Goal: Information Seeking & Learning: Understand process/instructions

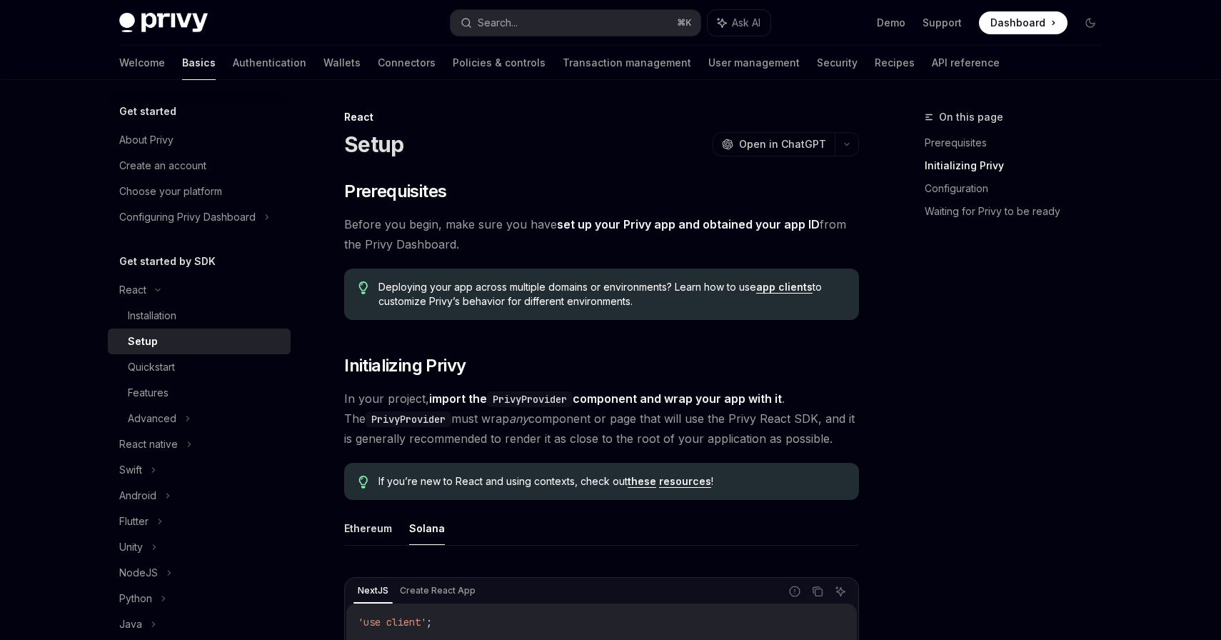
scroll to position [417, 0]
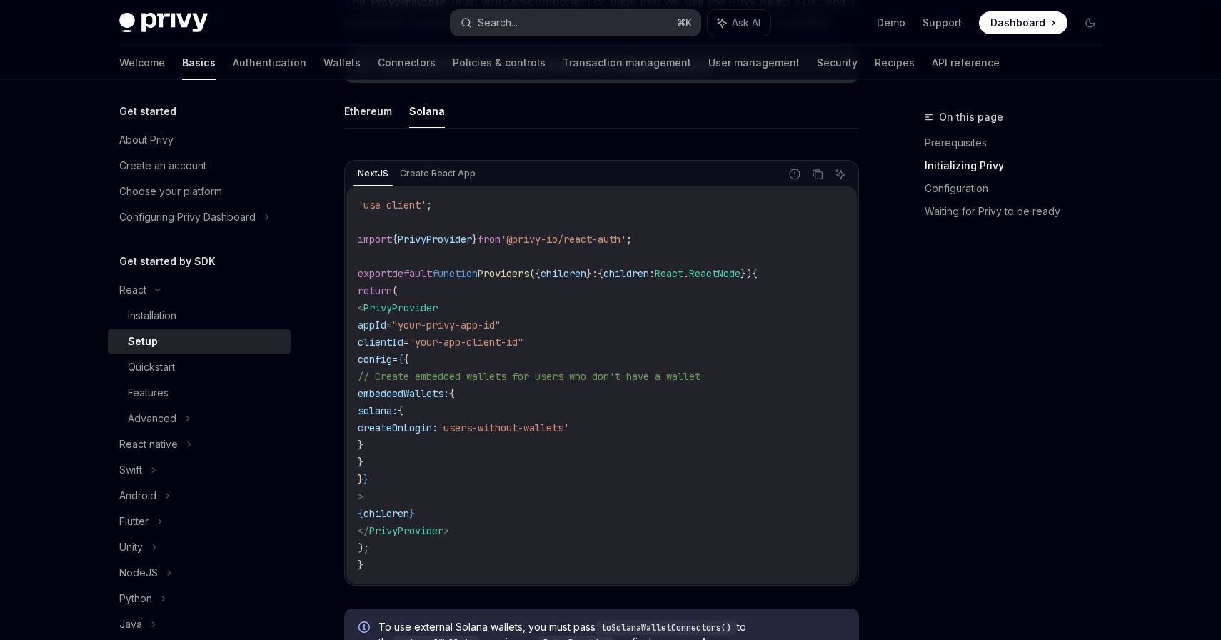
click at [624, 15] on button "Search... ⌘ K" at bounding box center [576, 23] width 250 height 26
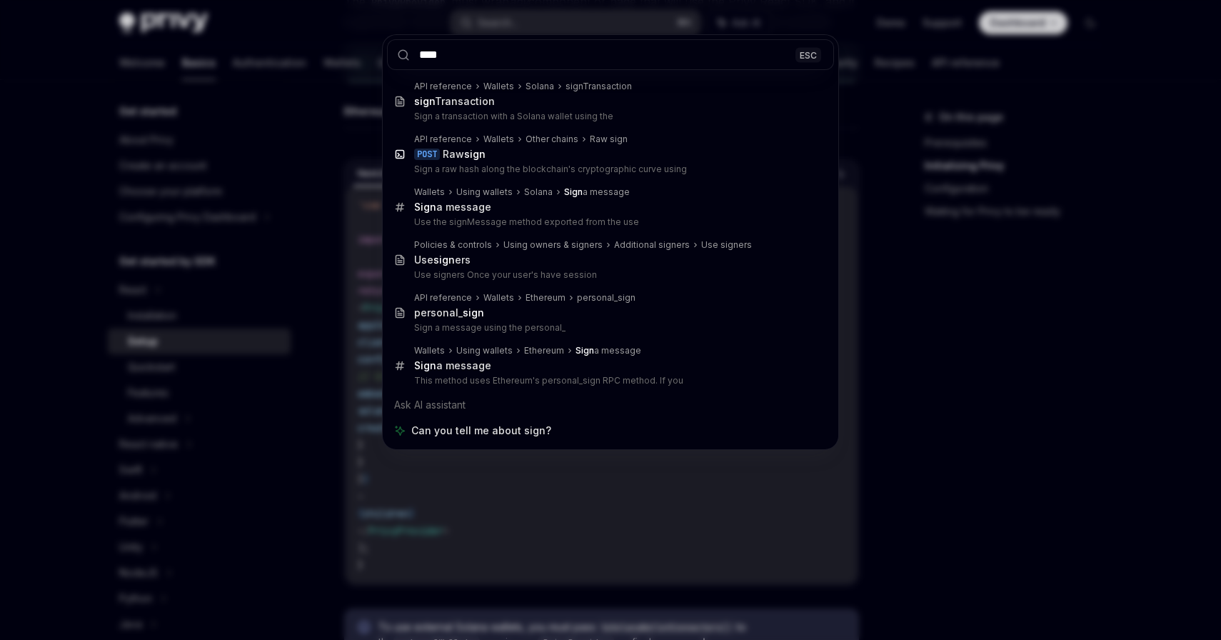
type input "****"
click at [963, 307] on div "**** ESC API reference Wallets Solana signTransaction sign Transaction Sign a t…" at bounding box center [610, 320] width 1221 height 640
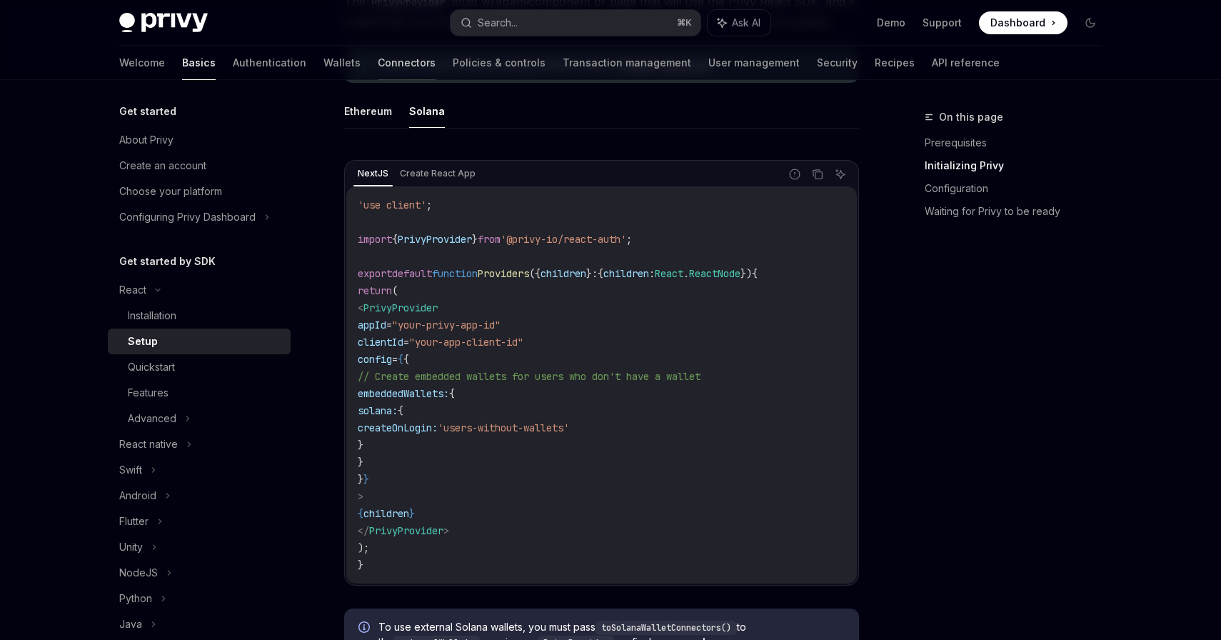
click at [378, 65] on link "Connectors" at bounding box center [407, 63] width 58 height 34
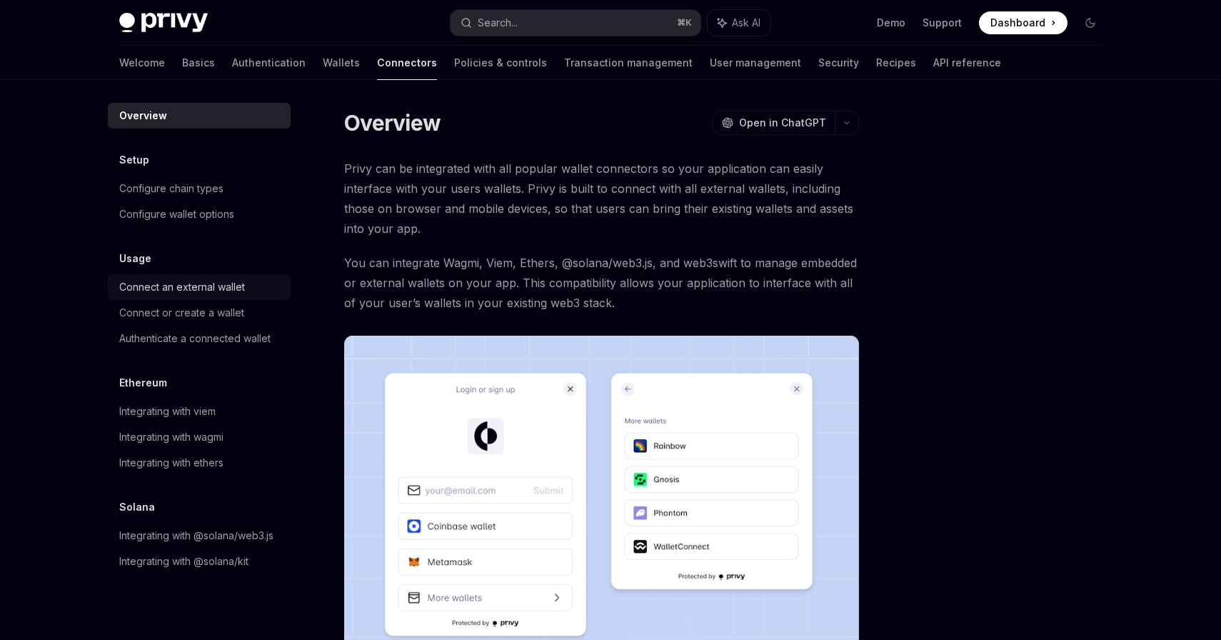
click at [246, 287] on div "Connect an external wallet" at bounding box center [200, 286] width 163 height 17
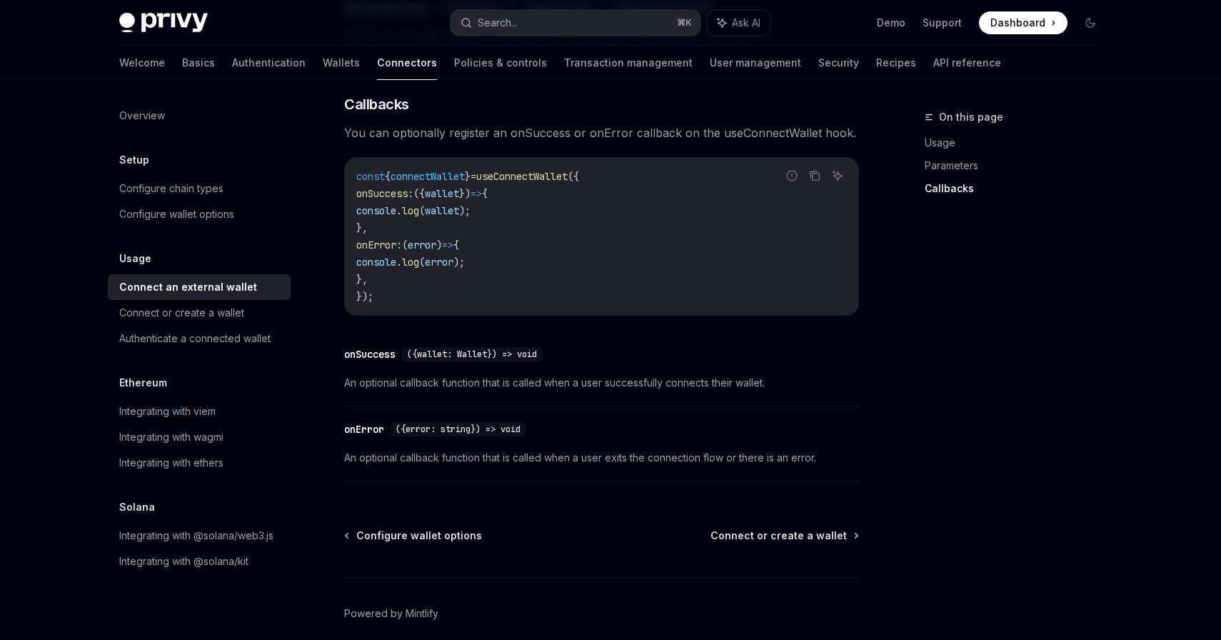
scroll to position [853, 0]
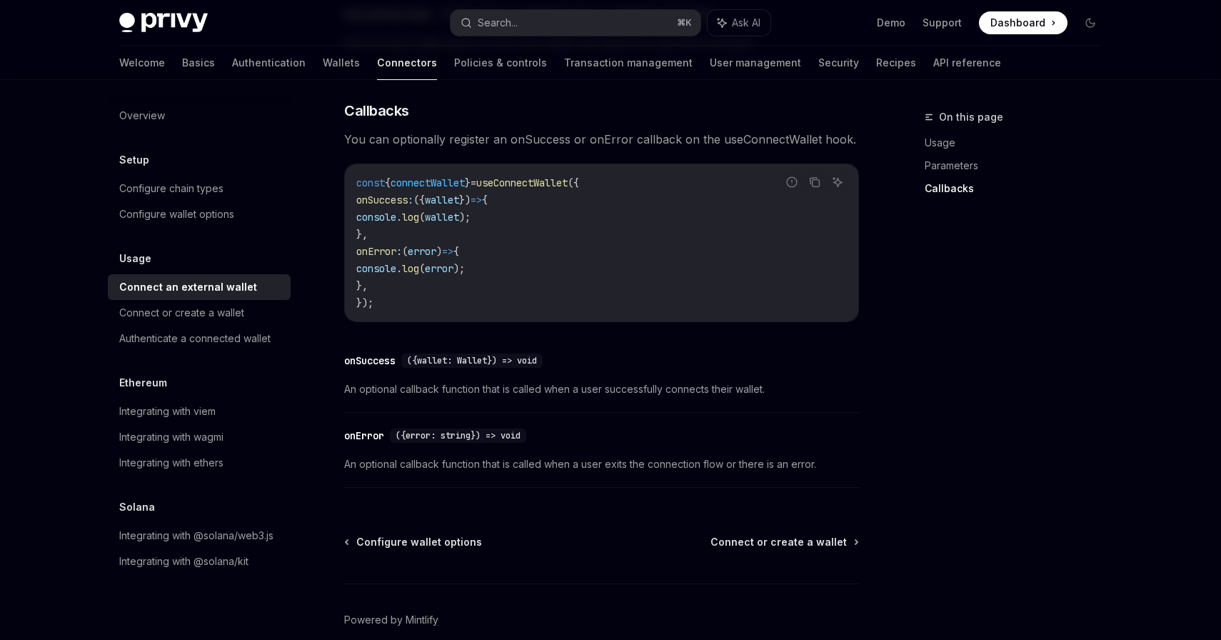
click at [554, 189] on span "useConnectWallet" at bounding box center [521, 182] width 91 height 13
copy span "useConnectWallet"
click at [608, 224] on code "const { connectWallet } = useConnectWallet ({ onSuccess : ({ wallet }) => { con…" at bounding box center [601, 242] width 491 height 137
click at [550, 187] on span "useConnectWallet" at bounding box center [521, 182] width 91 height 13
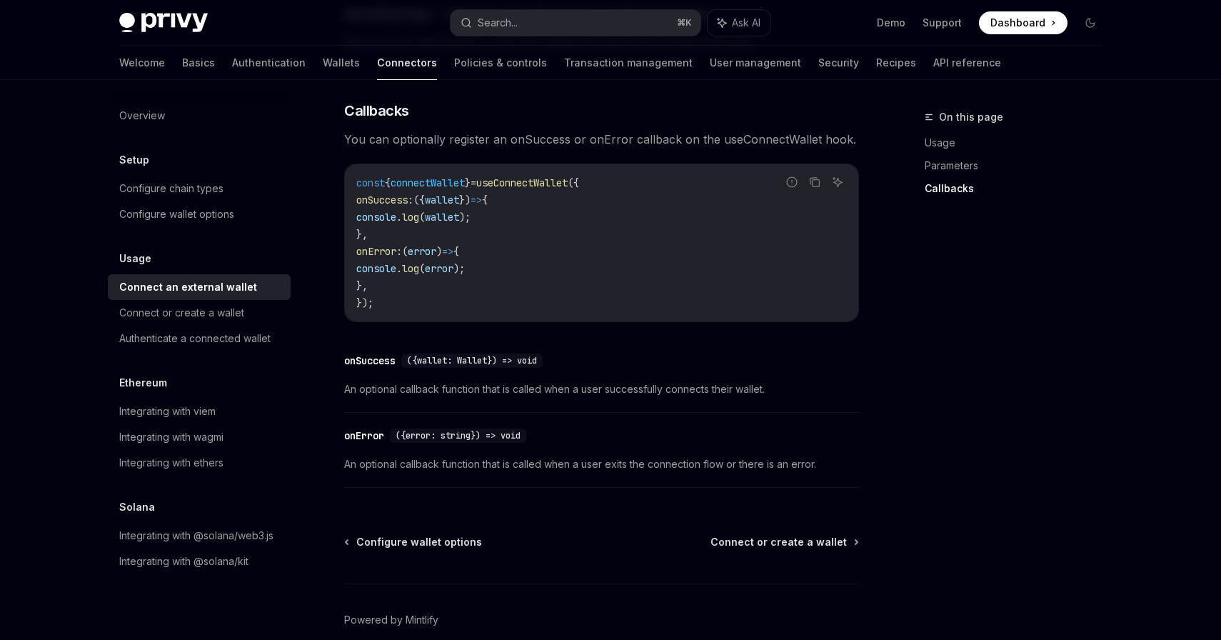
click at [550, 187] on span "useConnectWallet" at bounding box center [521, 182] width 91 height 13
copy span "useConnectWallet"
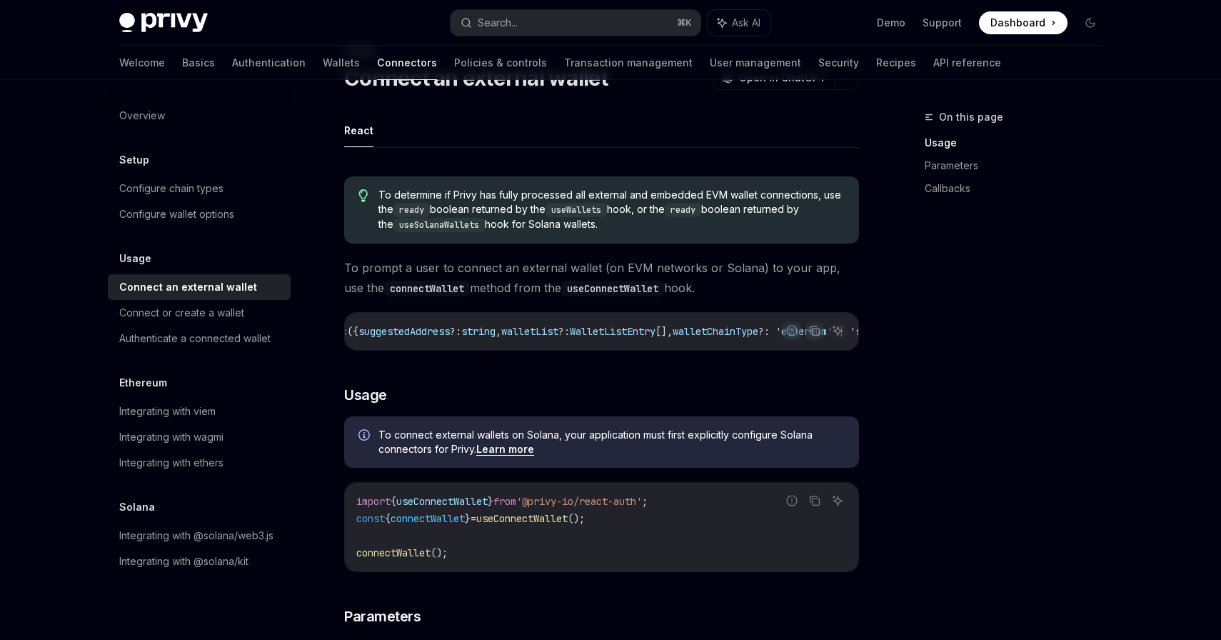
scroll to position [0, 0]
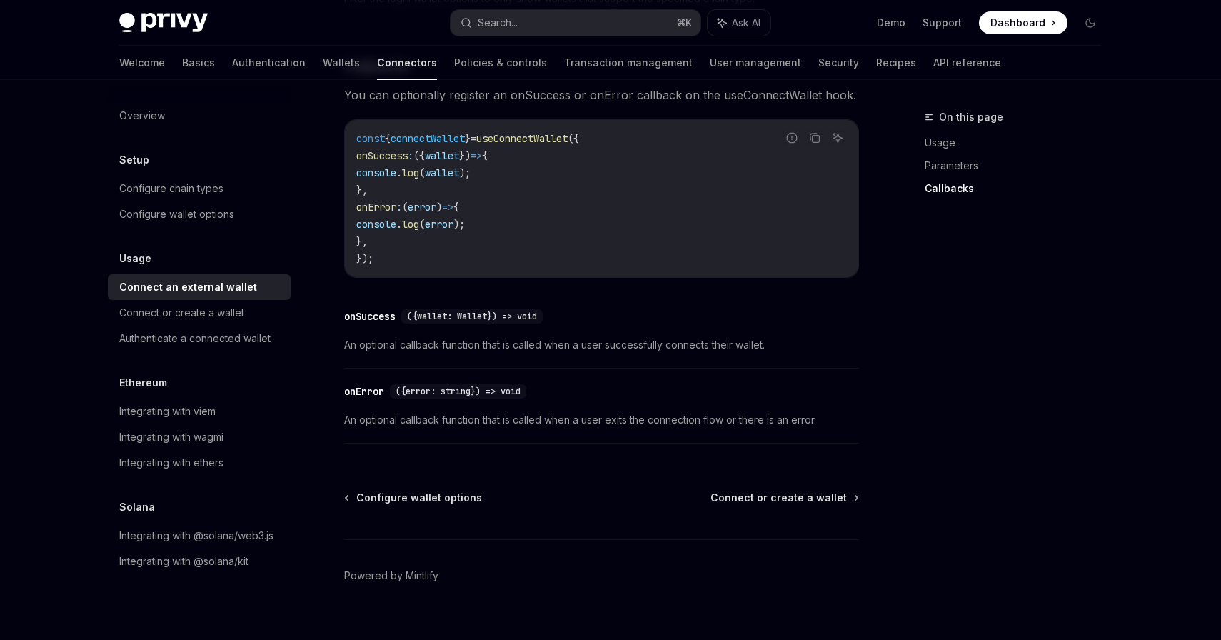
scroll to position [898, 0]
click at [363, 322] on div "onSuccess" at bounding box center [369, 315] width 51 height 14
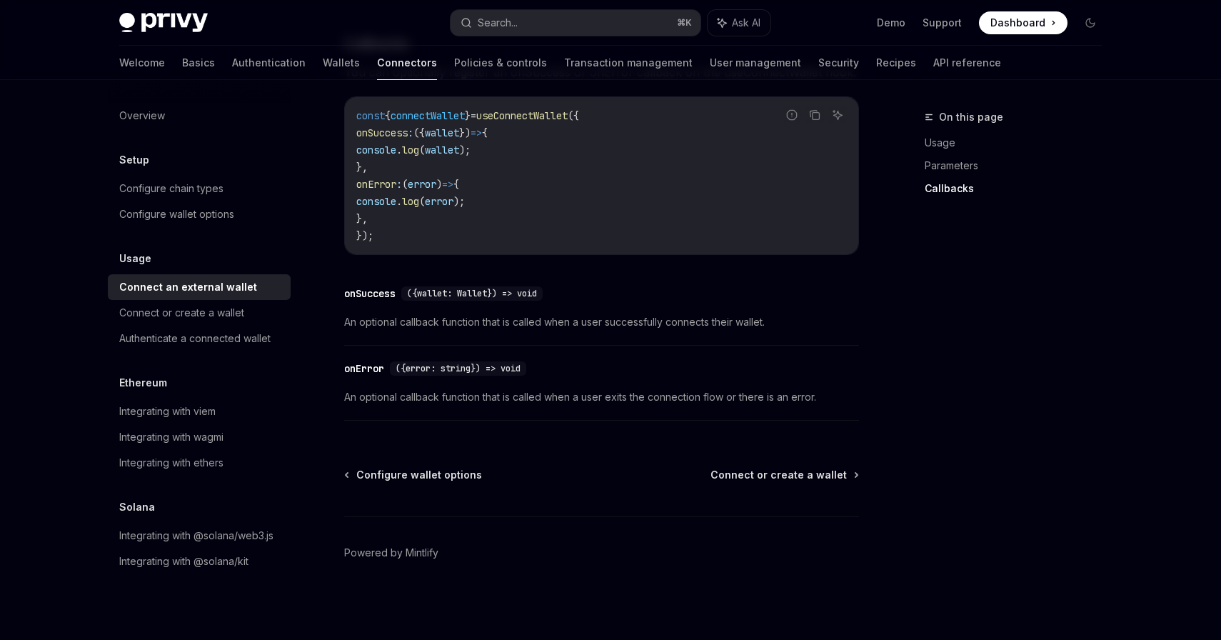
scroll to position [925, 0]
click at [378, 289] on div "onSuccess" at bounding box center [369, 293] width 51 height 14
copy div "onSuccess"
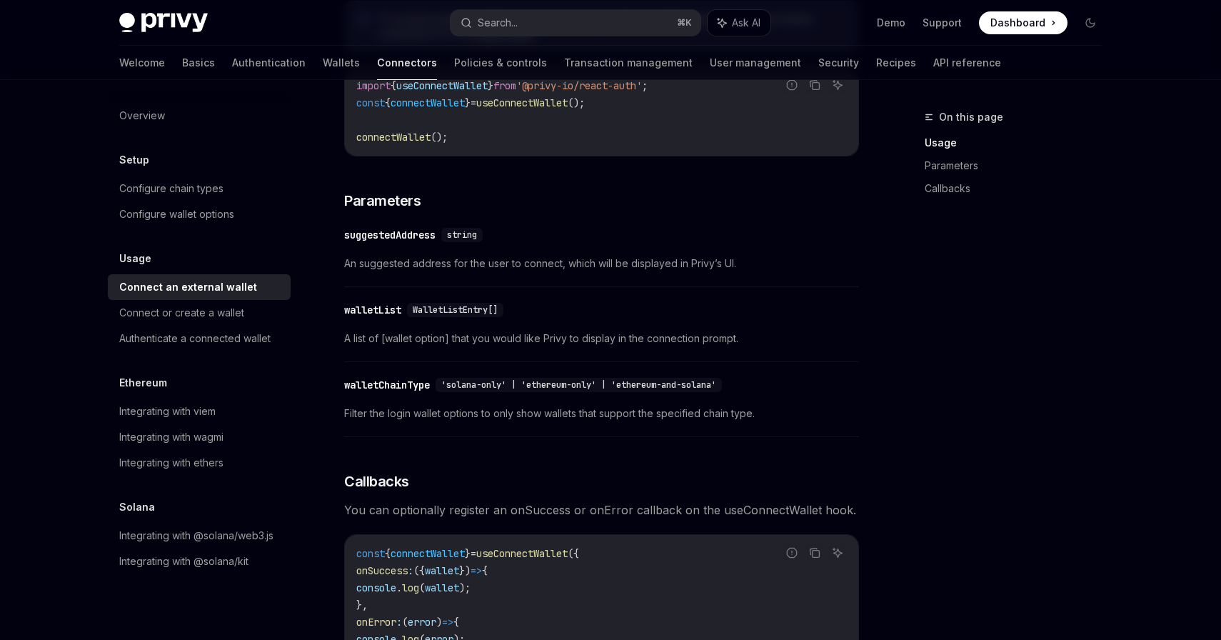
scroll to position [481, 0]
click at [224, 347] on link "Authenticate a connected wallet" at bounding box center [199, 339] width 183 height 26
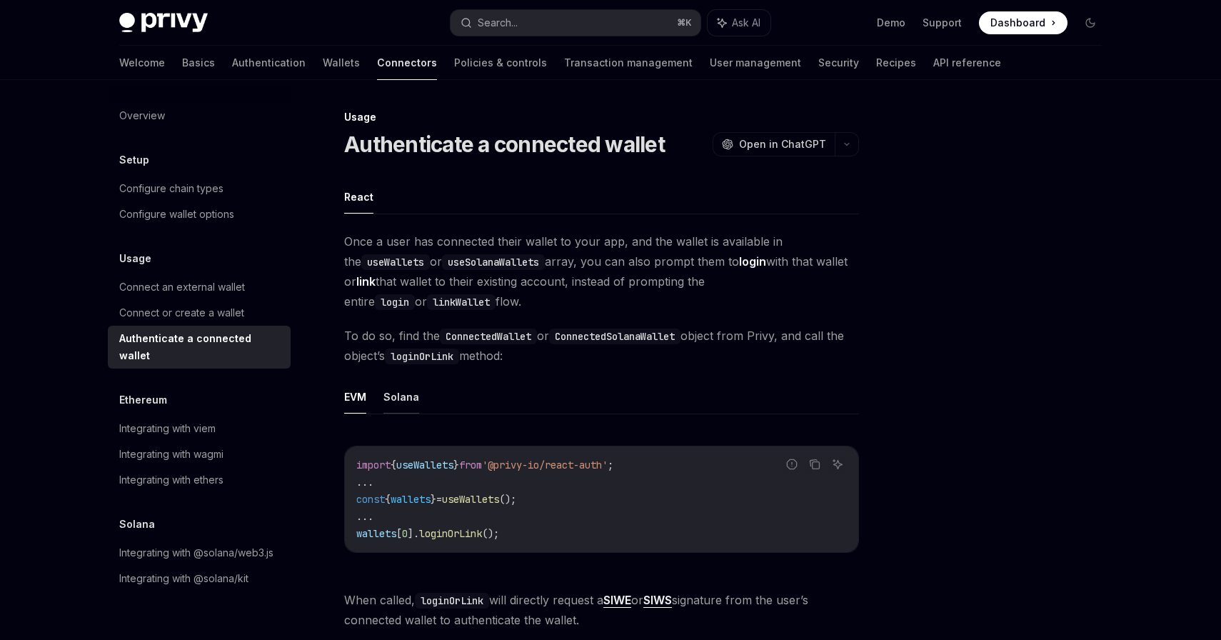
click at [406, 405] on button "Solana" at bounding box center [401, 397] width 36 height 34
type textarea "*"
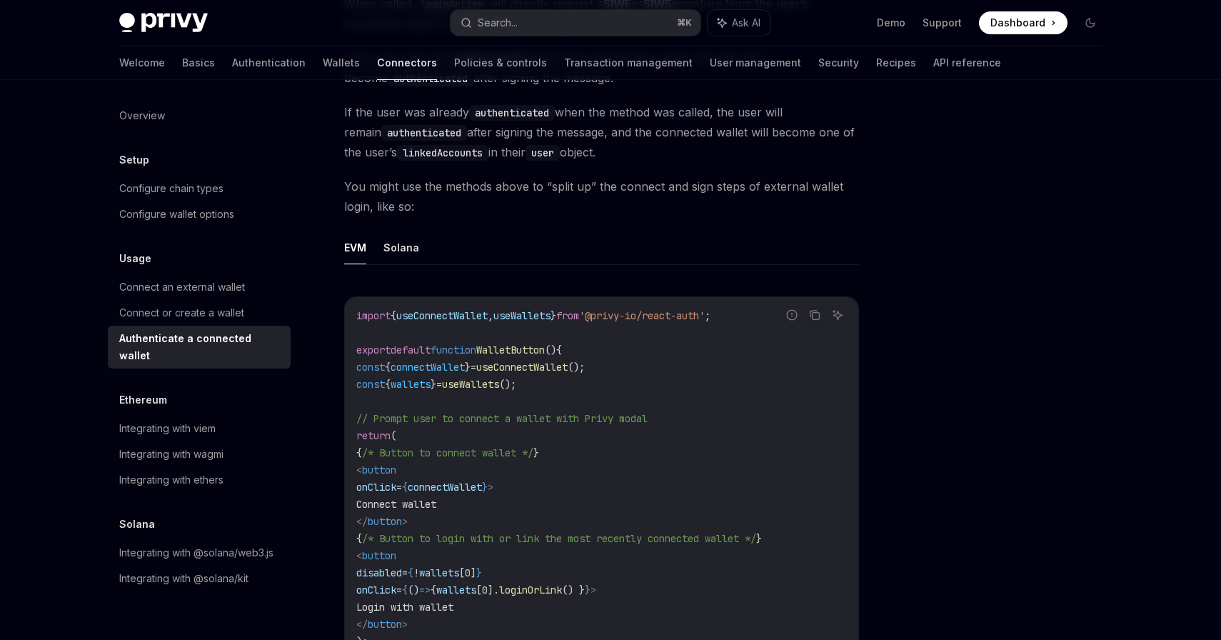
scroll to position [656, 0]
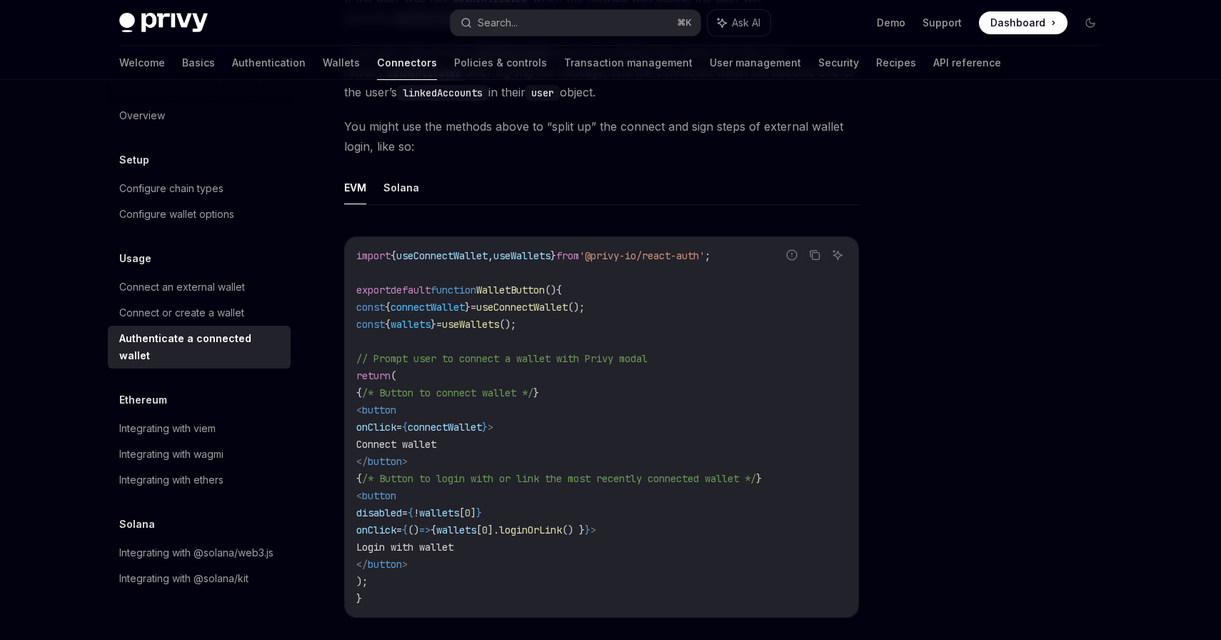
click at [875, 426] on div "Usage Authenticate a connected wallet OpenAI Open in ChatGPT OpenAI Open in Cha…" at bounding box center [610, 138] width 1005 height 1429
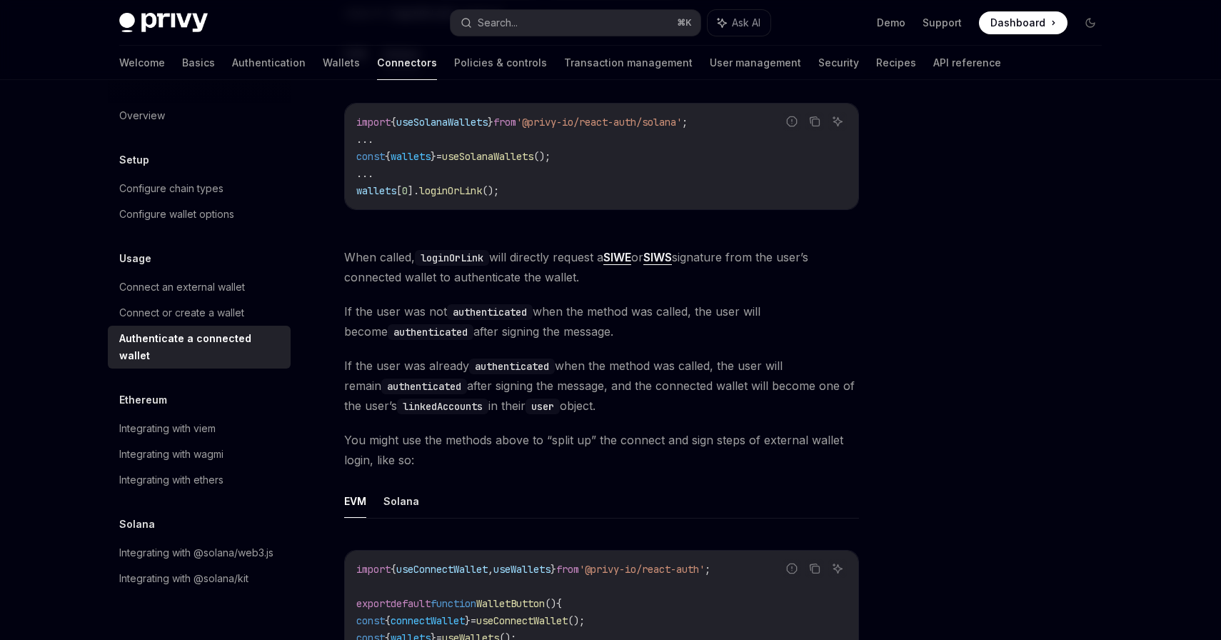
scroll to position [370, 0]
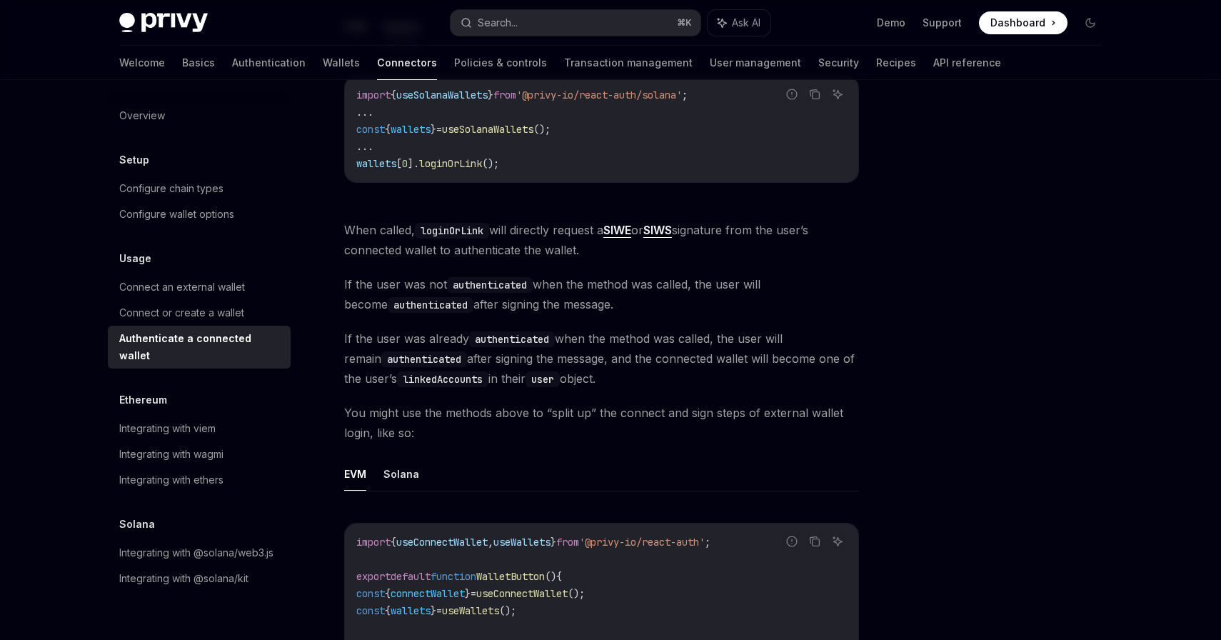
click at [619, 284] on span "If the user was not authenticated when the method was called, the user will bec…" at bounding box center [601, 294] width 515 height 40
click at [647, 281] on span "If the user was not authenticated when the method was called, the user will bec…" at bounding box center [601, 294] width 515 height 40
click at [672, 281] on span "If the user was not authenticated when the method was called, the user will bec…" at bounding box center [601, 294] width 515 height 40
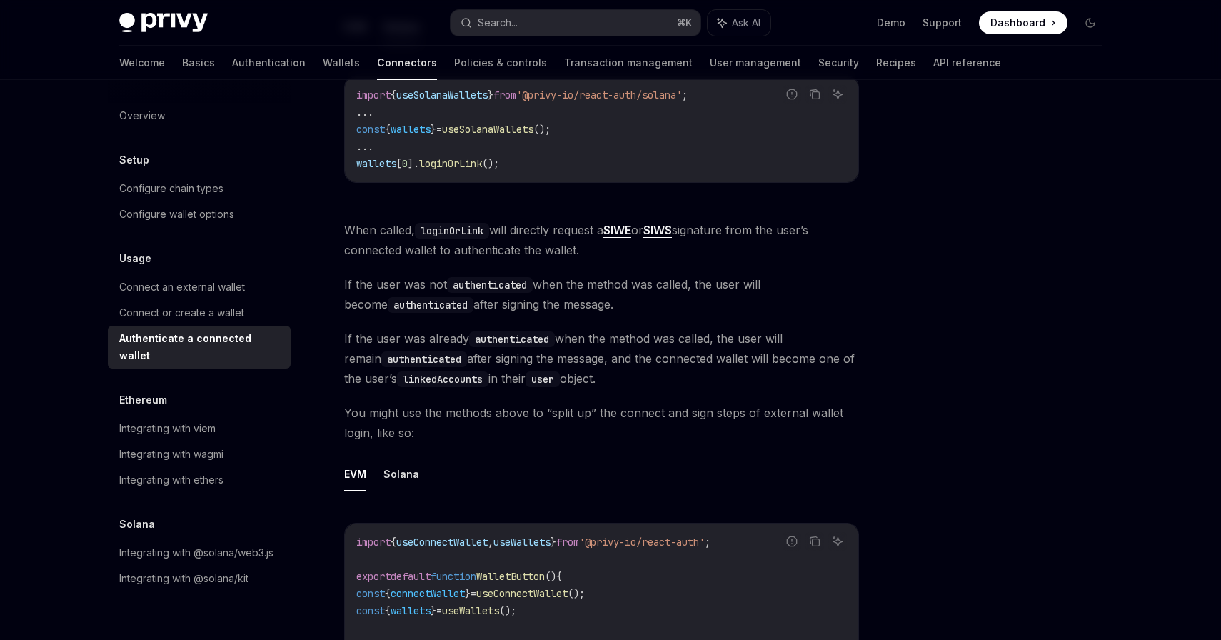
click at [672, 281] on span "If the user was not authenticated when the method was called, the user will bec…" at bounding box center [601, 294] width 515 height 40
click at [696, 280] on span "If the user was not authenticated when the method was called, the user will bec…" at bounding box center [601, 294] width 515 height 40
click at [726, 276] on span "If the user was not authenticated when the method was called, the user will bec…" at bounding box center [601, 294] width 515 height 40
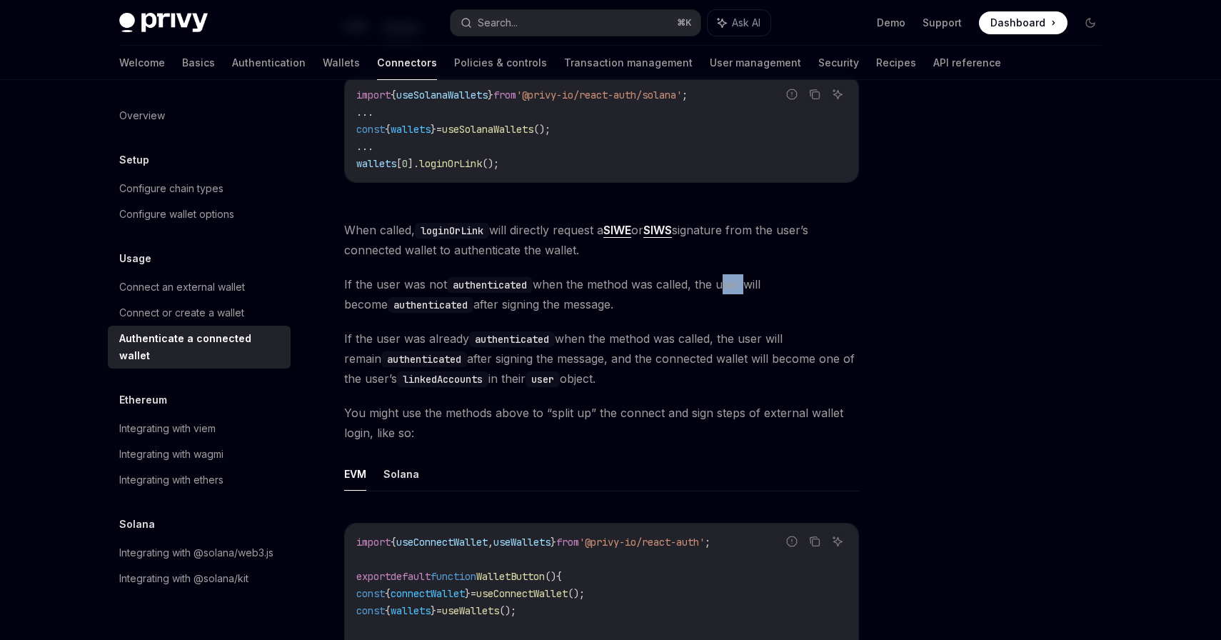
click at [756, 273] on div "Once a user has connected their wallet to your app, and the wallet is available…" at bounding box center [601, 393] width 515 height 1065
click at [778, 271] on div "Once a user has connected their wallet to your app, and the wallet is available…" at bounding box center [601, 393] width 515 height 1065
click at [798, 271] on div "Once a user has connected their wallet to your app, and the wallet is available…" at bounding box center [601, 393] width 515 height 1065
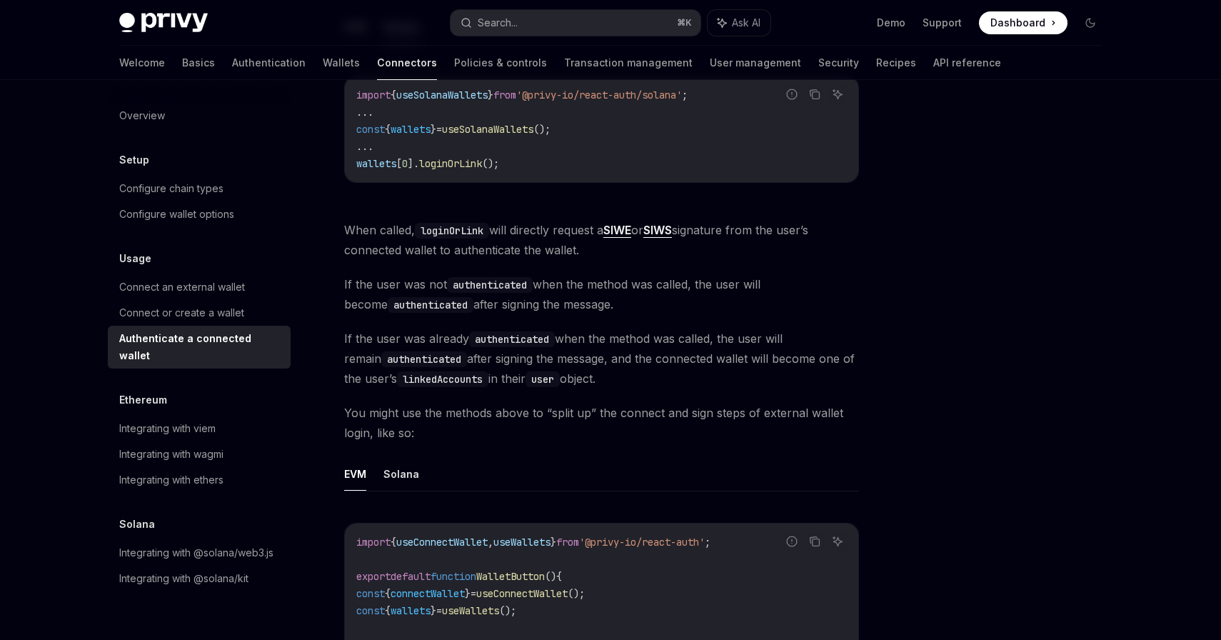
click at [795, 288] on span "If the user was not authenticated when the method was called, the user will bec…" at bounding box center [601, 294] width 515 height 40
click at [809, 286] on span "If the user was not authenticated when the method was called, the user will bec…" at bounding box center [601, 294] width 515 height 40
click at [792, 286] on span "If the user was not authenticated when the method was called, the user will bec…" at bounding box center [601, 294] width 515 height 40
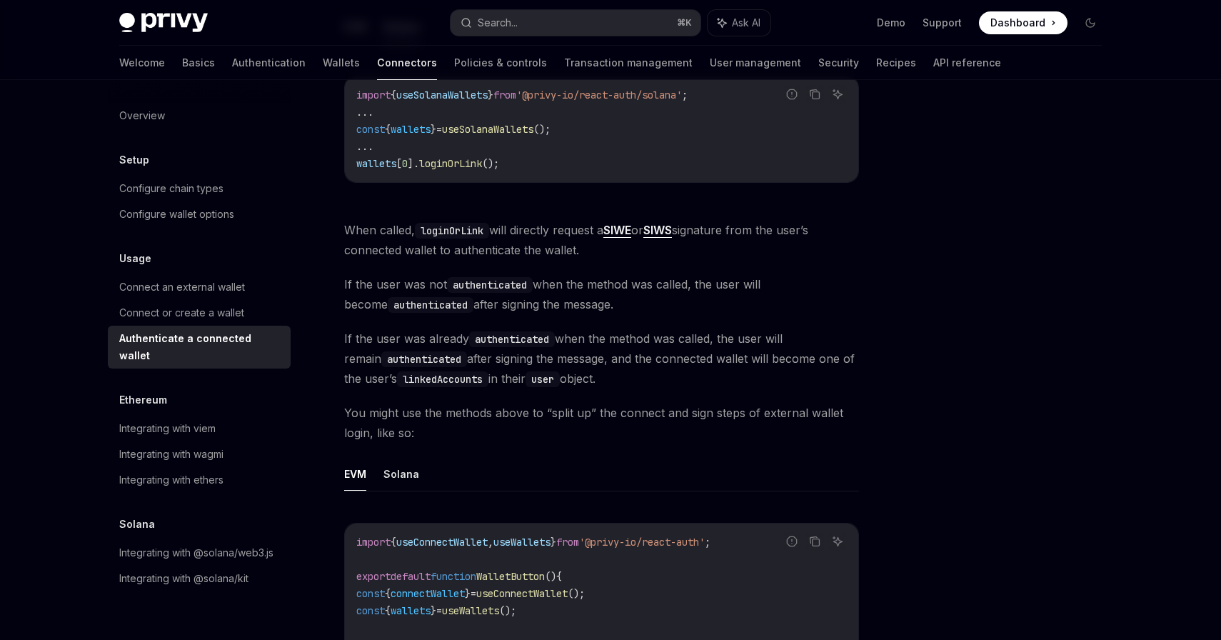
click at [792, 286] on span "If the user was not authenticated when the method was called, the user will bec…" at bounding box center [601, 294] width 515 height 40
click at [752, 279] on span "If the user was not authenticated when the method was called, the user will bec…" at bounding box center [601, 294] width 515 height 40
click at [733, 285] on span "If the user was not authenticated when the method was called, the user will bec…" at bounding box center [601, 294] width 515 height 40
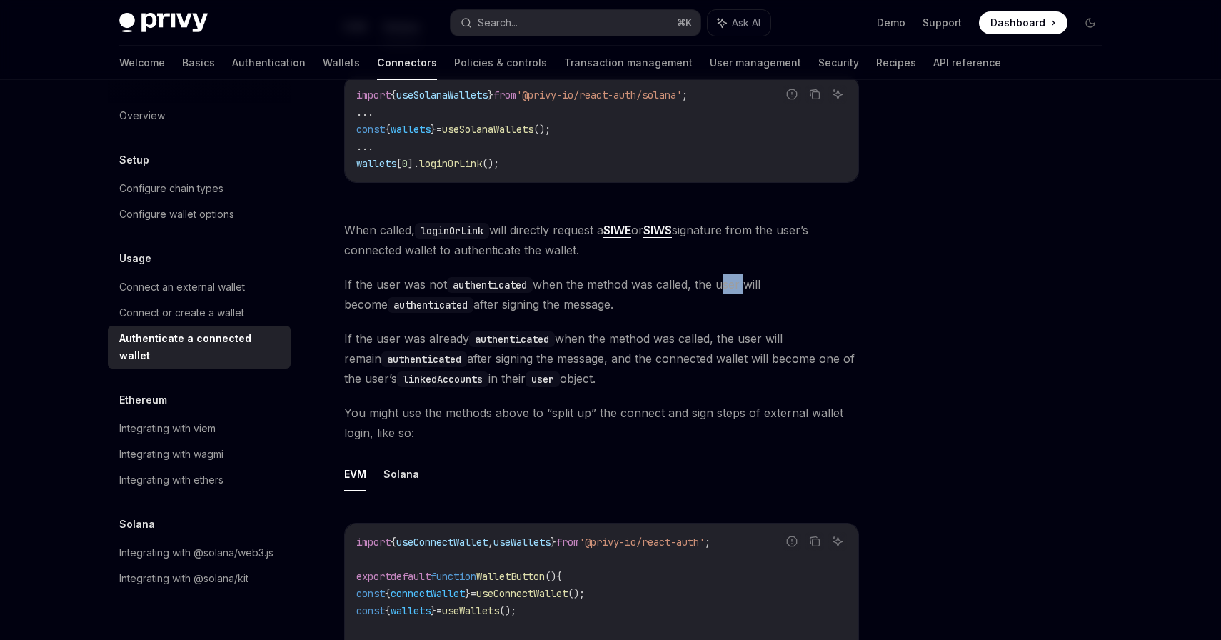
click at [704, 285] on span "If the user was not authenticated when the method was called, the user will bec…" at bounding box center [601, 294] width 515 height 40
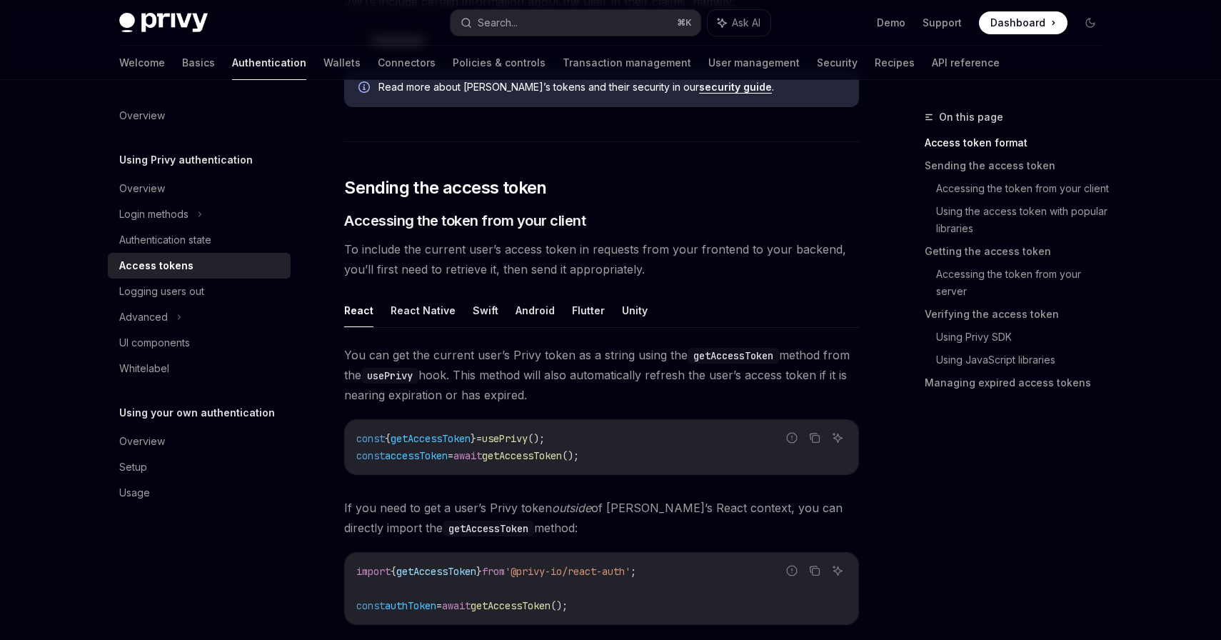
scroll to position [481, 0]
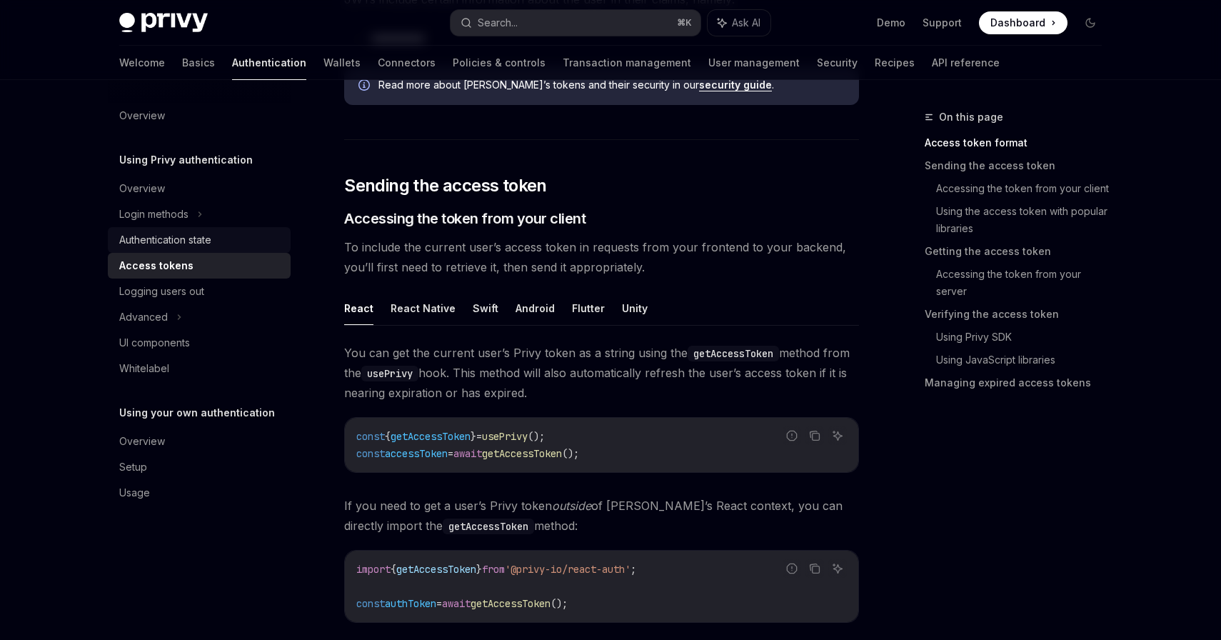
click at [186, 241] on div "Authentication state" at bounding box center [165, 239] width 92 height 17
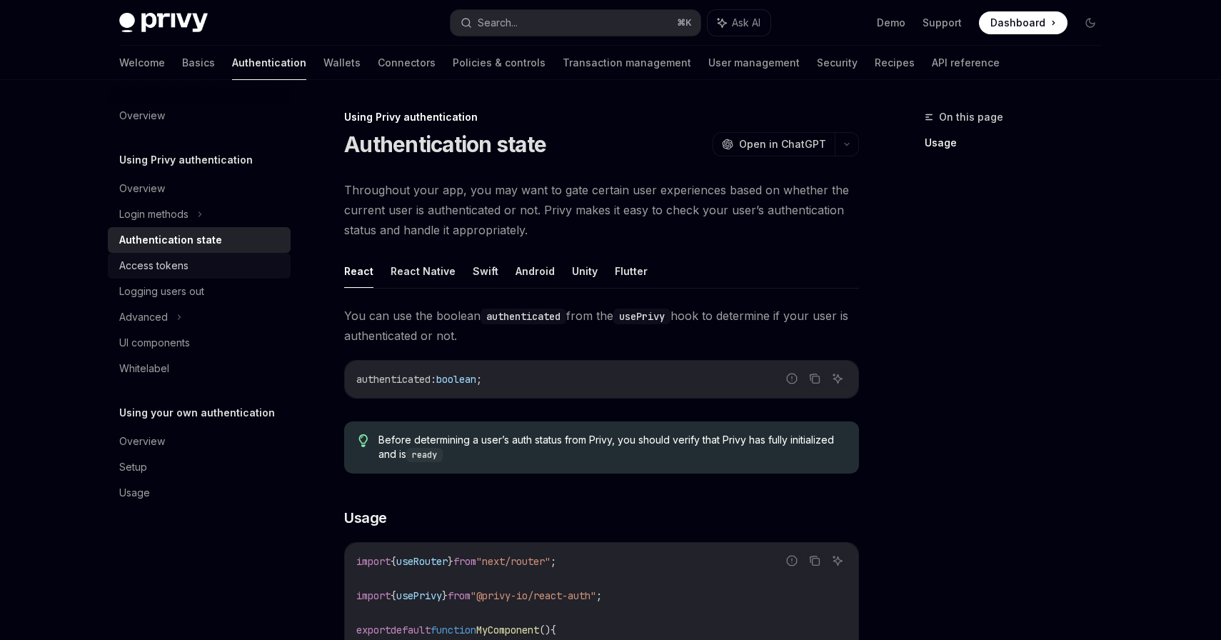
click at [176, 269] on div "Access tokens" at bounding box center [153, 265] width 69 height 17
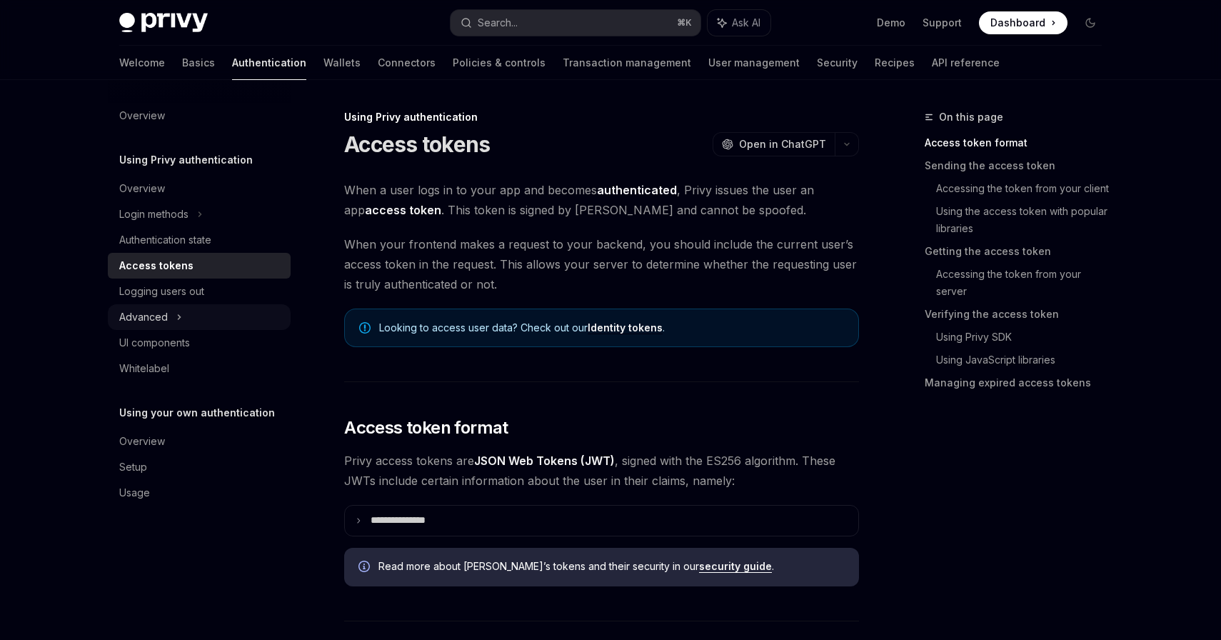
click at [181, 315] on div "Advanced" at bounding box center [199, 317] width 183 height 26
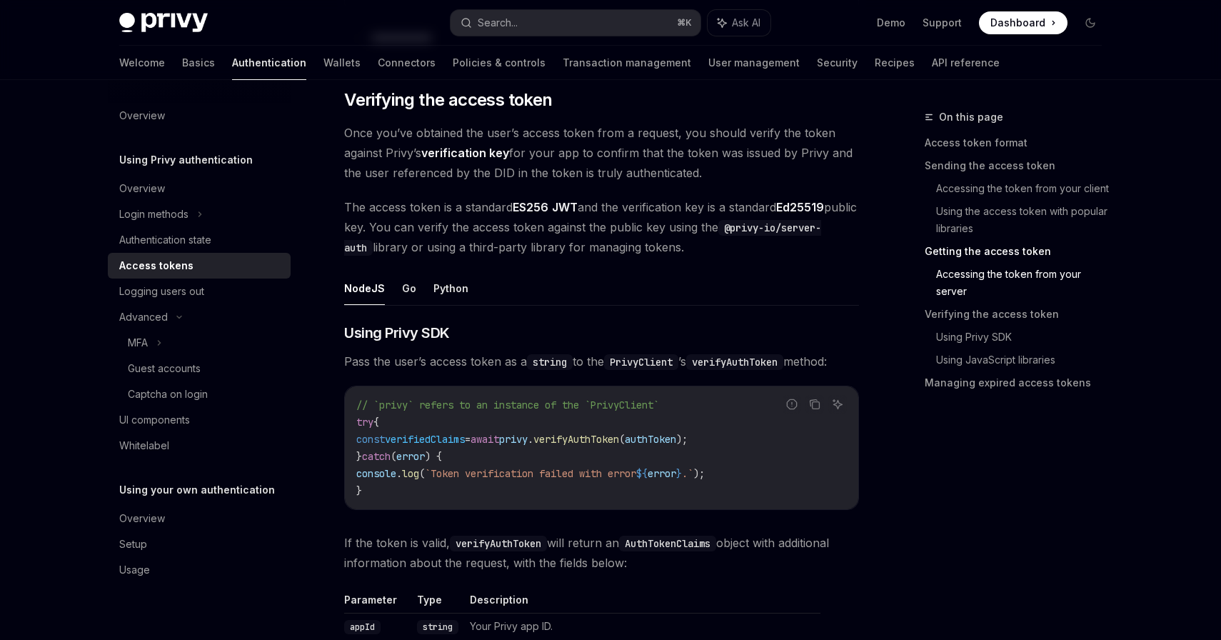
scroll to position [2076, 0]
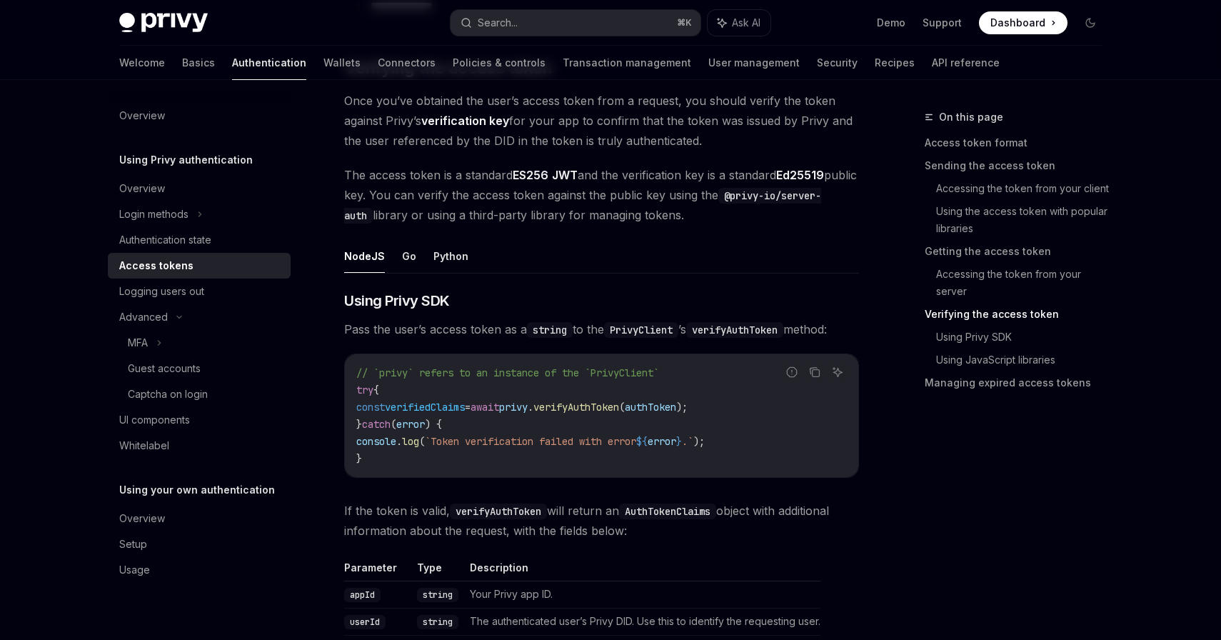
click at [619, 403] on span "verifyAuthToken" at bounding box center [576, 407] width 86 height 13
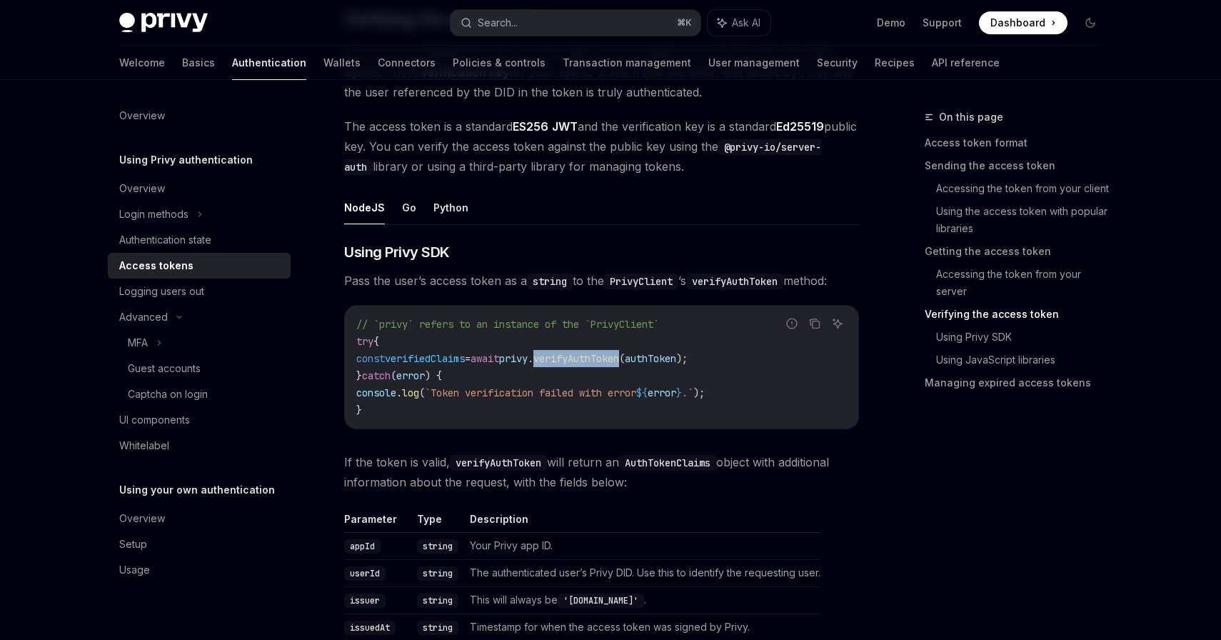
scroll to position [2126, 0]
click at [676, 361] on span "authToken" at bounding box center [650, 357] width 51 height 13
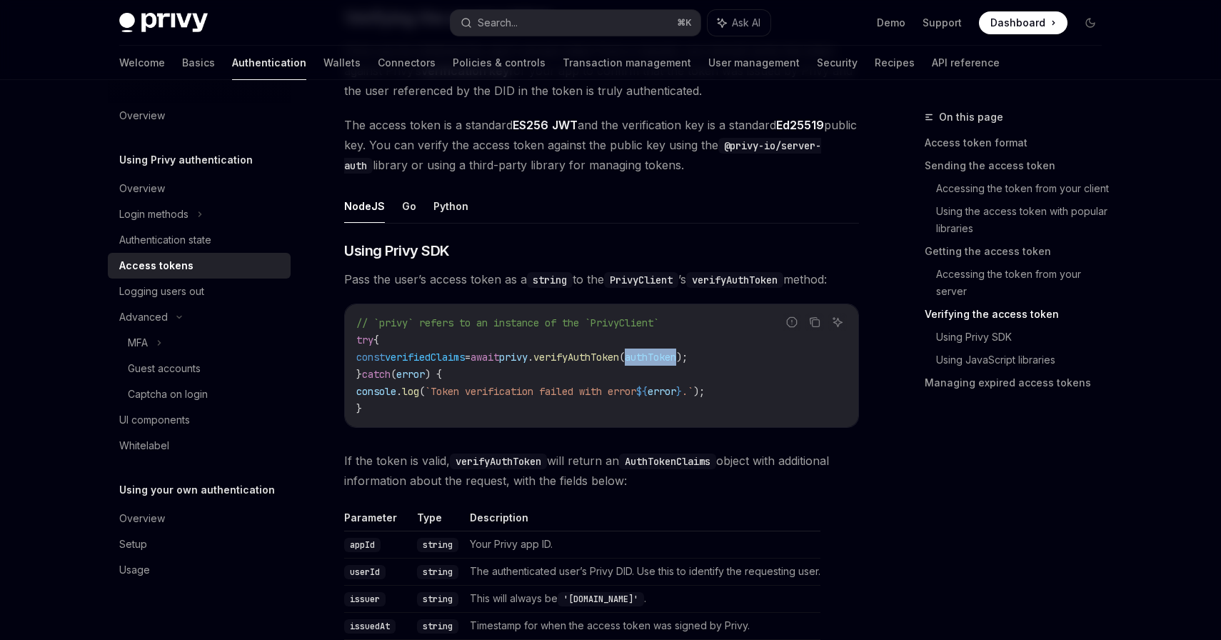
click at [676, 361] on span "authToken" at bounding box center [650, 357] width 51 height 13
click at [619, 359] on span "verifyAuthToken" at bounding box center [576, 357] width 86 height 13
click at [619, 356] on span "verifyAuthToken" at bounding box center [576, 357] width 86 height 13
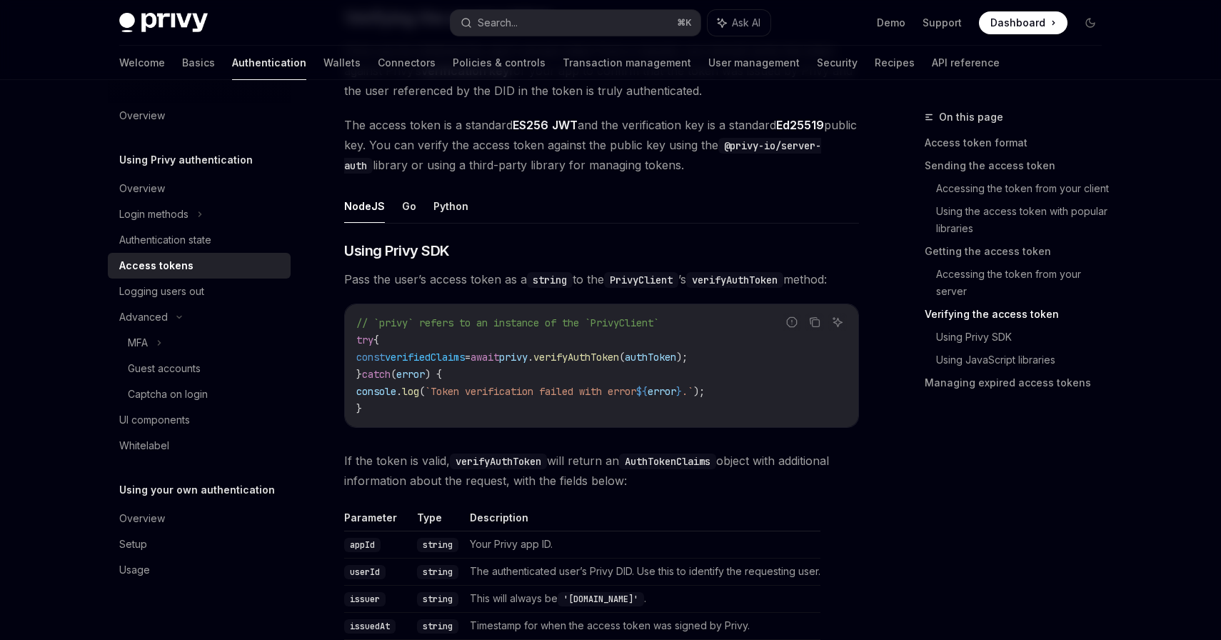
click at [619, 356] on span "verifyAuthToken" at bounding box center [576, 357] width 86 height 13
click at [465, 354] on span "verifiedClaims" at bounding box center [425, 357] width 80 height 13
copy span "verifiedClaims"
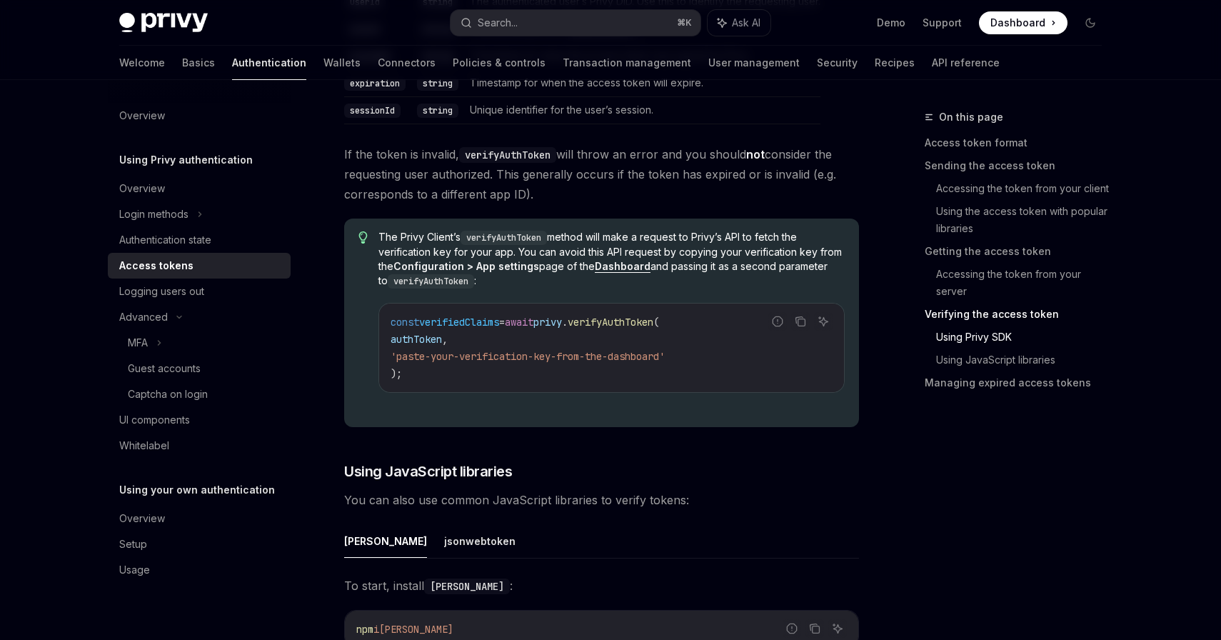
scroll to position [2162, 0]
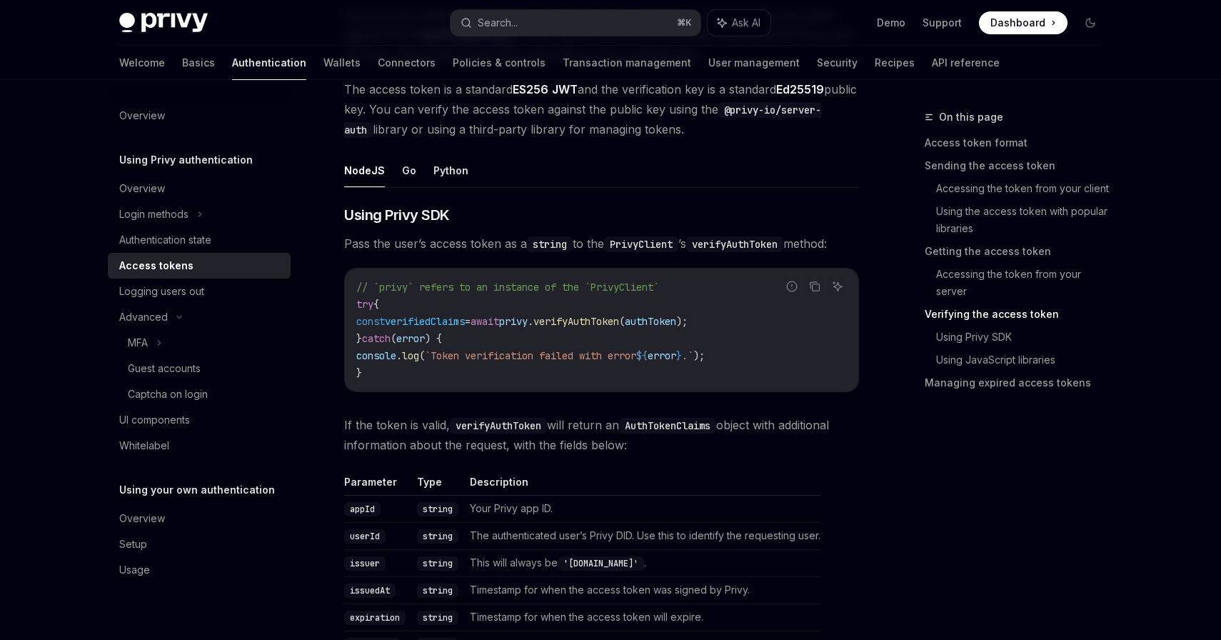
click at [619, 318] on span "verifyAuthToken" at bounding box center [576, 321] width 86 height 13
copy span "verifyAuthToken"
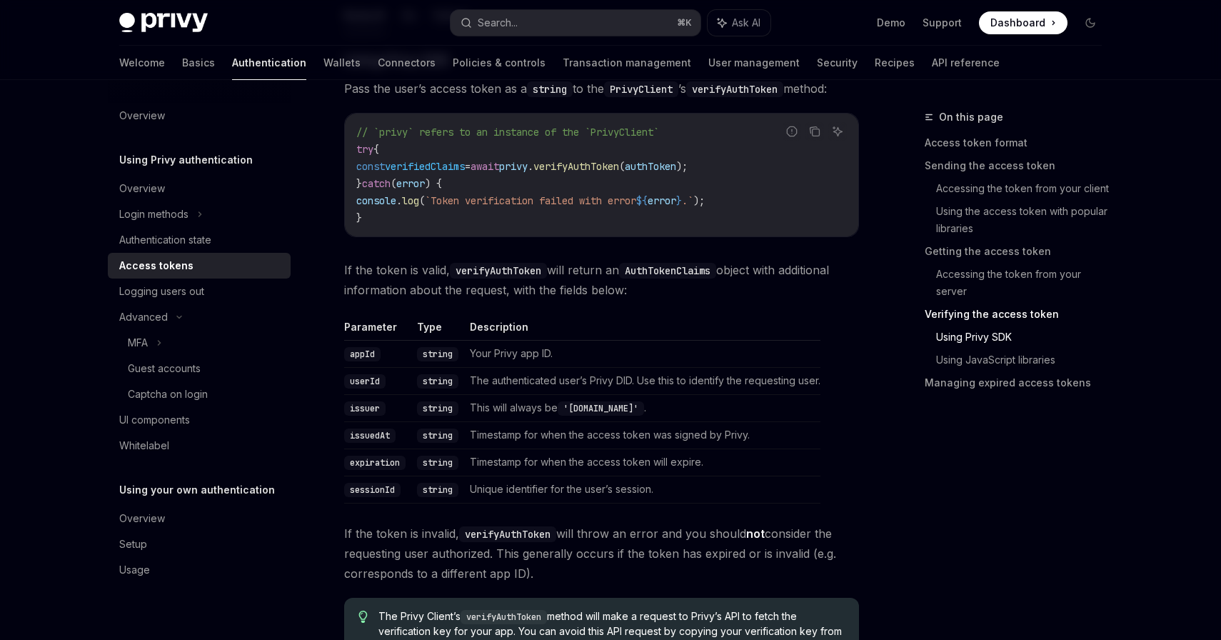
scroll to position [2292, 0]
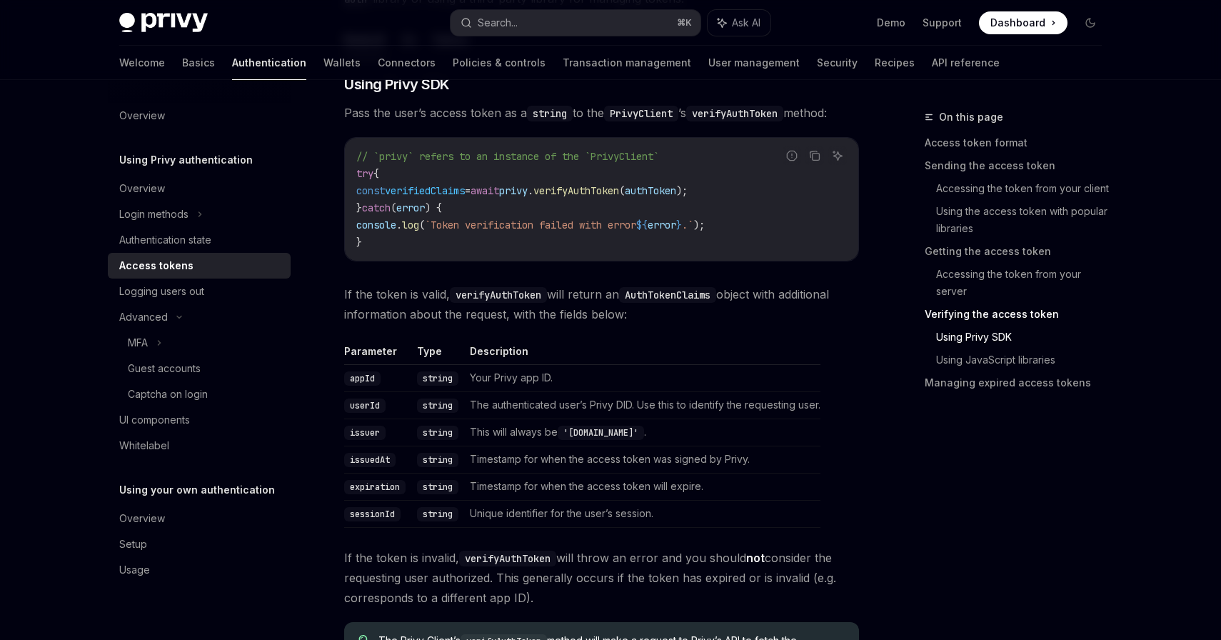
click at [669, 291] on code "AuthTokenClaims" at bounding box center [667, 295] width 97 height 16
click at [464, 315] on span "If the token is valid, verifyAuthToken will return an AuthTokenClaims object wi…" at bounding box center [601, 304] width 515 height 40
click at [484, 314] on span "If the token is valid, verifyAuthToken will return an AuthTokenClaims object wi…" at bounding box center [601, 304] width 515 height 40
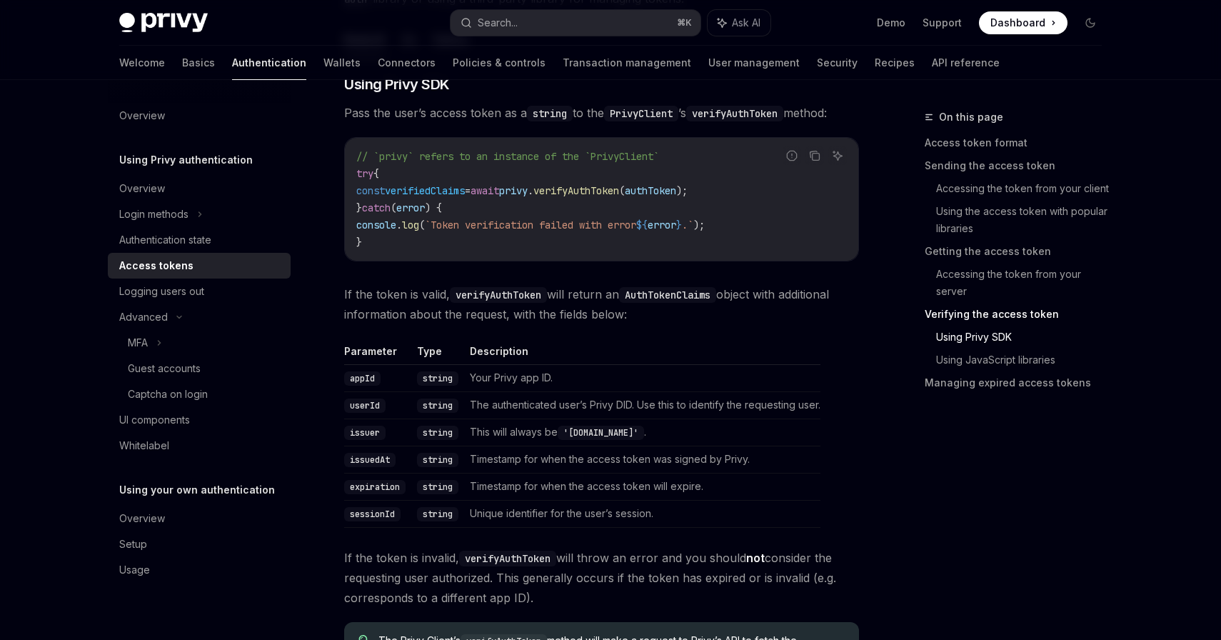
click at [484, 314] on span "If the token is valid, verifyAuthToken will return an AuthTokenClaims object wi…" at bounding box center [601, 304] width 515 height 40
click at [531, 313] on span "If the token is valid, verifyAuthToken will return an AuthTokenClaims object wi…" at bounding box center [601, 304] width 515 height 40
click at [554, 313] on span "If the token is valid, verifyAuthToken will return an AuthTokenClaims object wi…" at bounding box center [601, 304] width 515 height 40
click at [619, 194] on span "verifyAuthToken" at bounding box center [576, 190] width 86 height 13
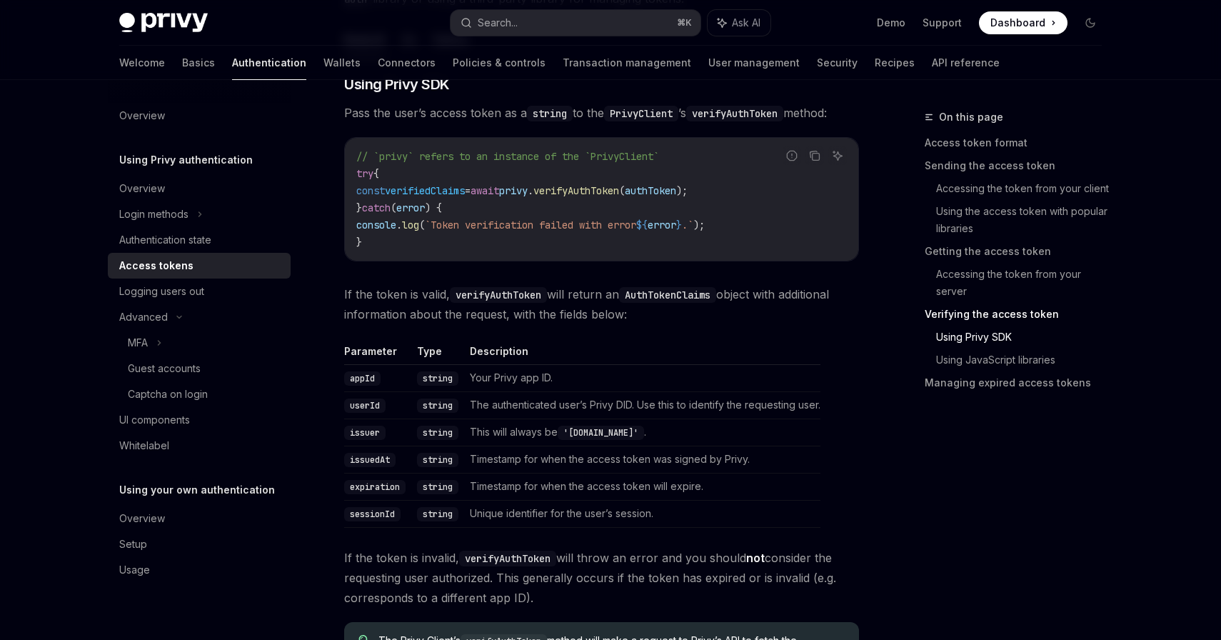
click at [619, 194] on span "verifyAuthToken" at bounding box center [576, 190] width 86 height 13
copy span "verifyAuthToken"
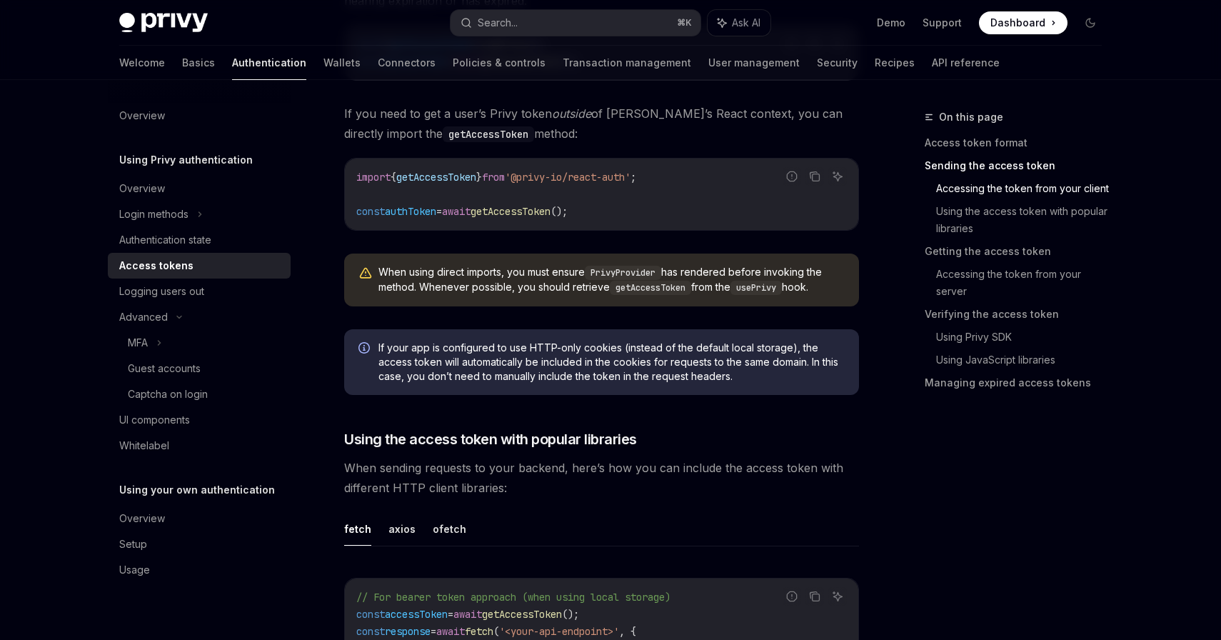
scroll to position [870, 0]
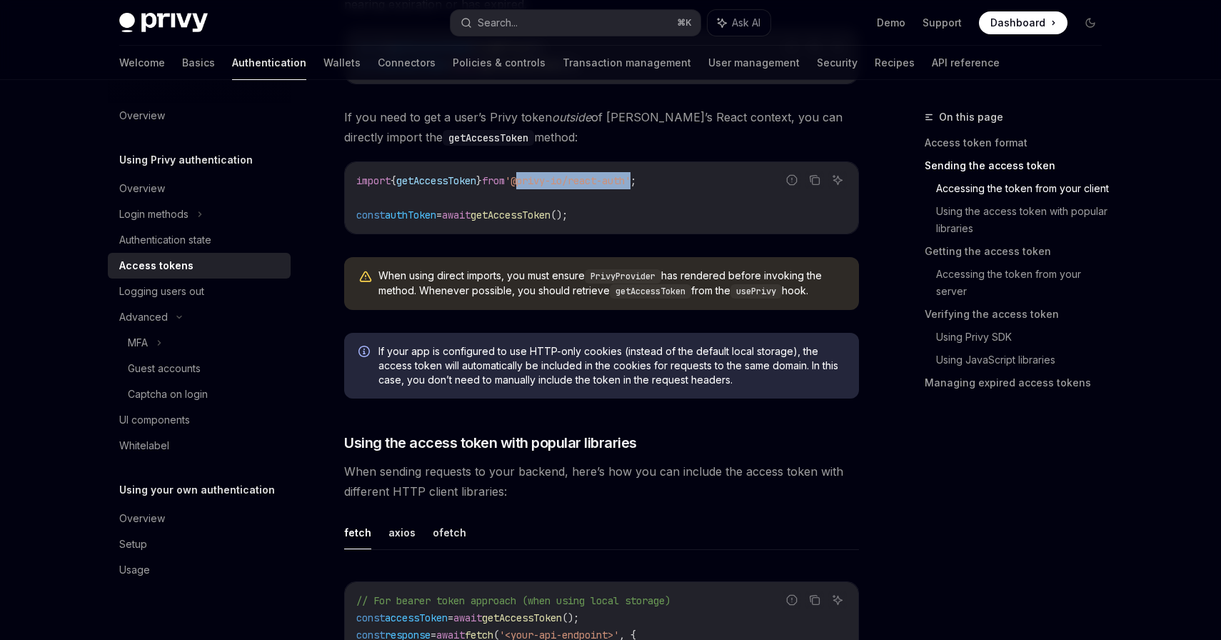
drag, startPoint x: 551, startPoint y: 180, endPoint x: 667, endPoint y: 181, distance: 115.7
click at [631, 181] on span "'@privy-io/react-auth'" at bounding box center [568, 180] width 126 height 13
copy span "@privy-io/react-auth"
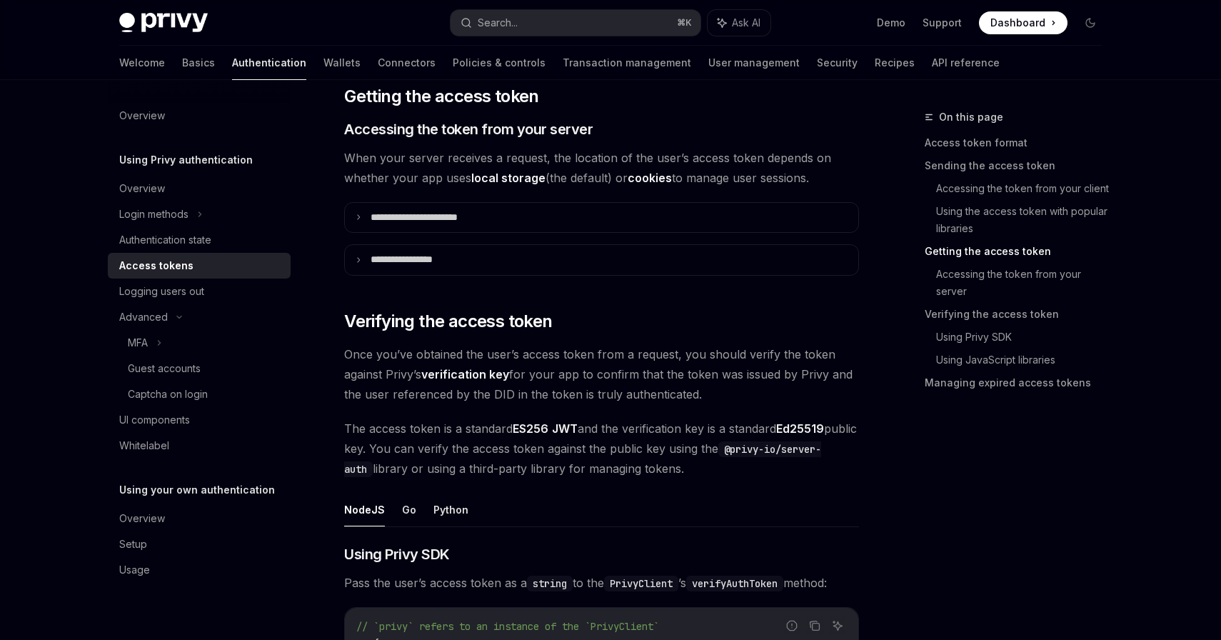
scroll to position [2162, 0]
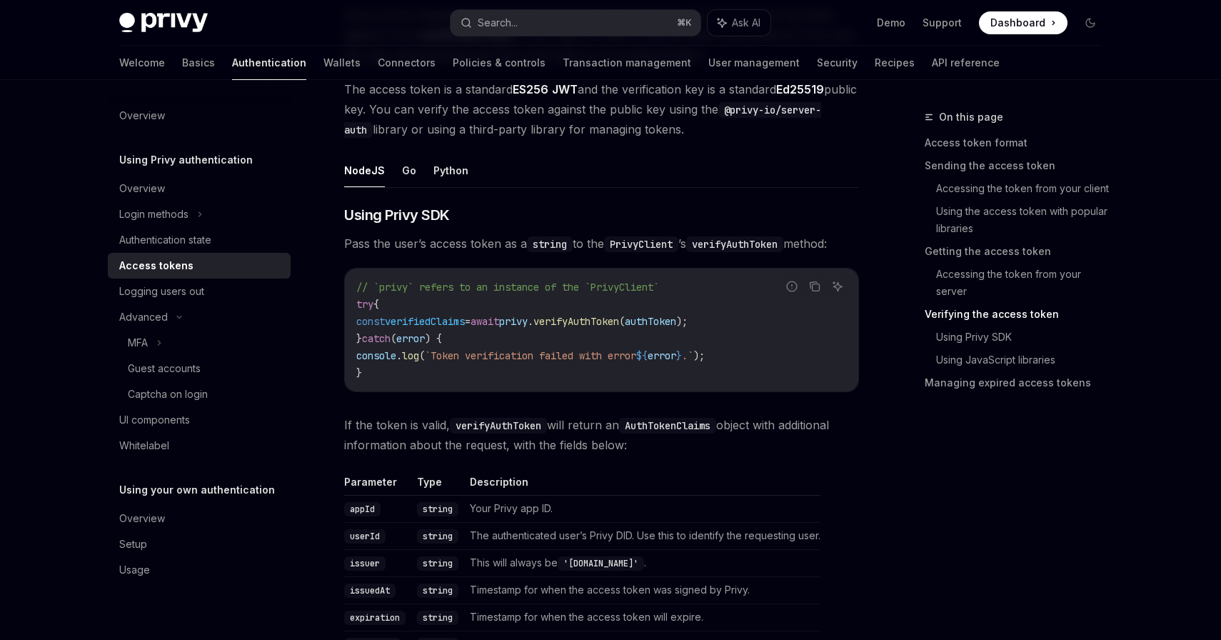
click at [619, 322] on span "verifyAuthToken" at bounding box center [576, 321] width 86 height 13
copy span "verifyAuthToken"
click at [619, 321] on span "verifyAuthToken" at bounding box center [576, 321] width 86 height 13
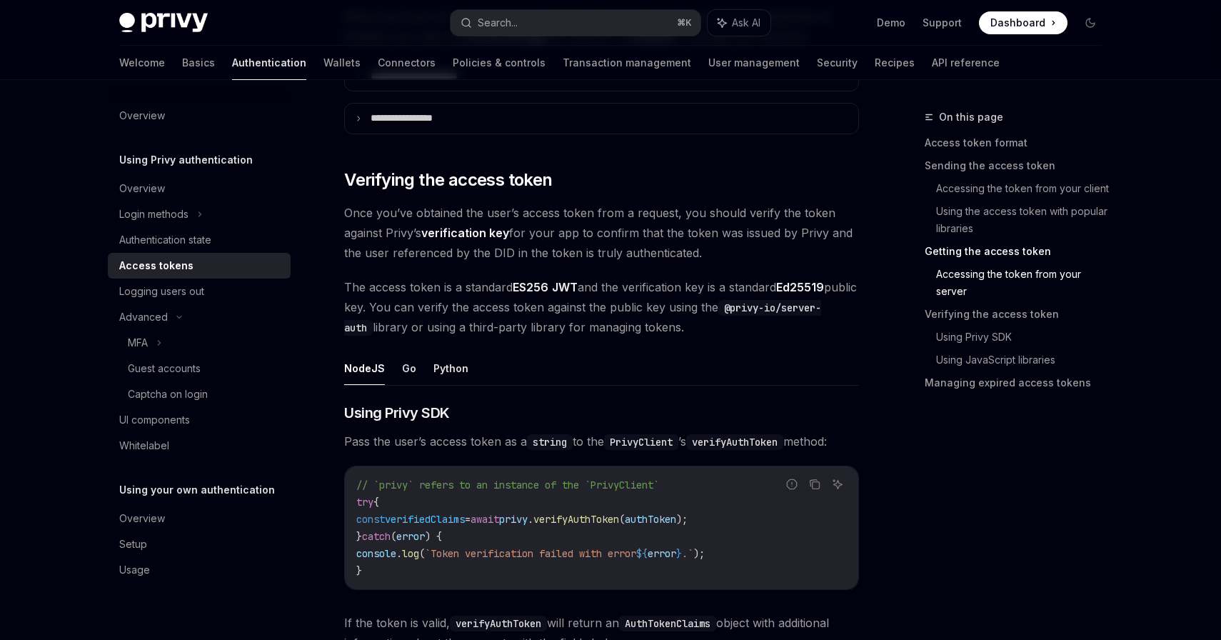
scroll to position [1967, 0]
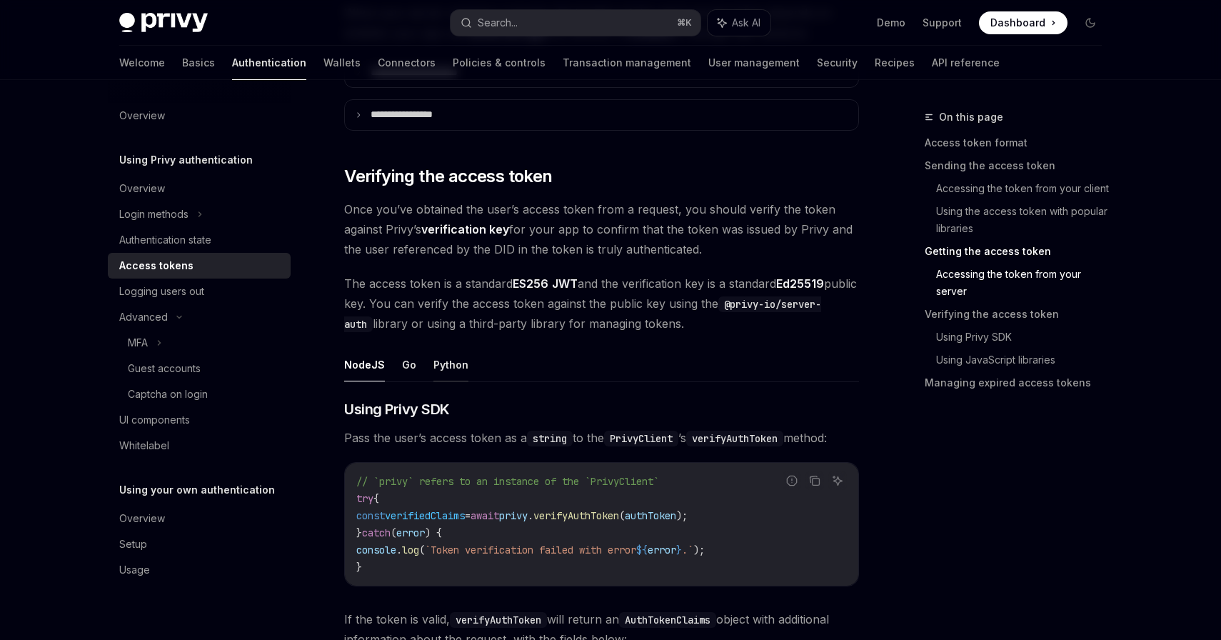
click at [443, 357] on button "Python" at bounding box center [450, 365] width 35 height 34
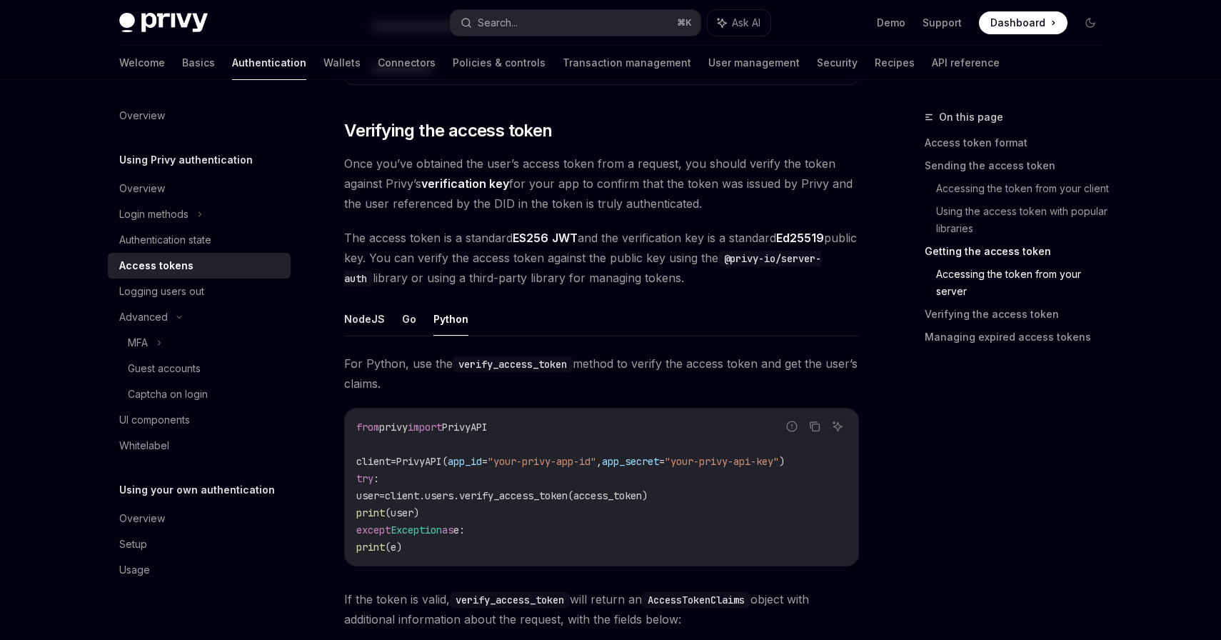
scroll to position [2020, 0]
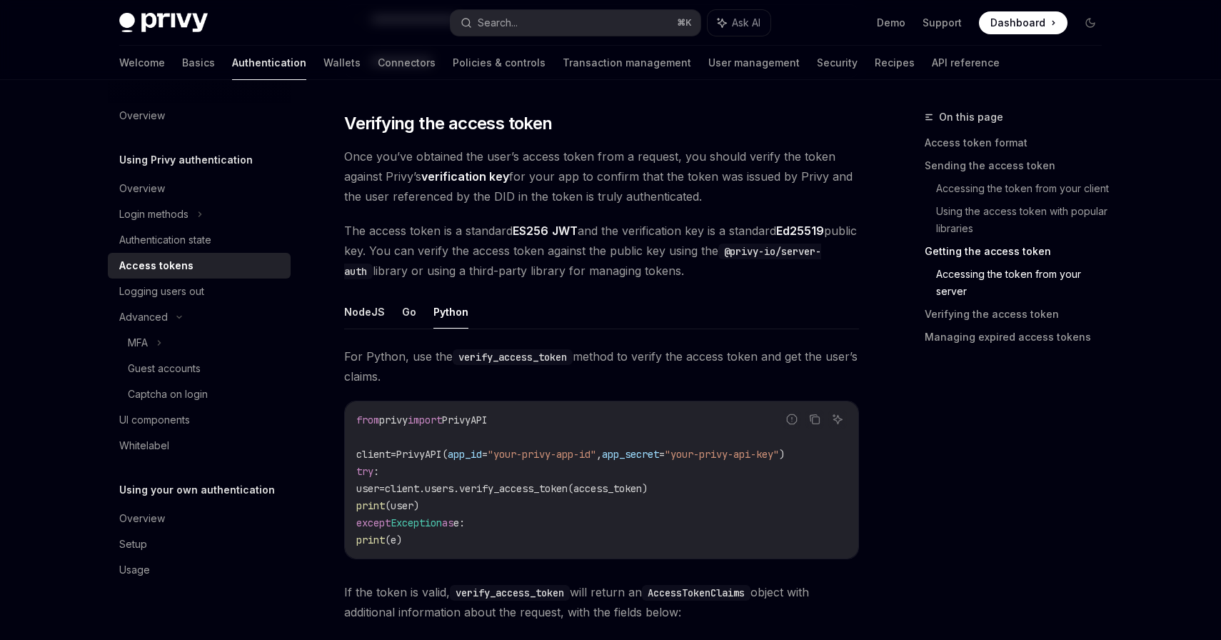
click at [567, 486] on span "client.users.verify_access_token(access_token)" at bounding box center [516, 488] width 263 height 13
copy span "verify_access_token"
click at [403, 316] on button "Go" at bounding box center [409, 312] width 14 height 34
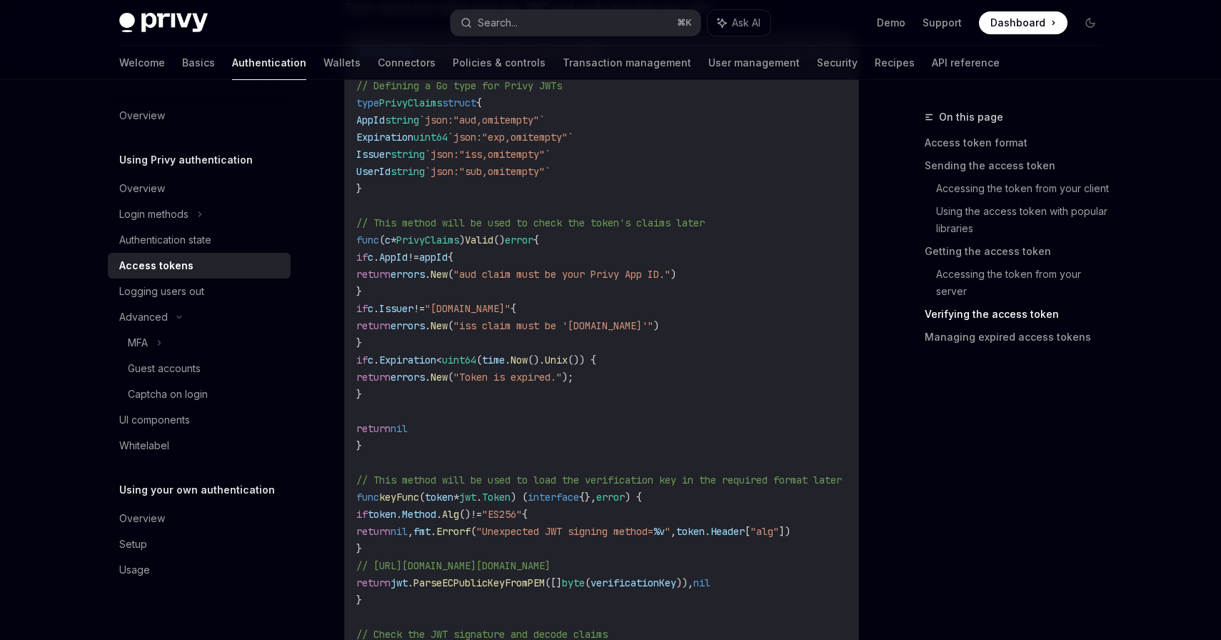
scroll to position [2689, 0]
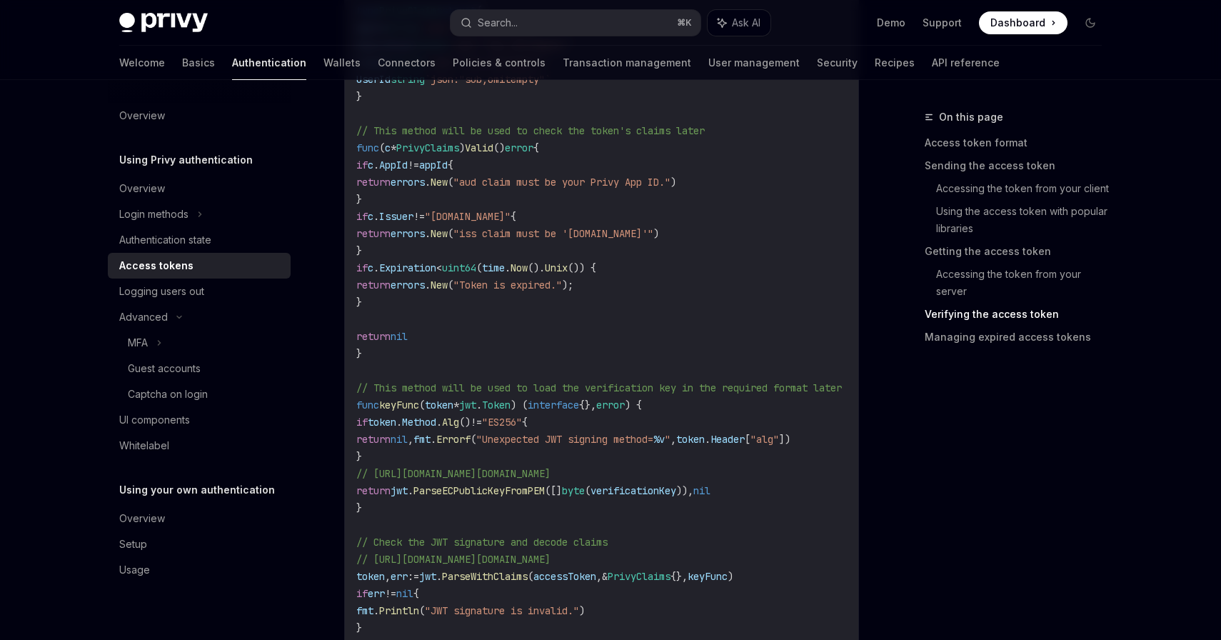
click at [538, 493] on span "ParseECPublicKeyFromPEM" at bounding box center [478, 490] width 131 height 13
click at [654, 492] on span "verificationKey" at bounding box center [634, 490] width 86 height 13
click at [672, 488] on span "verificationKey" at bounding box center [634, 490] width 86 height 13
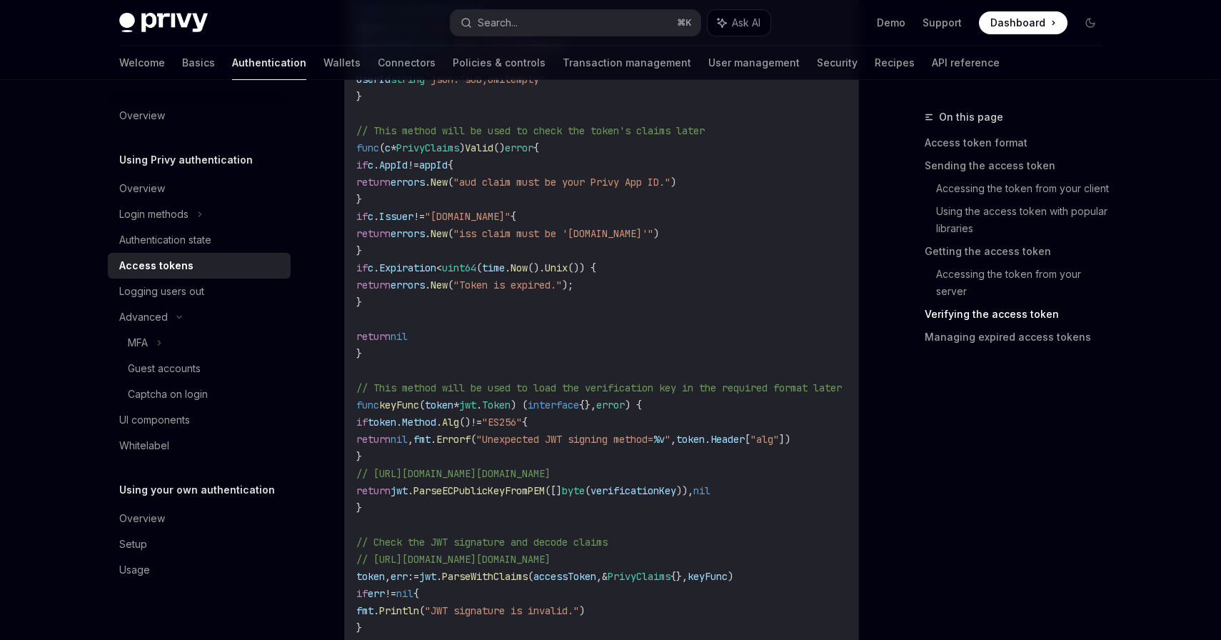
click at [418, 411] on code "accessToken := "insert-the-users-access-token" // Defining a Go type for Privy …" at bounding box center [616, 431] width 520 height 960
click at [459, 409] on span "*" at bounding box center [456, 404] width 6 height 13
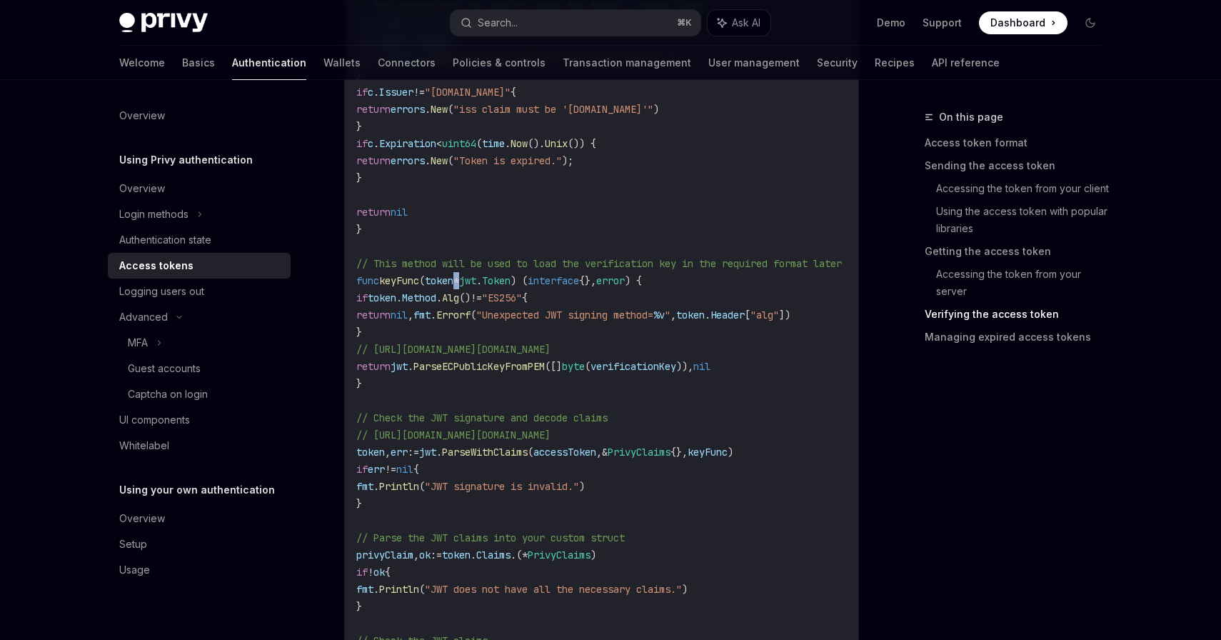
scroll to position [2814, 0]
click at [498, 447] on span "ParseWithClaims" at bounding box center [485, 451] width 86 height 13
click at [658, 457] on code "accessToken := "insert-the-users-access-token" // Defining a Go type for Privy …" at bounding box center [616, 306] width 520 height 960
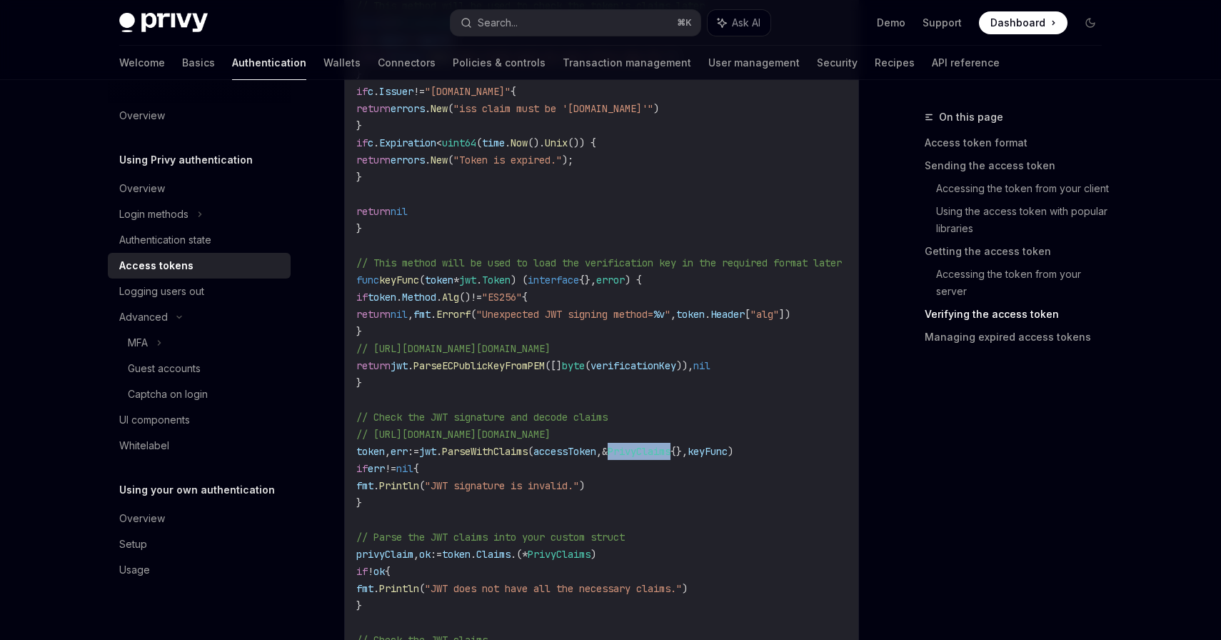
click at [668, 452] on span "PrivyClaims" at bounding box center [639, 451] width 63 height 13
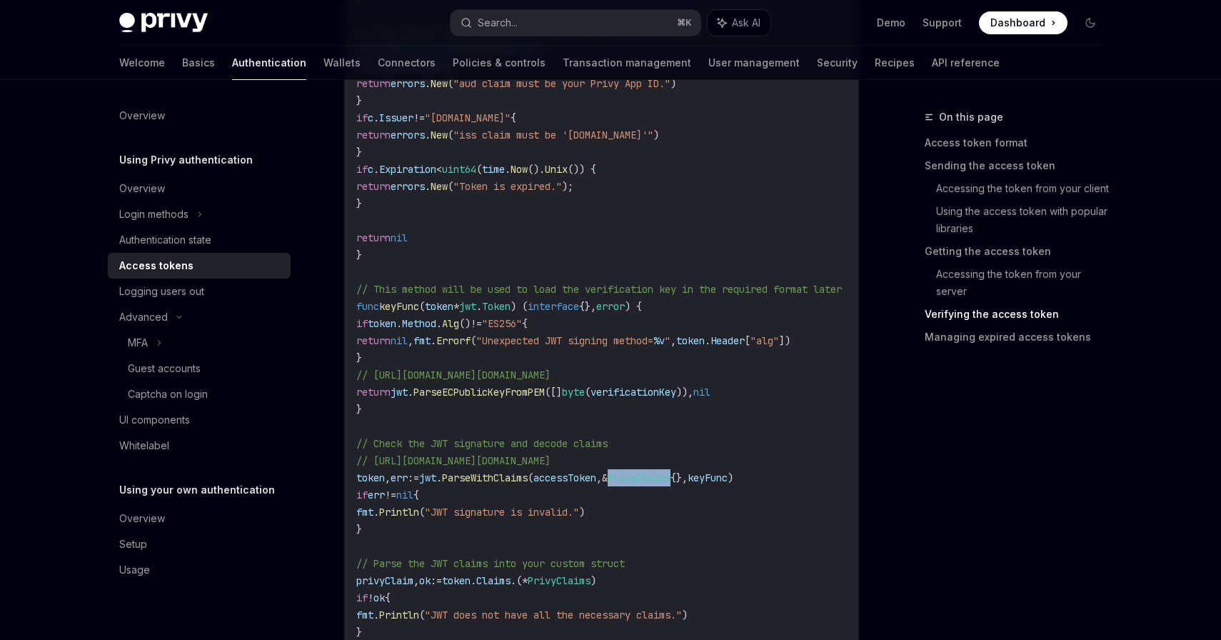
scroll to position [2781, 0]
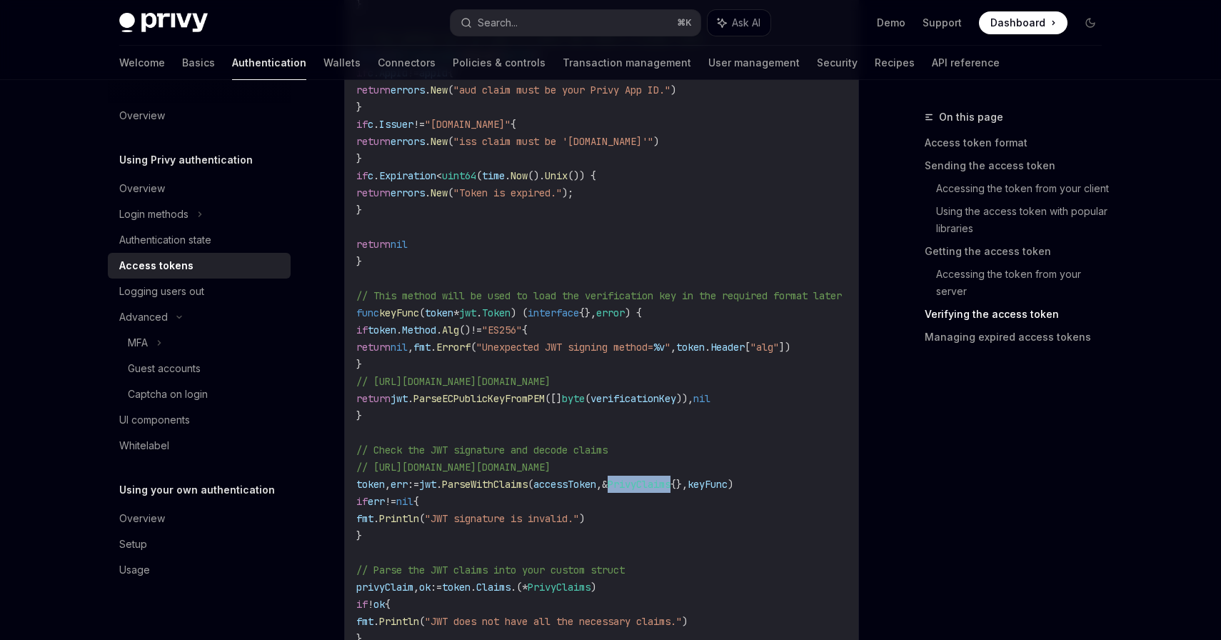
click at [728, 488] on span "keyFunc" at bounding box center [708, 484] width 40 height 13
click at [436, 483] on span "jwt" at bounding box center [427, 484] width 17 height 13
click at [492, 481] on span "ParseWithClaims" at bounding box center [485, 484] width 86 height 13
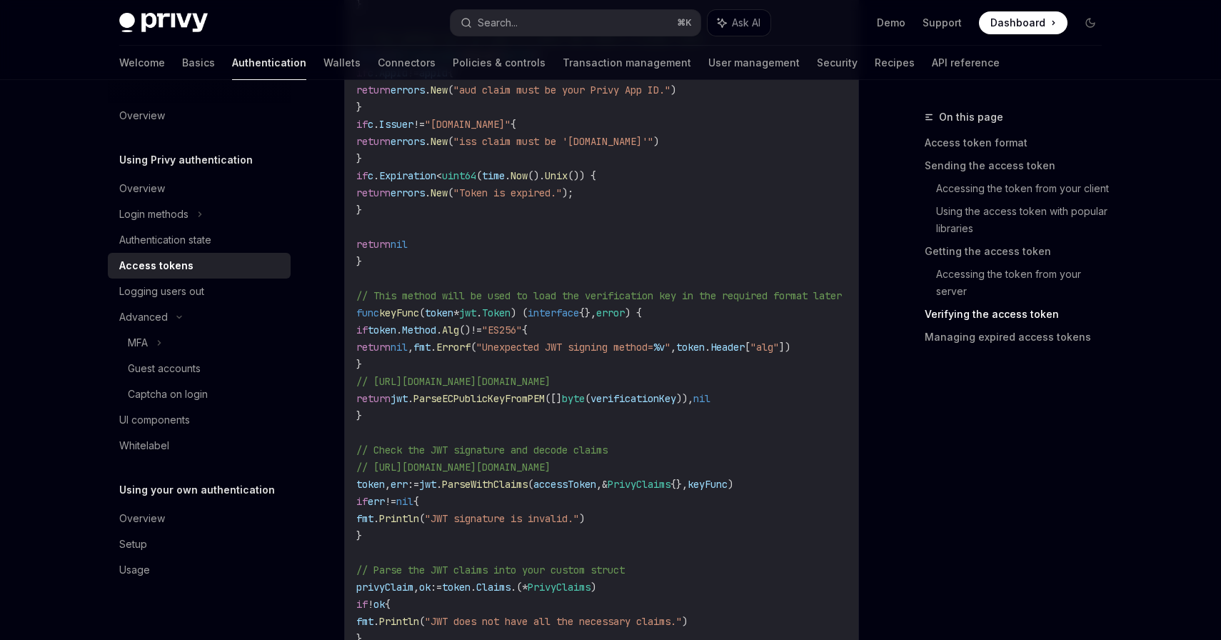
click at [492, 481] on span "ParseWithClaims" at bounding box center [485, 484] width 86 height 13
click at [525, 478] on span "ParseWithClaims" at bounding box center [485, 484] width 86 height 13
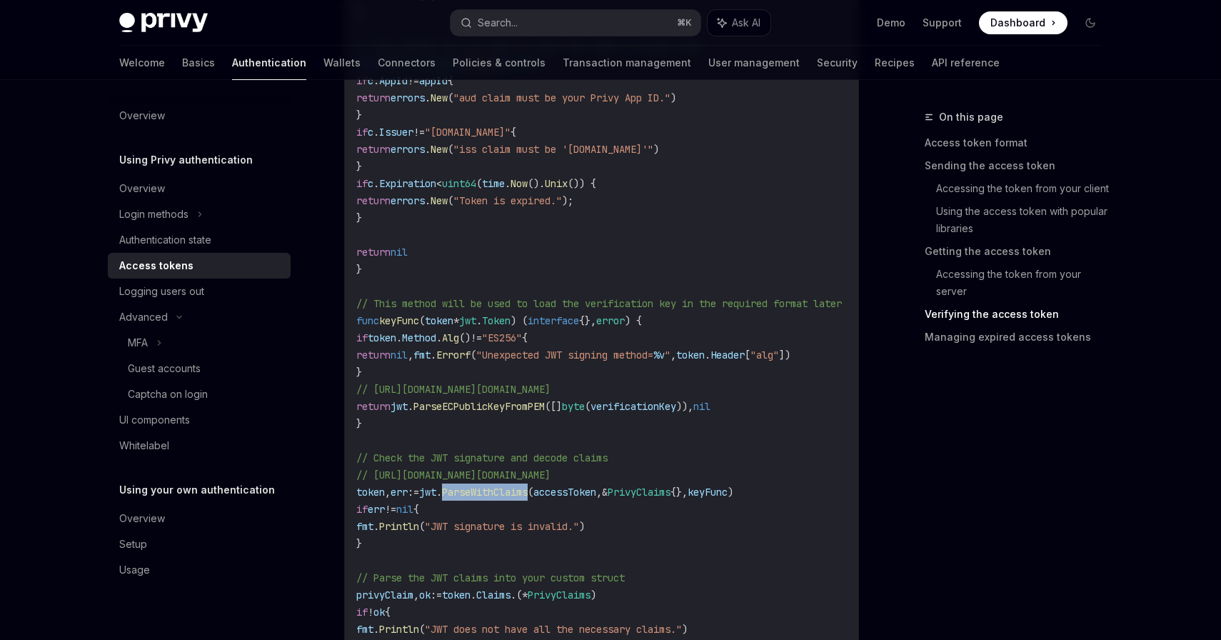
scroll to position [2776, 0]
click at [518, 489] on span "ParseWithClaims" at bounding box center [485, 489] width 86 height 13
click at [528, 490] on span "ParseWithClaims" at bounding box center [485, 489] width 86 height 13
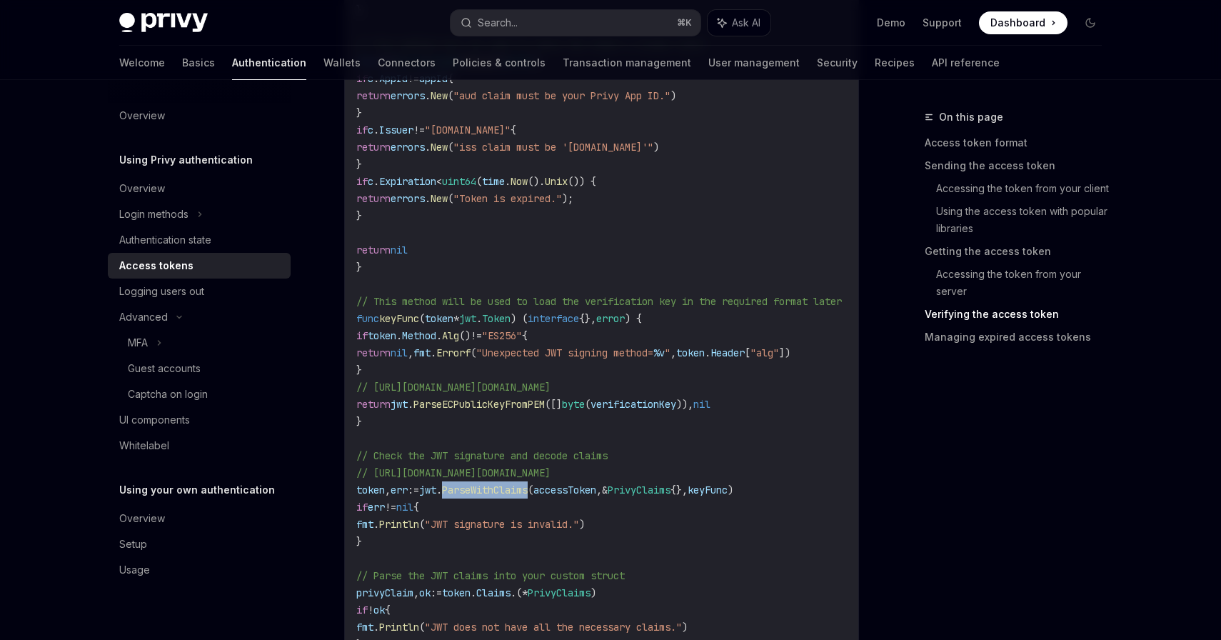
click at [528, 487] on span "ParseWithClaims" at bounding box center [485, 489] width 86 height 13
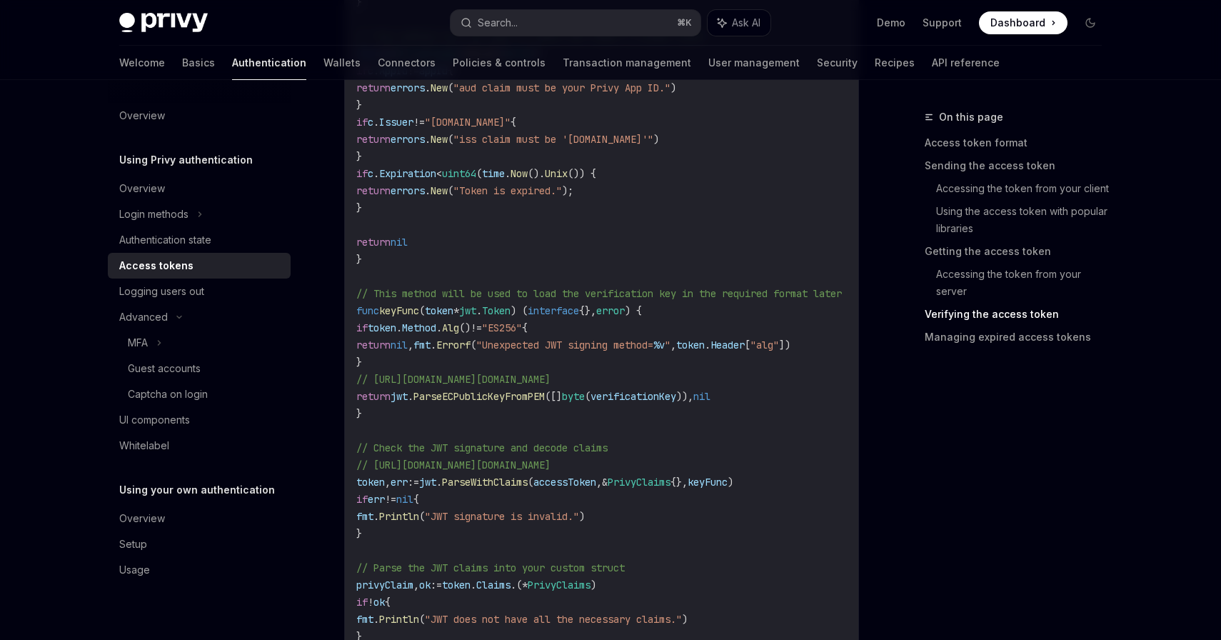
scroll to position [2780, 0]
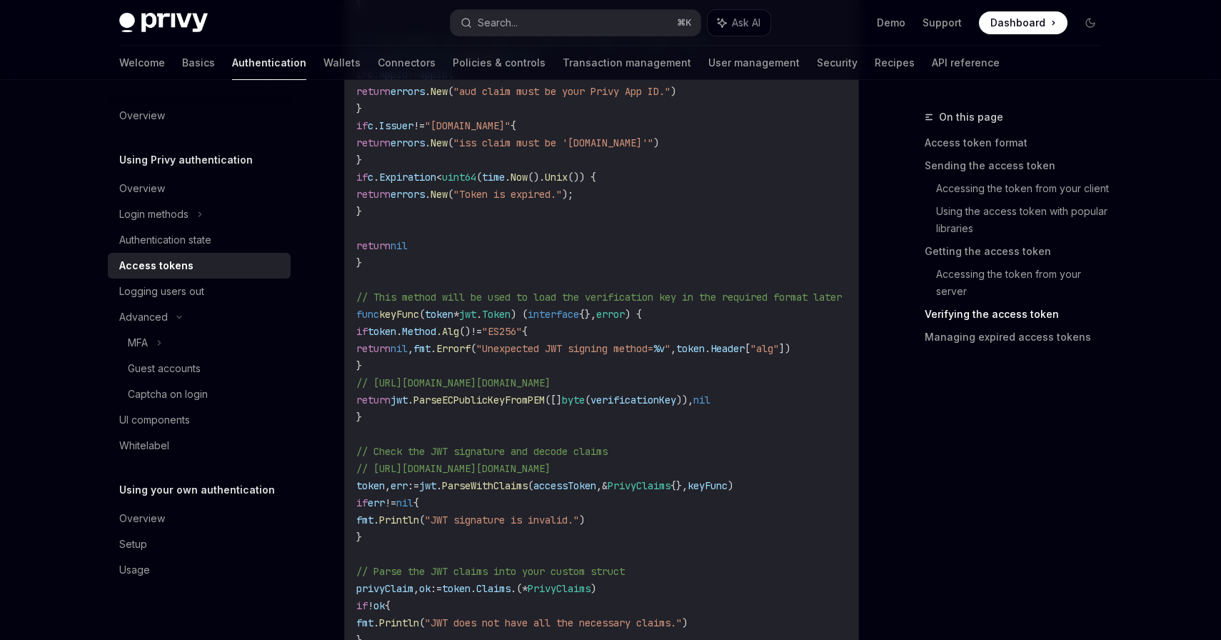
click at [521, 481] on span "ParseWithClaims" at bounding box center [485, 485] width 86 height 13
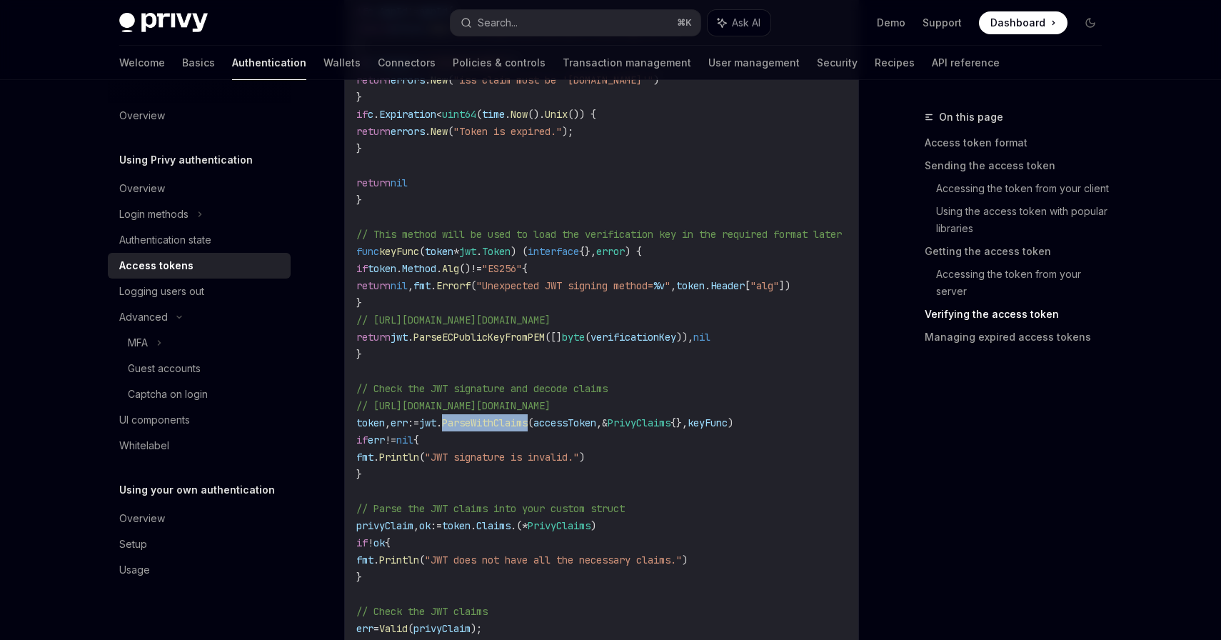
scroll to position [2844, 0]
click at [588, 523] on span "PrivyClaims" at bounding box center [559, 524] width 63 height 13
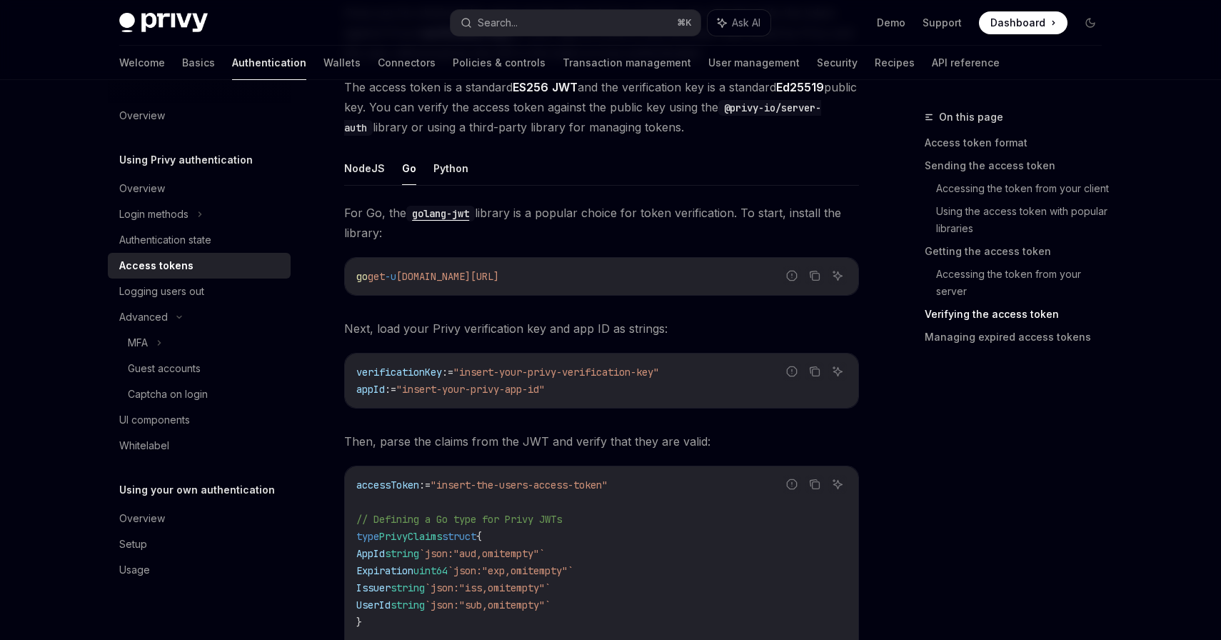
scroll to position [2141, 0]
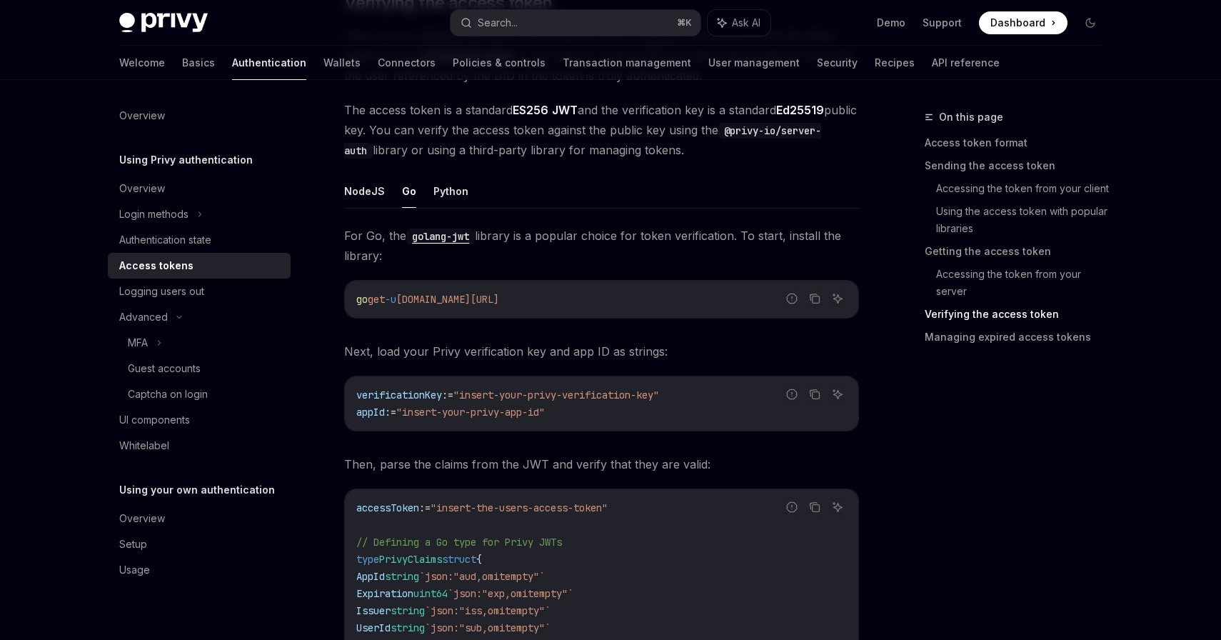
copy span "PrivyClaims"
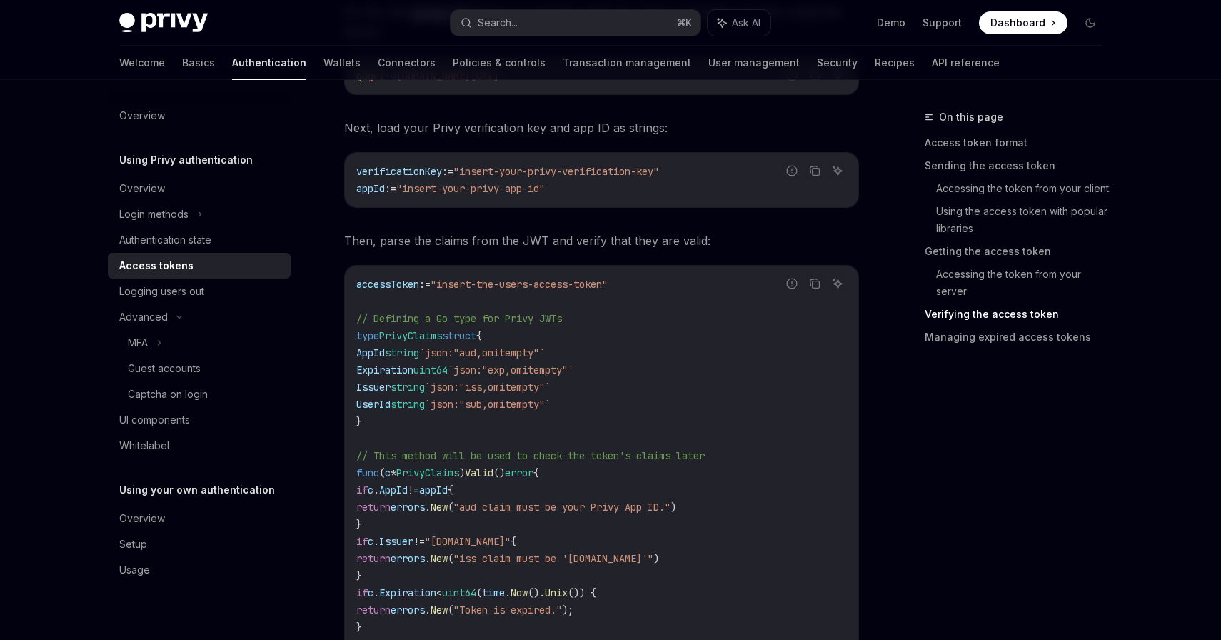
scroll to position [2363, 0]
click at [813, 284] on icon "Copy the contents from the code block" at bounding box center [814, 284] width 11 height 11
click at [416, 173] on span "verificationKey" at bounding box center [399, 172] width 86 height 13
click at [405, 172] on span "verificationKey" at bounding box center [399, 172] width 86 height 13
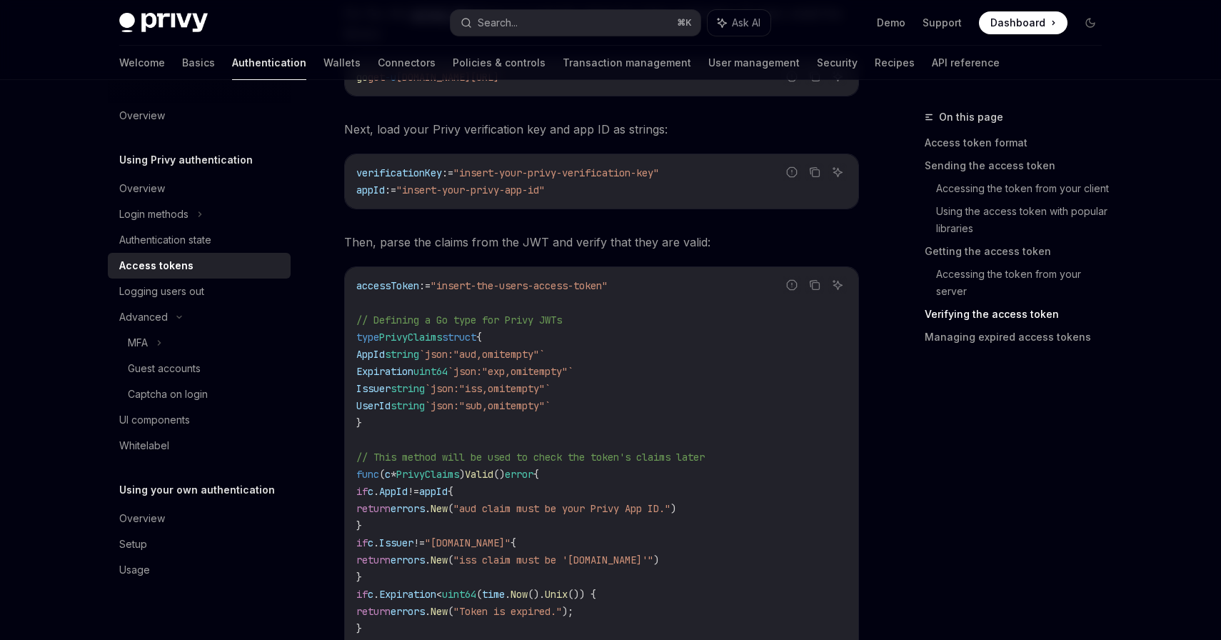
click at [405, 172] on span "verificationKey" at bounding box center [399, 172] width 86 height 13
click at [421, 172] on span "verificationKey" at bounding box center [399, 172] width 86 height 13
click at [438, 132] on span "Next, load your Privy verification key and app ID as strings:" at bounding box center [601, 129] width 515 height 20
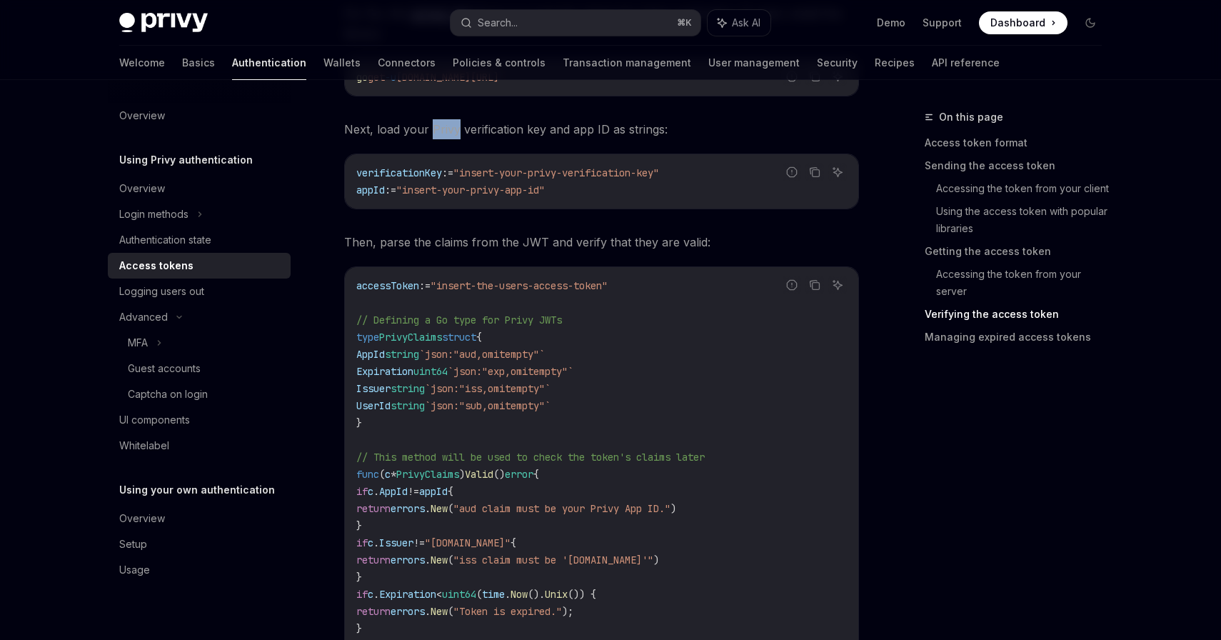
click at [476, 131] on span "Next, load your Privy verification key and app ID as strings:" at bounding box center [601, 129] width 515 height 20
click at [529, 126] on span "Next, load your Privy verification key and app ID as strings:" at bounding box center [601, 129] width 515 height 20
click at [560, 127] on span "Next, load your Privy verification key and app ID as strings:" at bounding box center [601, 129] width 515 height 20
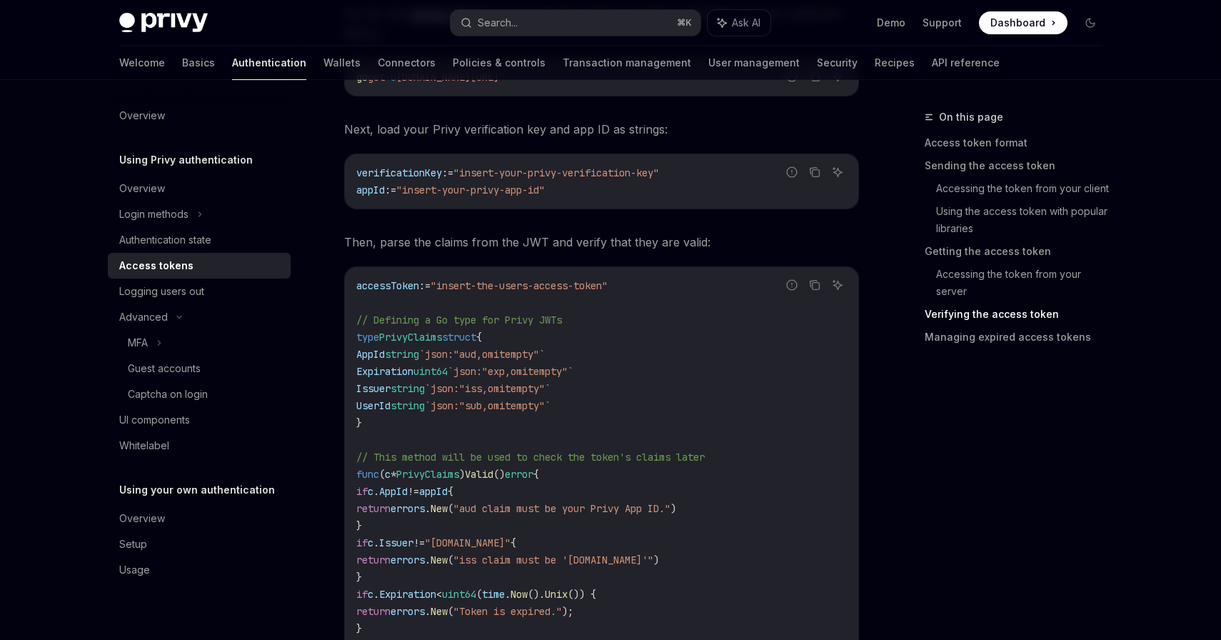
click at [560, 127] on span "Next, load your Privy verification key and app ID as strings:" at bounding box center [601, 129] width 515 height 20
click at [596, 127] on span "Next, load your Privy verification key and app ID as strings:" at bounding box center [601, 129] width 515 height 20
click at [634, 131] on span "Next, load your Privy verification key and app ID as strings:" at bounding box center [601, 129] width 515 height 20
click at [814, 172] on icon "Copy the contents from the code block" at bounding box center [814, 171] width 11 height 11
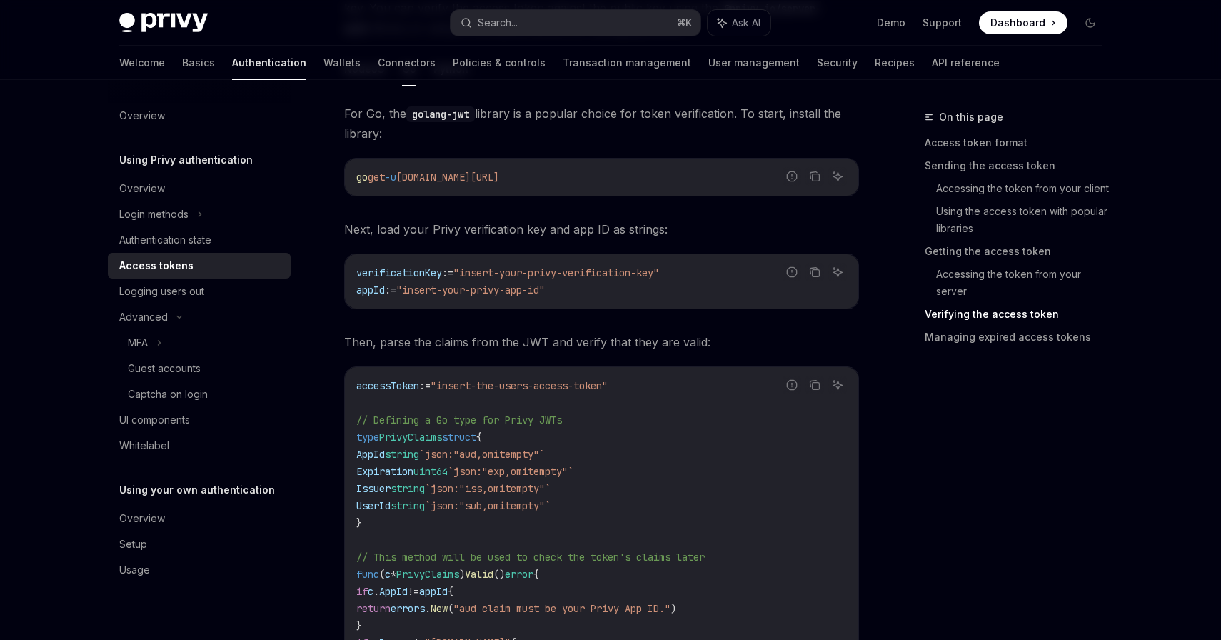
scroll to position [2242, 0]
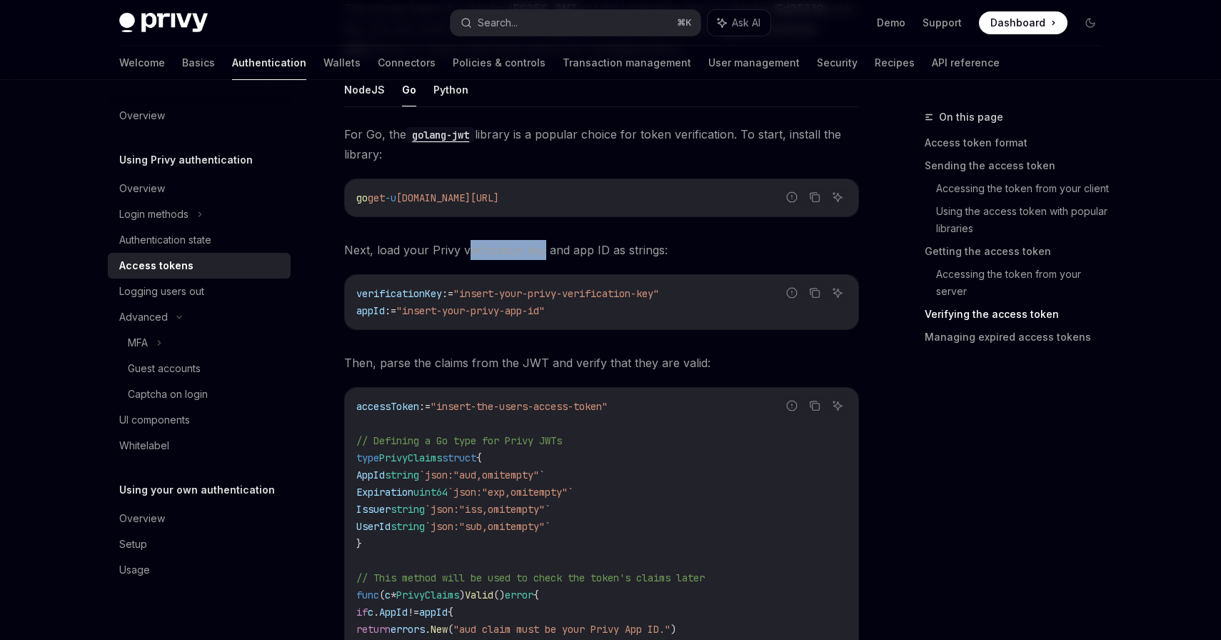
drag, startPoint x: 463, startPoint y: 249, endPoint x: 541, endPoint y: 249, distance: 77.8
click at [541, 249] on span "Next, load your Privy verification key and app ID as strings:" at bounding box center [601, 250] width 515 height 20
copy span "erification key"
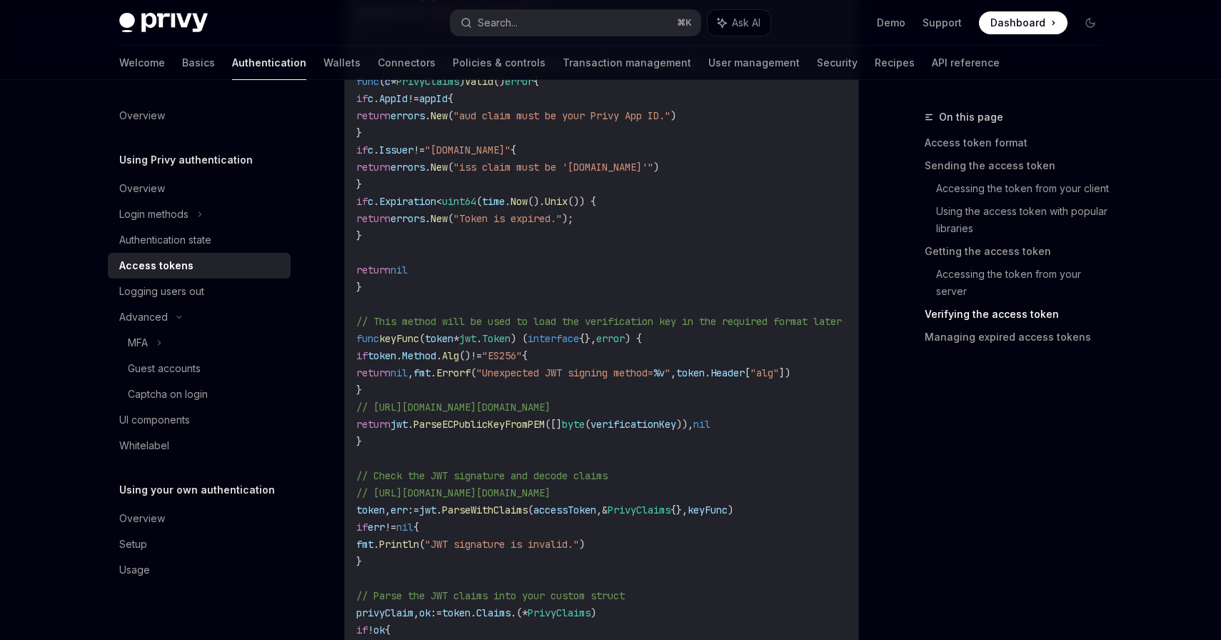
scroll to position [1875, 0]
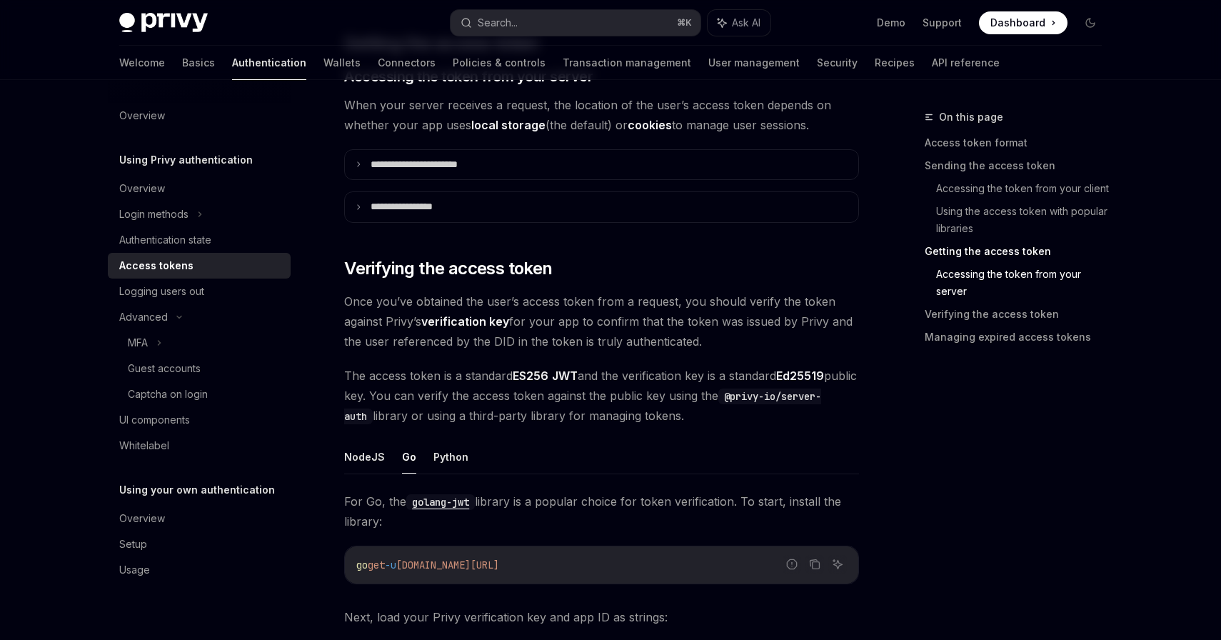
click at [611, 320] on span "Once you’ve obtained the user’s access token from a request, you should verify …" at bounding box center [601, 321] width 515 height 60
click at [656, 320] on span "Once you’ve obtained the user’s access token from a request, you should verify …" at bounding box center [601, 321] width 515 height 60
click at [434, 320] on strong "verification key" at bounding box center [465, 321] width 88 height 14
drag, startPoint x: 423, startPoint y: 318, endPoint x: 511, endPoint y: 321, distance: 87.1
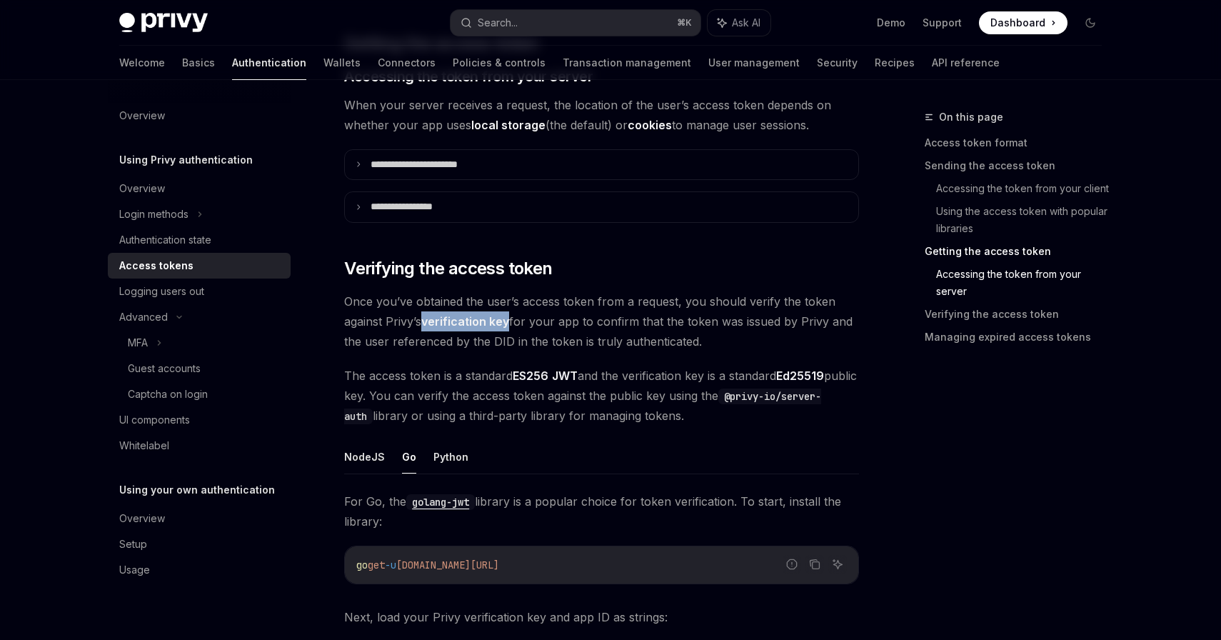
click at [511, 321] on span "Once you’ve obtained the user’s access token from a request, you should verify …" at bounding box center [601, 321] width 515 height 60
click at [628, 308] on span "Once you’ve obtained the user’s access token from a request, you should verify …" at bounding box center [601, 321] width 515 height 60
drag, startPoint x: 426, startPoint y: 318, endPoint x: 512, endPoint y: 318, distance: 85.7
click at [512, 318] on span "Once you’ve obtained the user’s access token from a request, you should verify …" at bounding box center [601, 321] width 515 height 60
copy span "verification key"
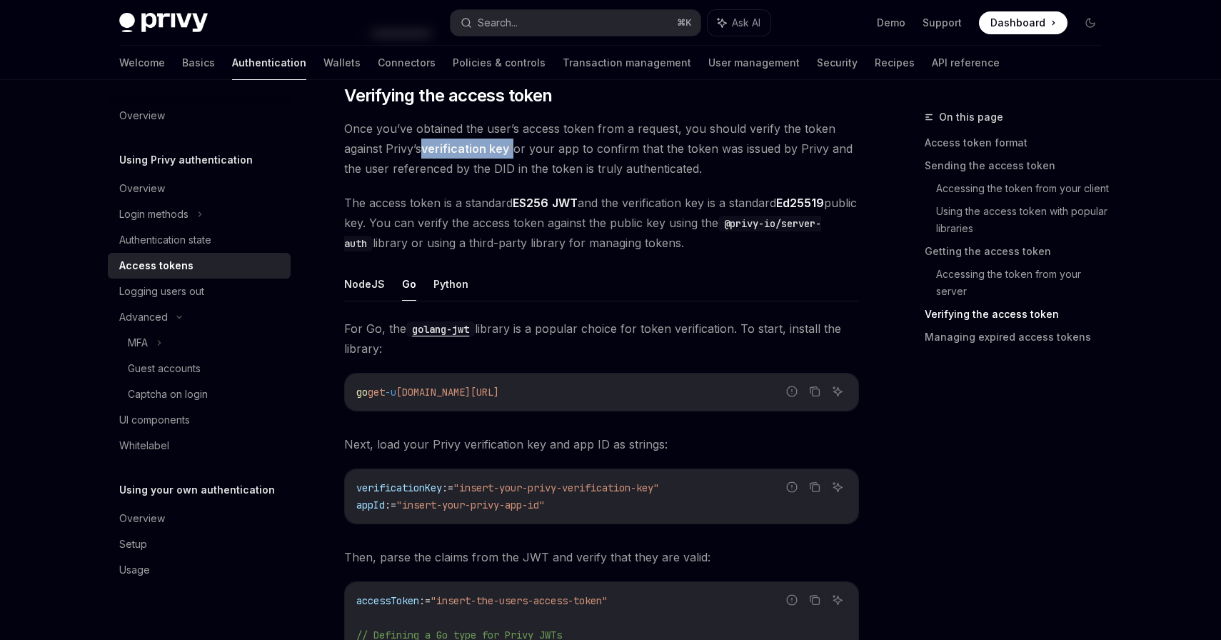
scroll to position [2082, 0]
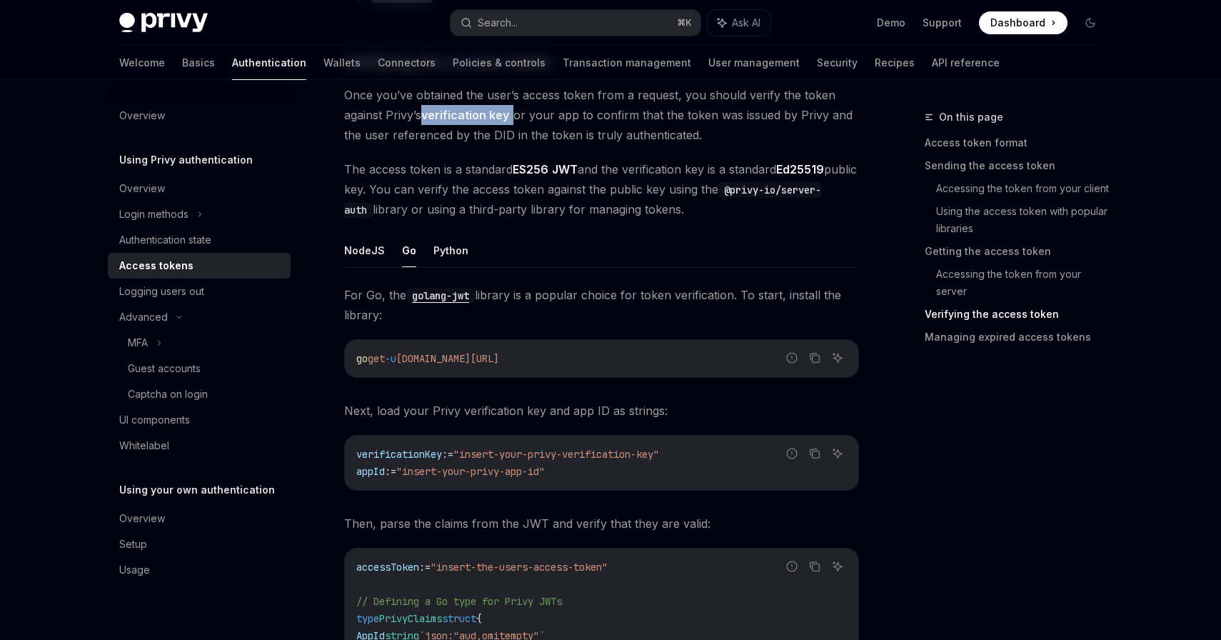
click at [397, 452] on span "verificationKey" at bounding box center [399, 454] width 86 height 13
copy span "verificationKey"
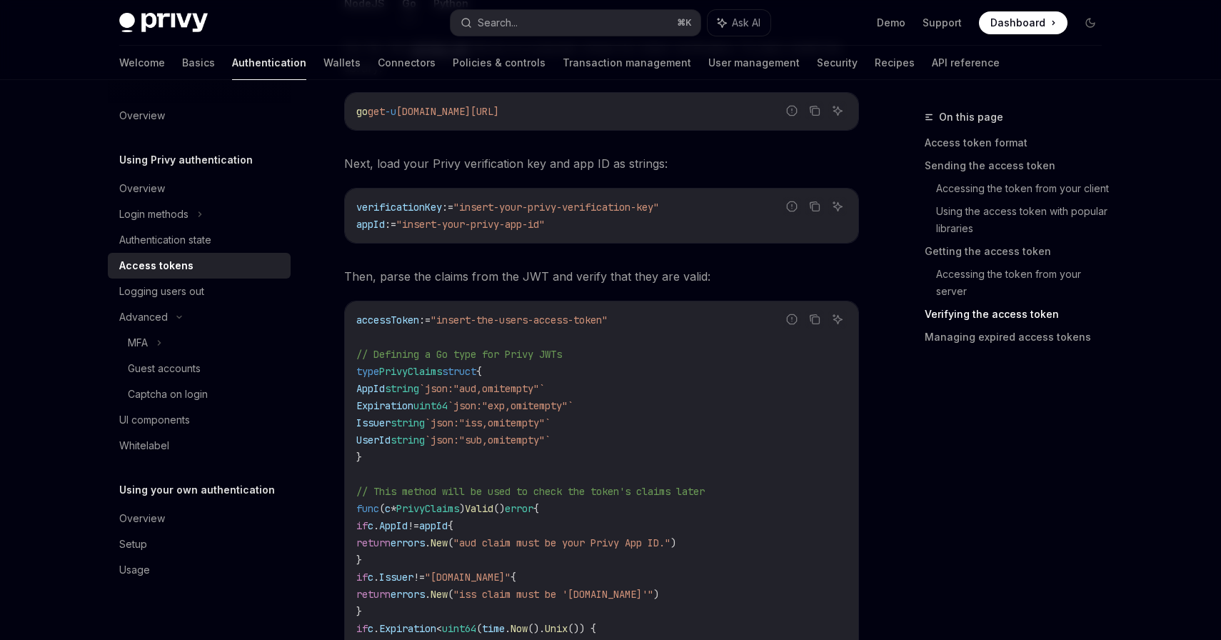
scroll to position [2216, 0]
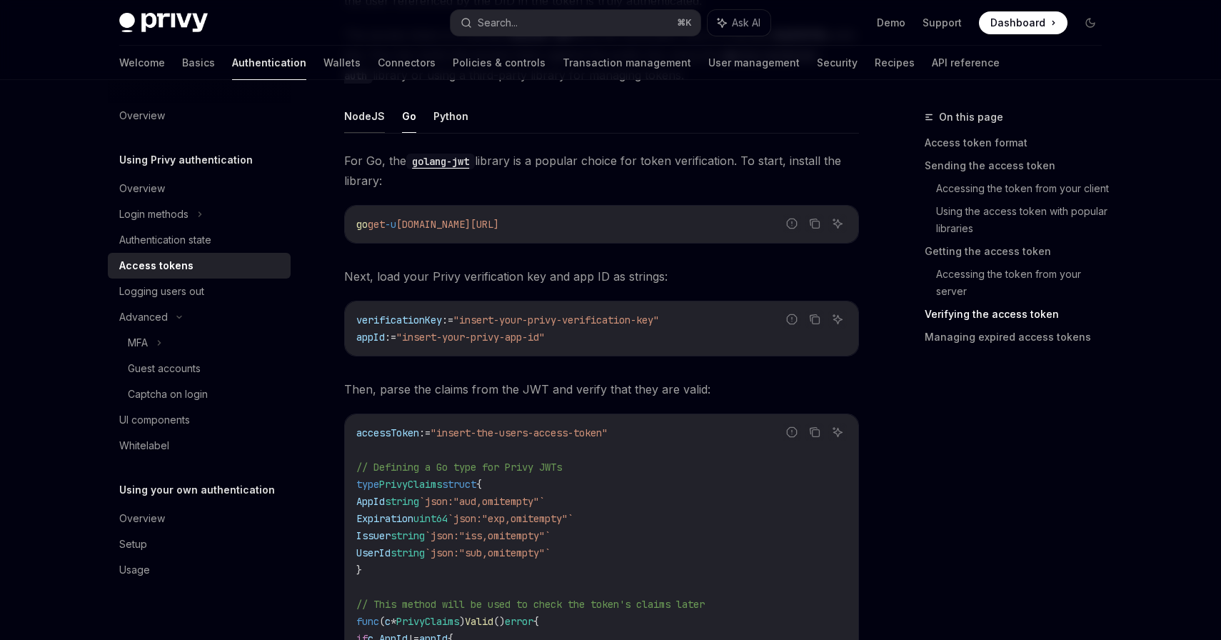
click at [358, 106] on button "NodeJS" at bounding box center [364, 116] width 41 height 34
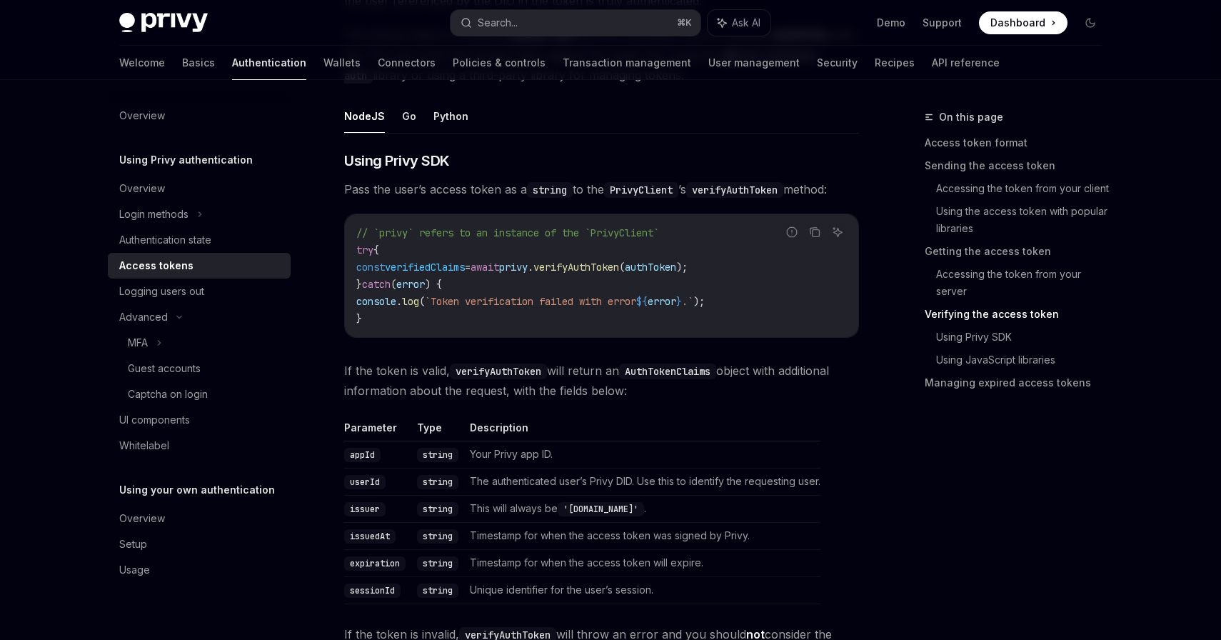
click at [619, 269] on span "verifyAuthToken" at bounding box center [576, 267] width 86 height 13
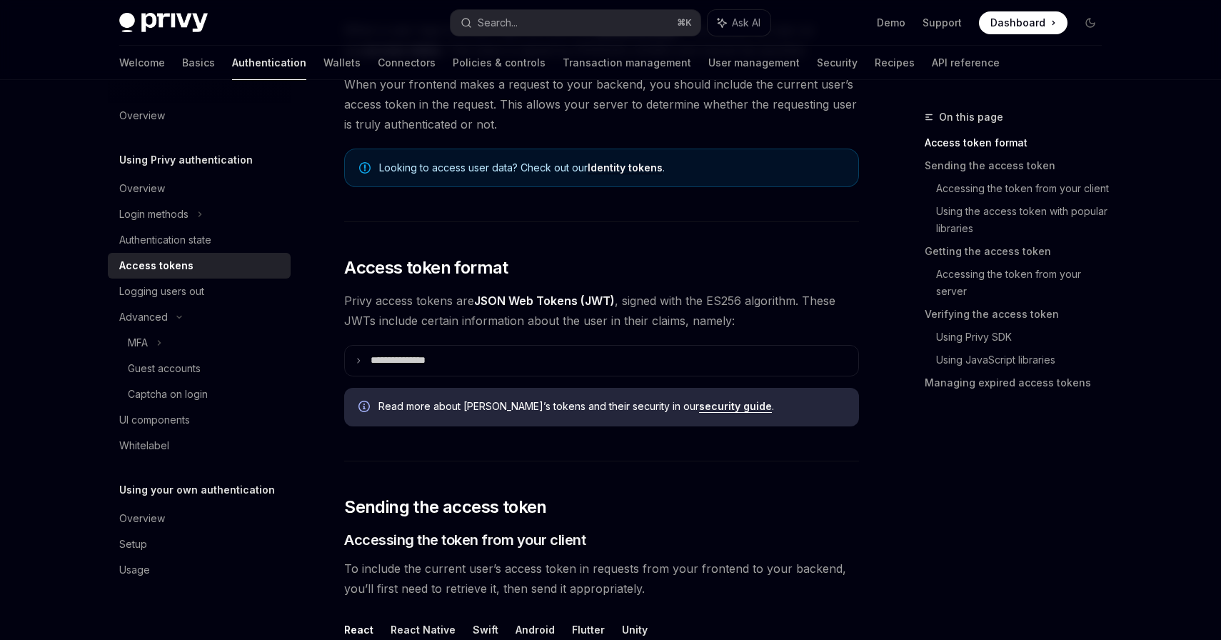
scroll to position [36, 0]
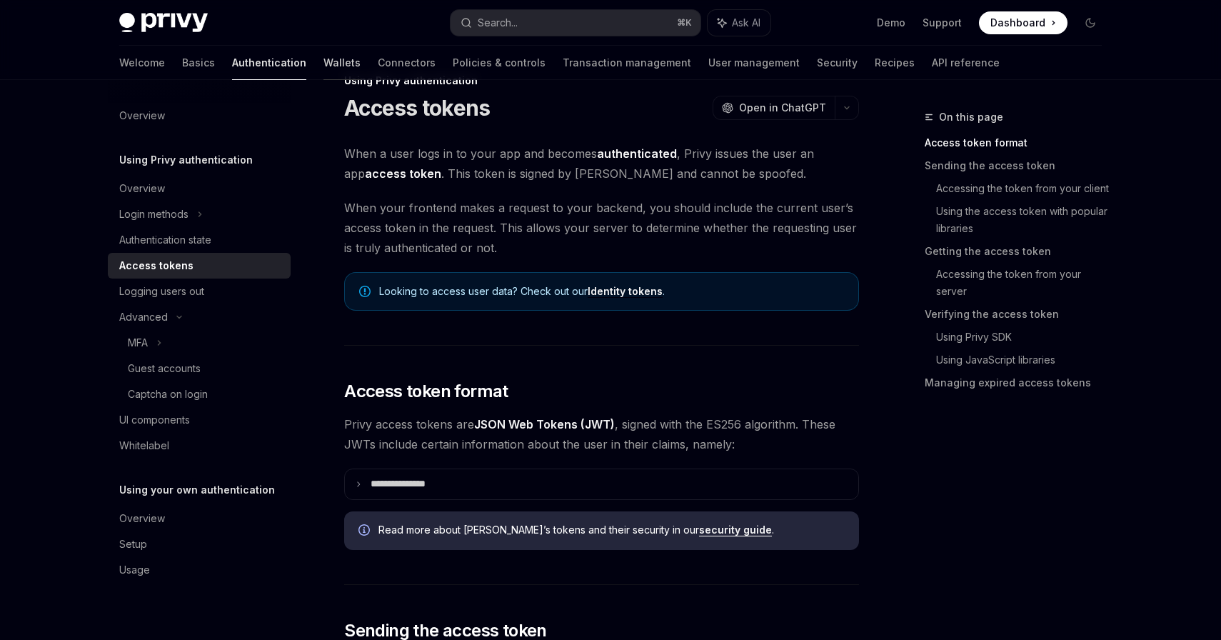
click at [323, 66] on link "Wallets" at bounding box center [341, 63] width 37 height 34
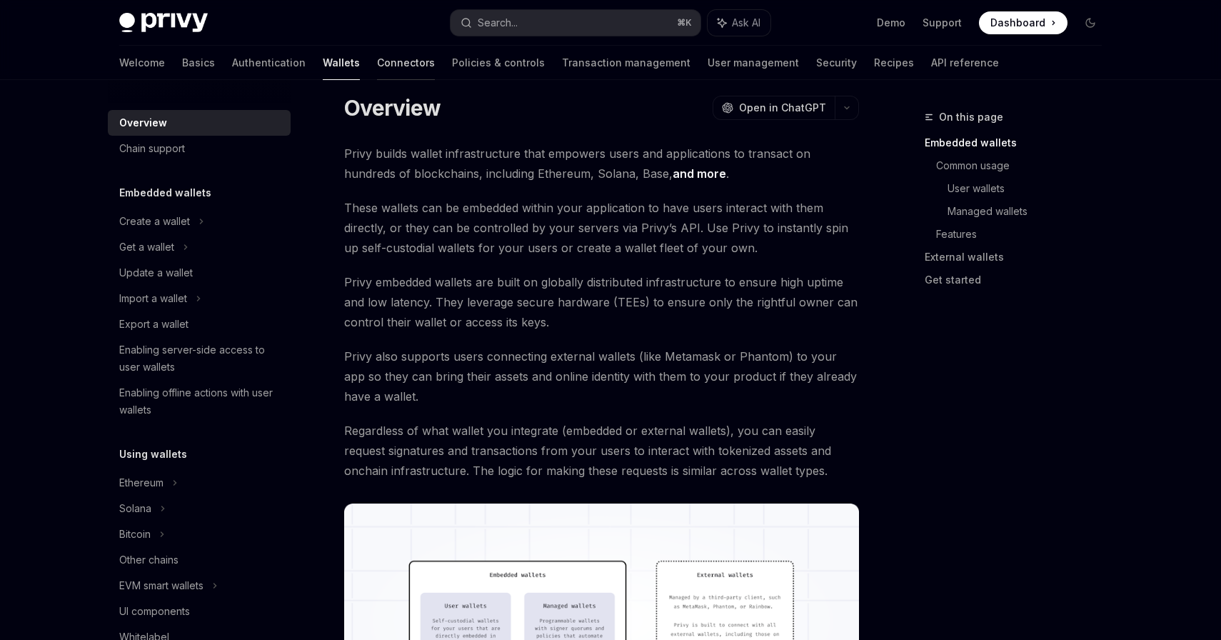
click at [377, 62] on link "Connectors" at bounding box center [406, 63] width 58 height 34
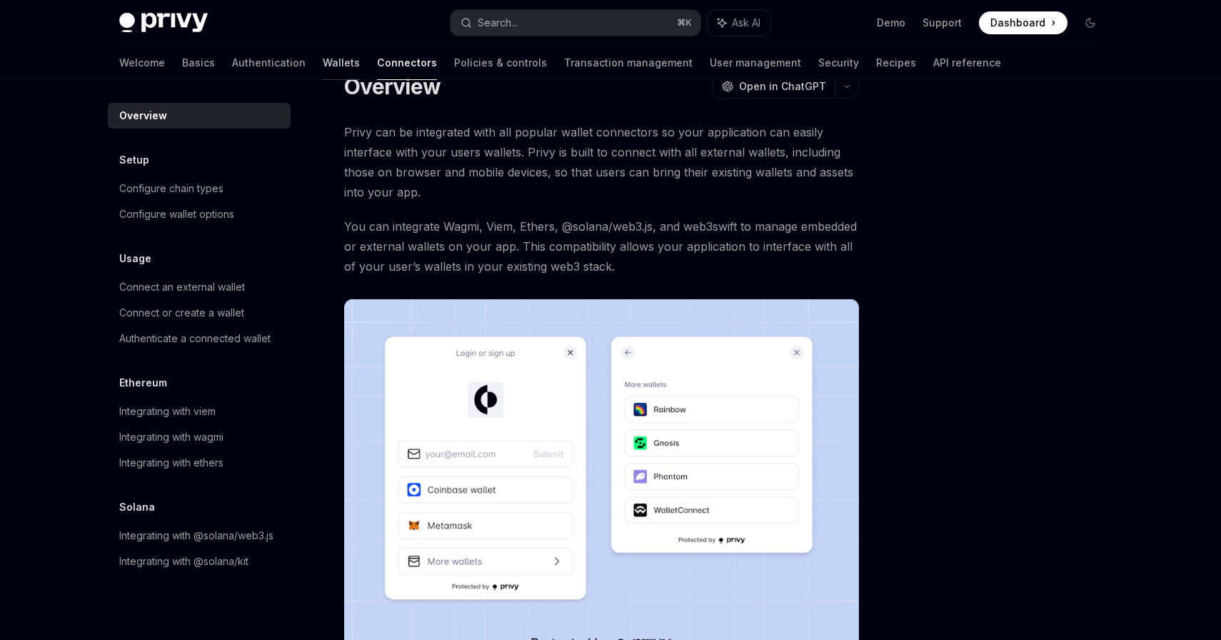
click at [323, 64] on link "Wallets" at bounding box center [341, 63] width 37 height 34
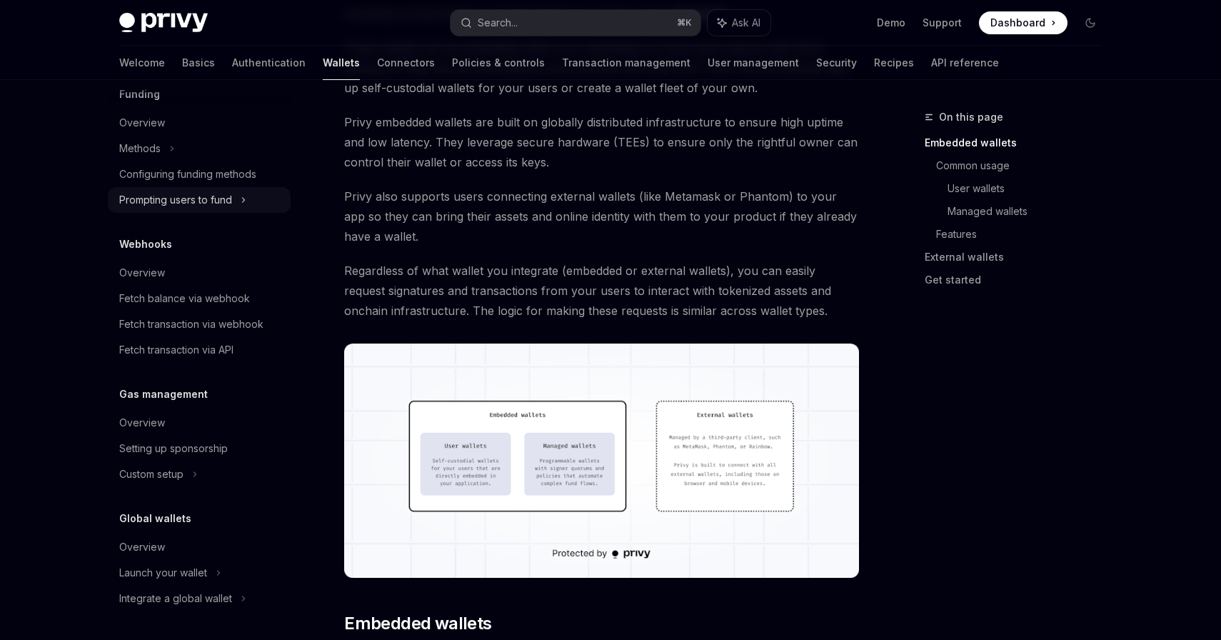
scroll to position [221, 0]
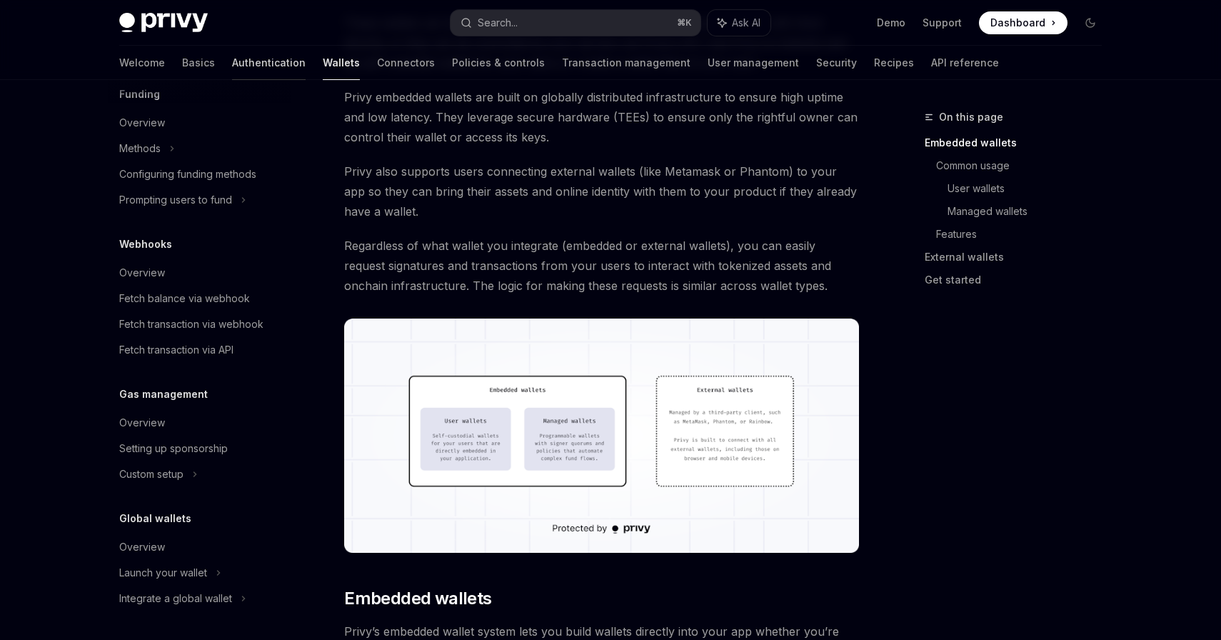
click at [232, 71] on link "Authentication" at bounding box center [269, 63] width 74 height 34
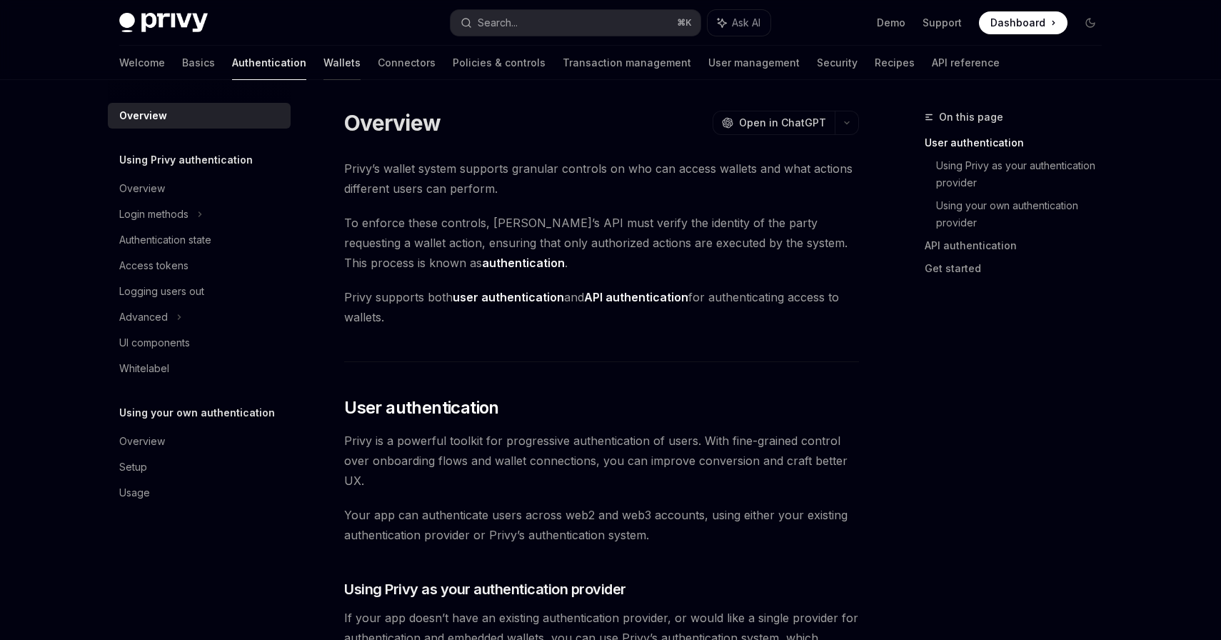
click at [323, 61] on link "Wallets" at bounding box center [341, 63] width 37 height 34
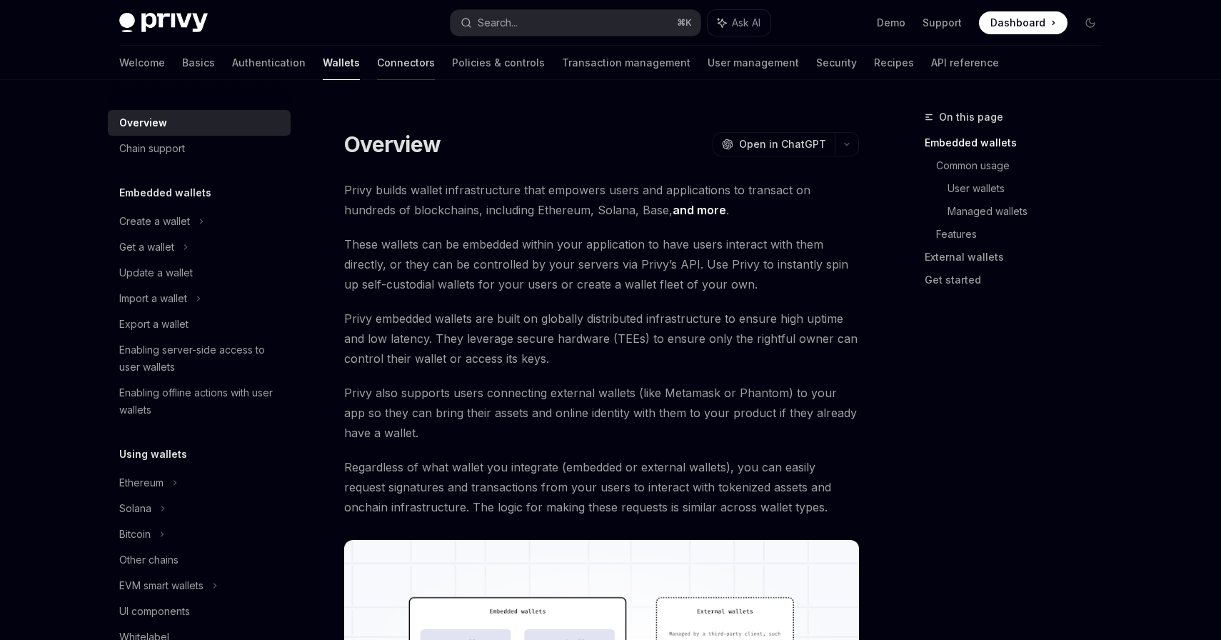
click at [377, 64] on link "Connectors" at bounding box center [406, 63] width 58 height 34
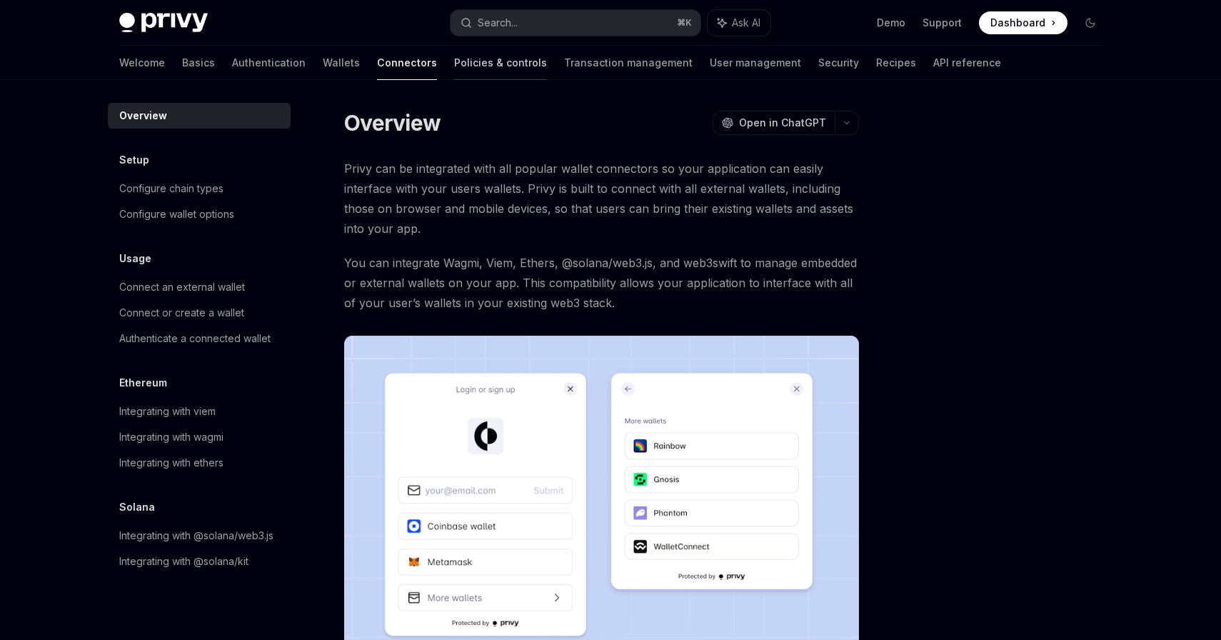
click at [454, 64] on link "Policies & controls" at bounding box center [500, 63] width 93 height 34
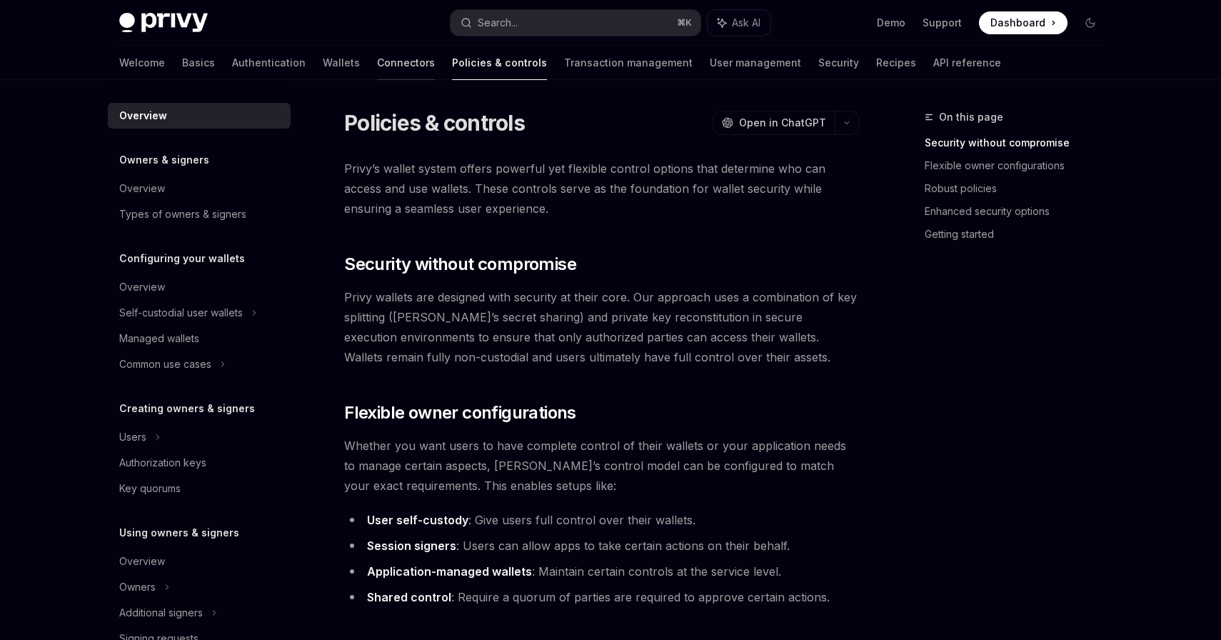
click at [377, 67] on link "Connectors" at bounding box center [406, 63] width 58 height 34
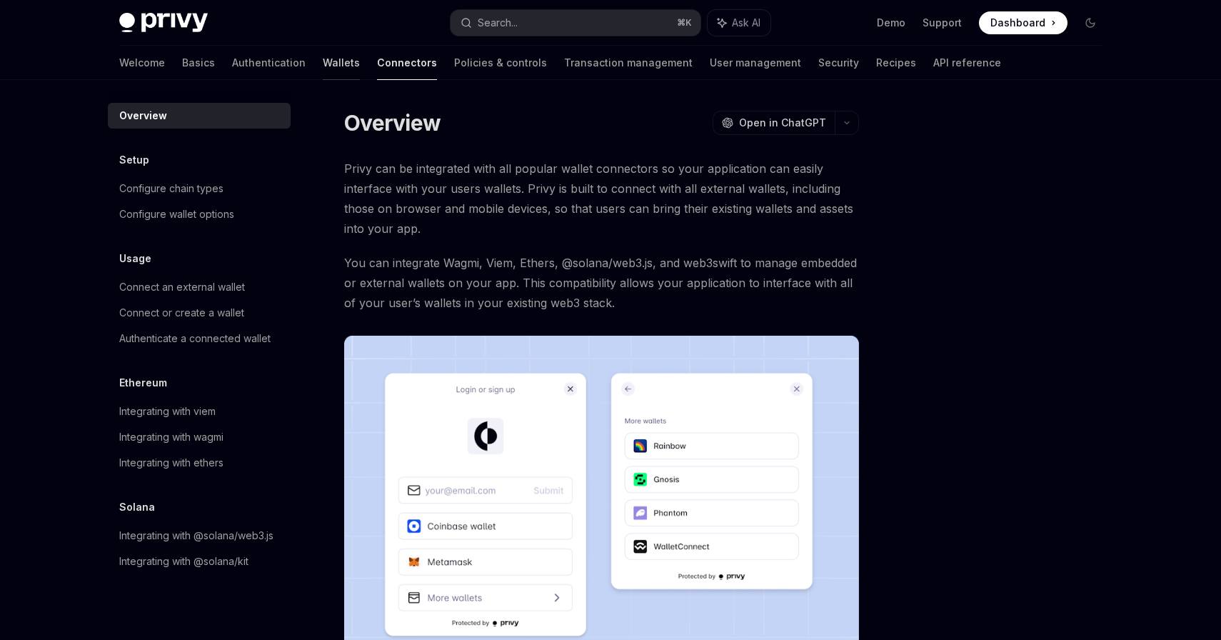
click at [323, 64] on link "Wallets" at bounding box center [341, 63] width 37 height 34
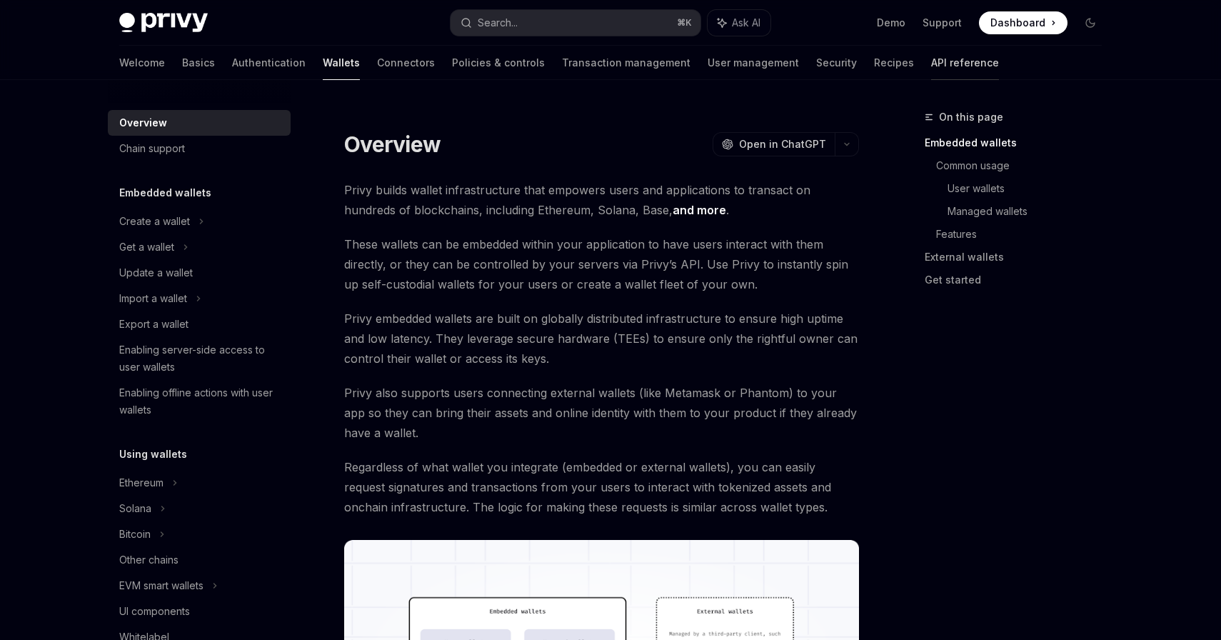
click at [931, 67] on link "API reference" at bounding box center [965, 63] width 68 height 34
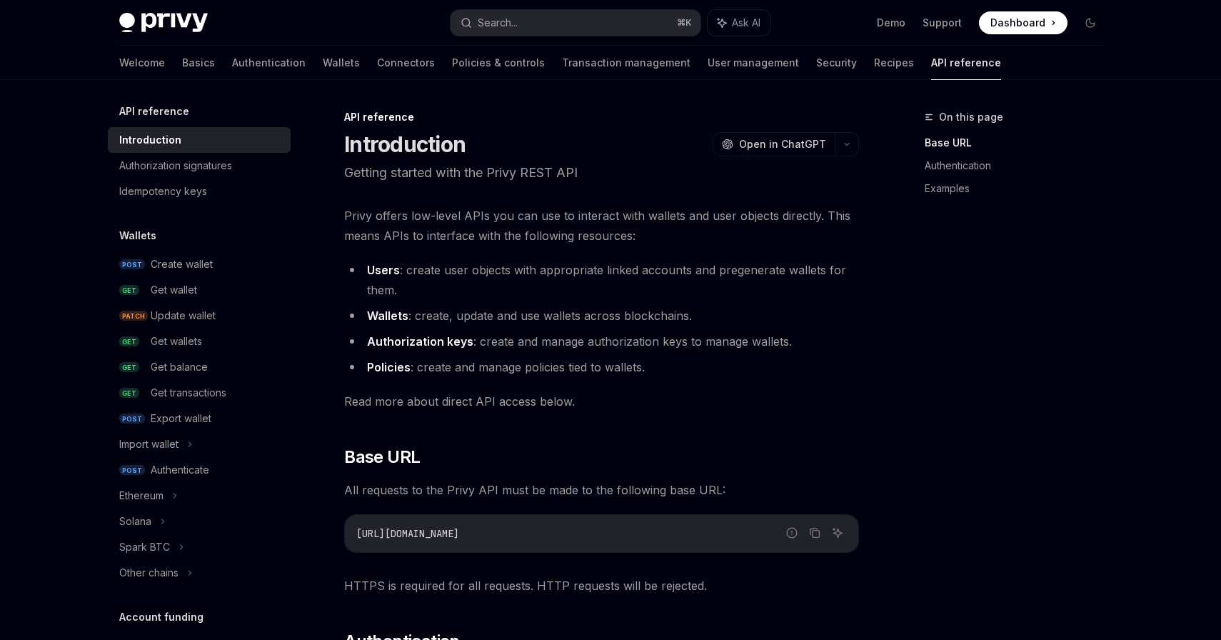
click at [634, 357] on li "Policies : create and manage policies tied to wallets." at bounding box center [601, 367] width 515 height 20
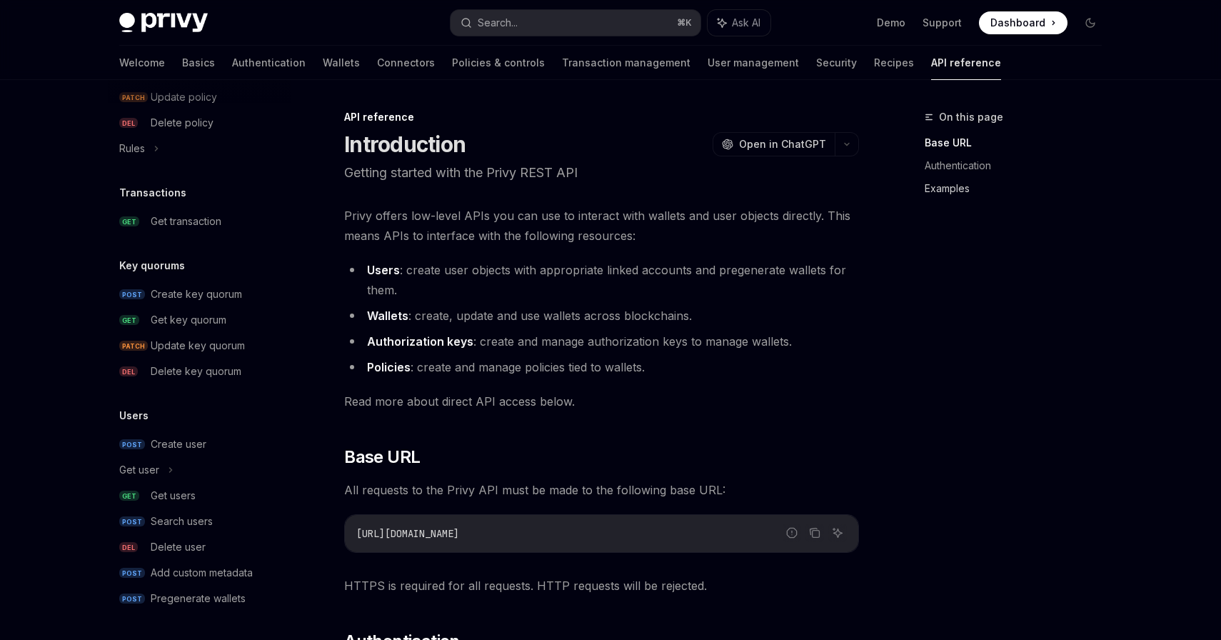
click at [928, 190] on link "Examples" at bounding box center [1019, 188] width 189 height 23
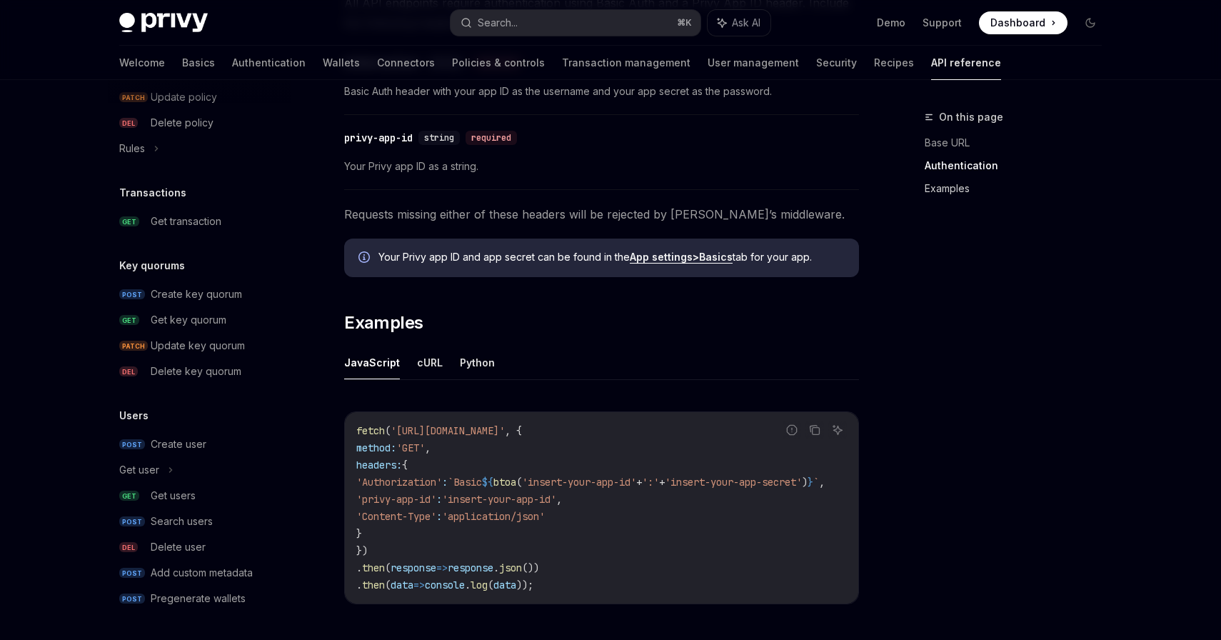
scroll to position [874, 0]
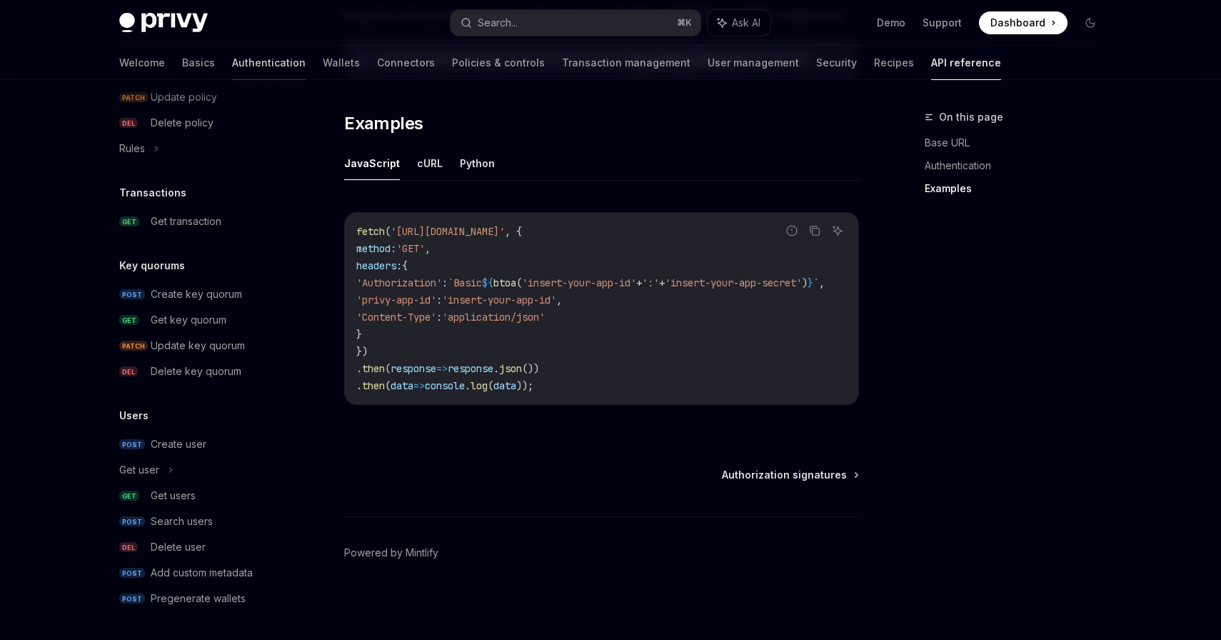
click at [232, 61] on link "Authentication" at bounding box center [269, 63] width 74 height 34
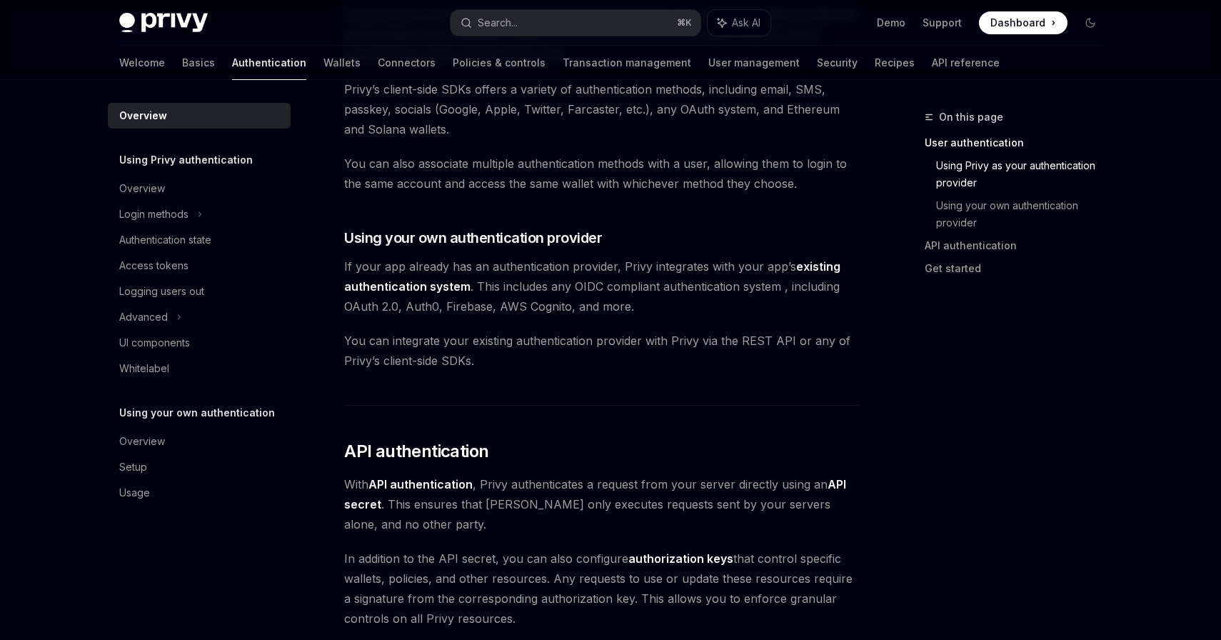
scroll to position [905, 0]
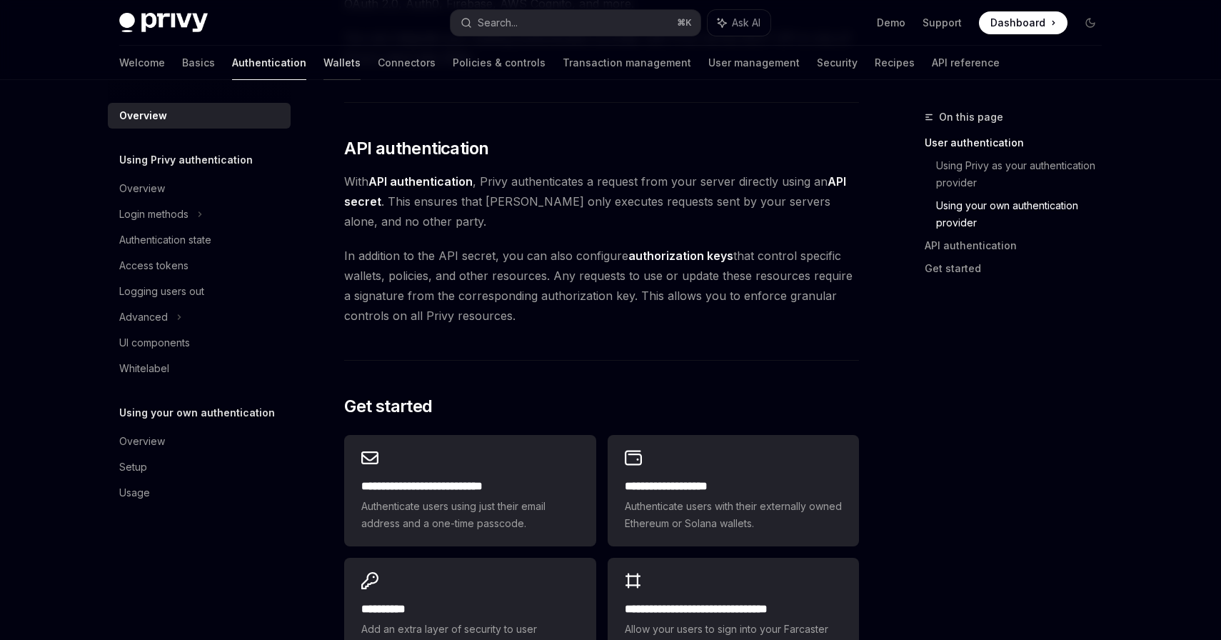
click at [323, 74] on link "Wallets" at bounding box center [341, 63] width 37 height 34
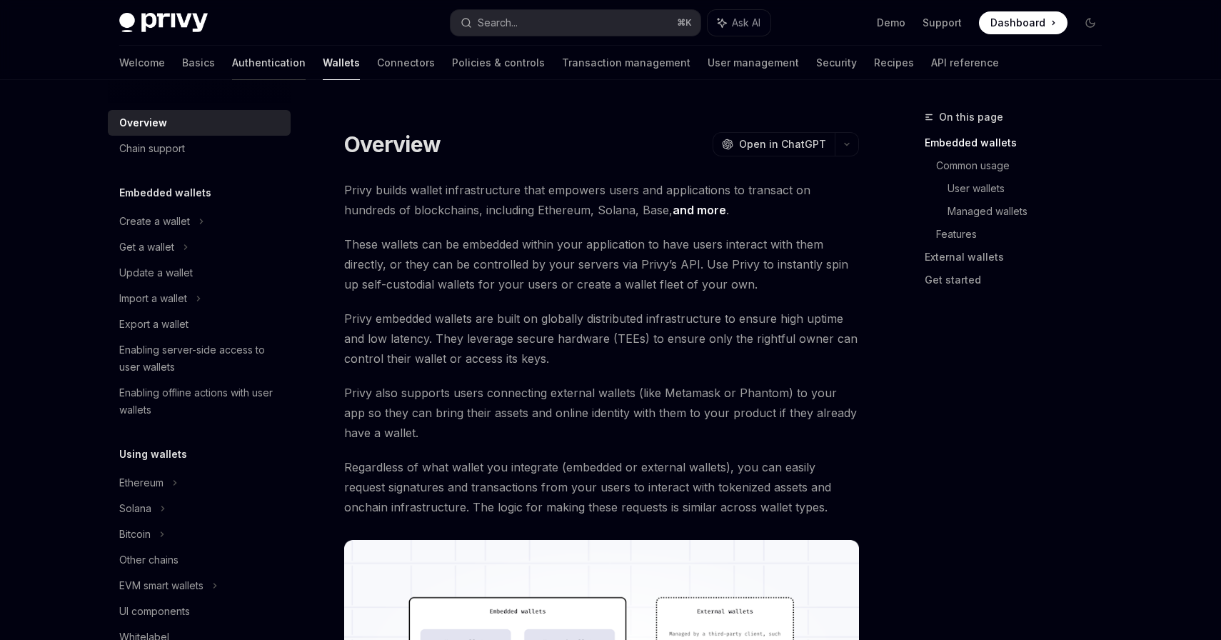
click at [232, 70] on link "Authentication" at bounding box center [269, 63] width 74 height 34
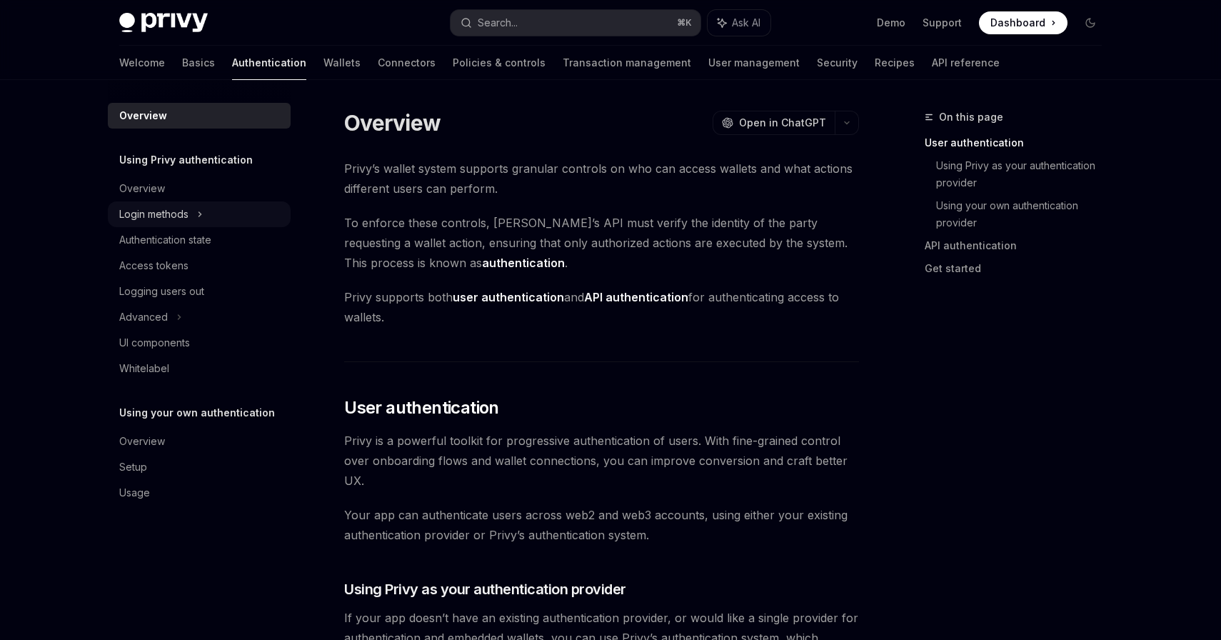
click at [194, 218] on div "Login methods" at bounding box center [199, 214] width 183 height 26
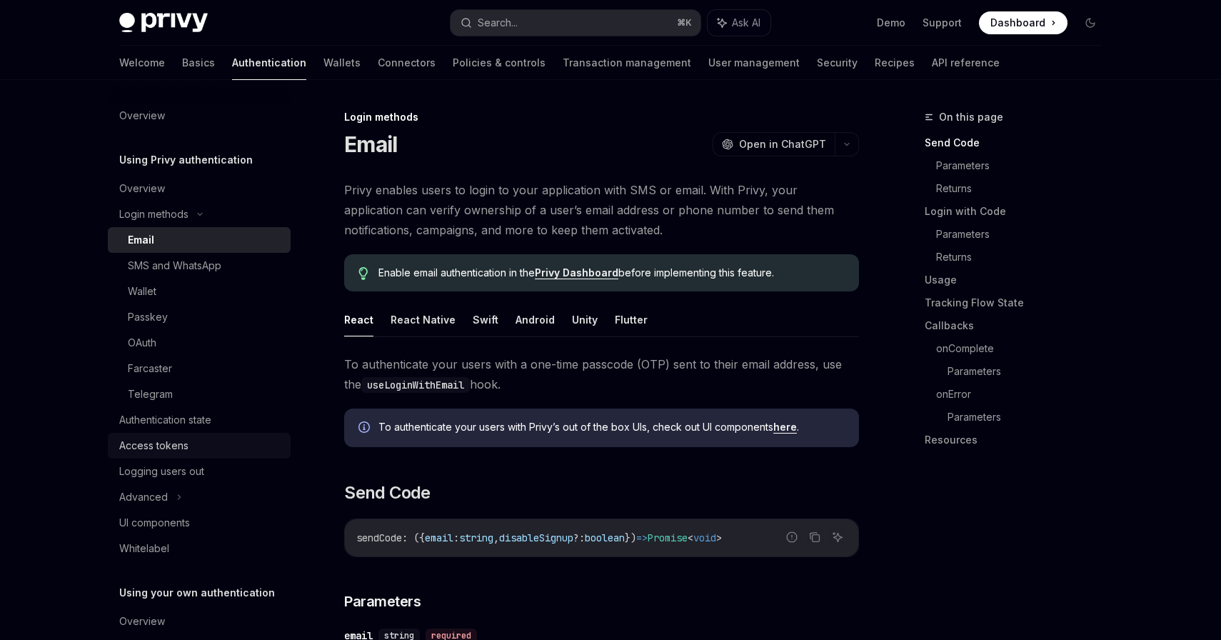
click at [156, 447] on div "Access tokens" at bounding box center [153, 445] width 69 height 17
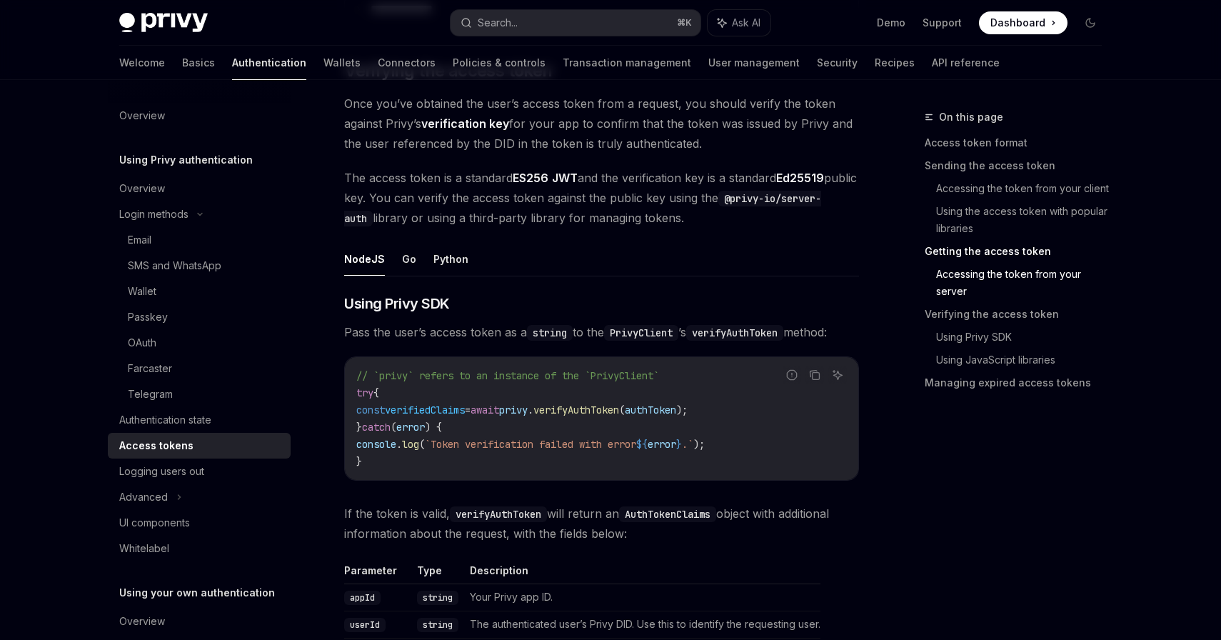
scroll to position [2184, 0]
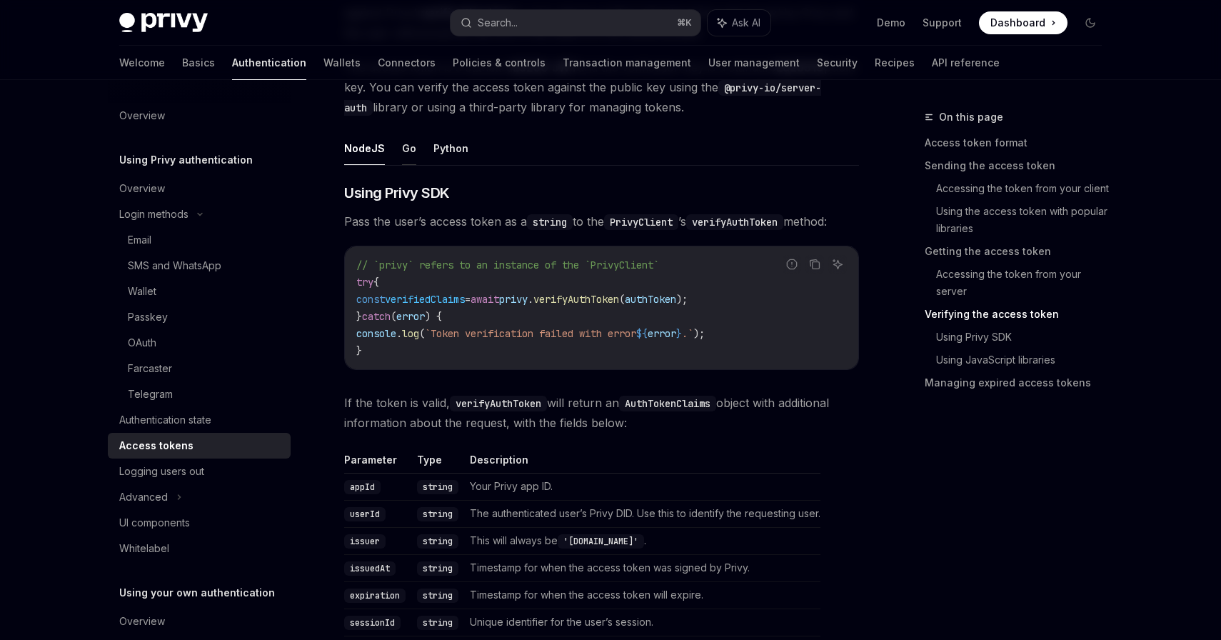
click at [408, 155] on button "Go" at bounding box center [409, 148] width 14 height 34
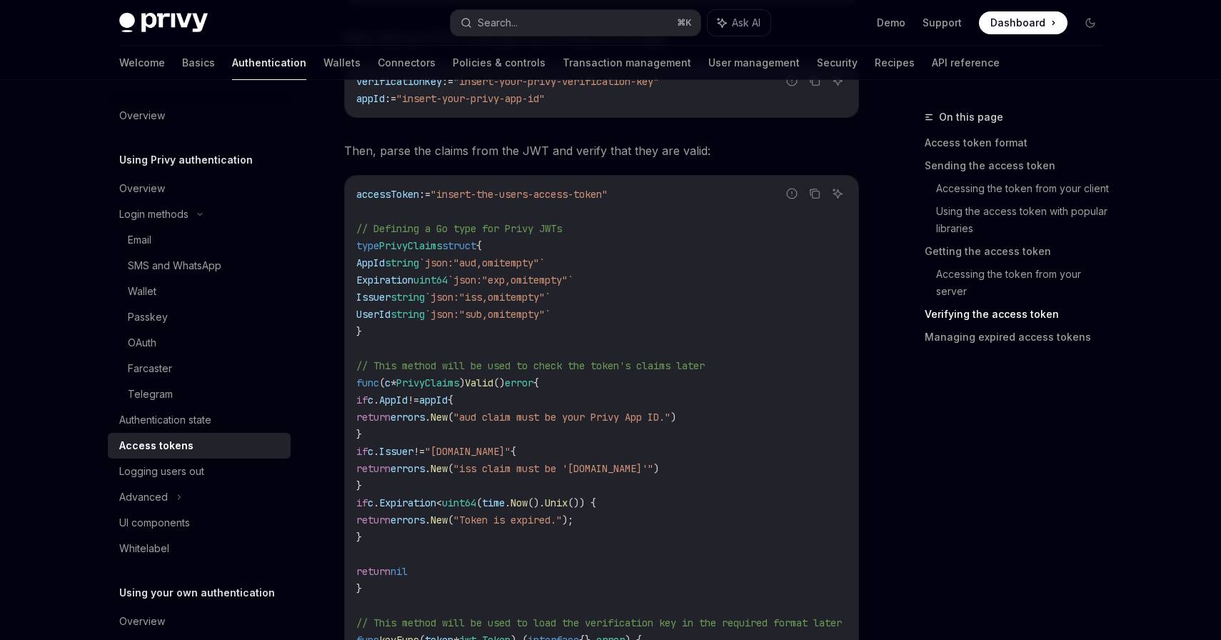
scroll to position [2284, 0]
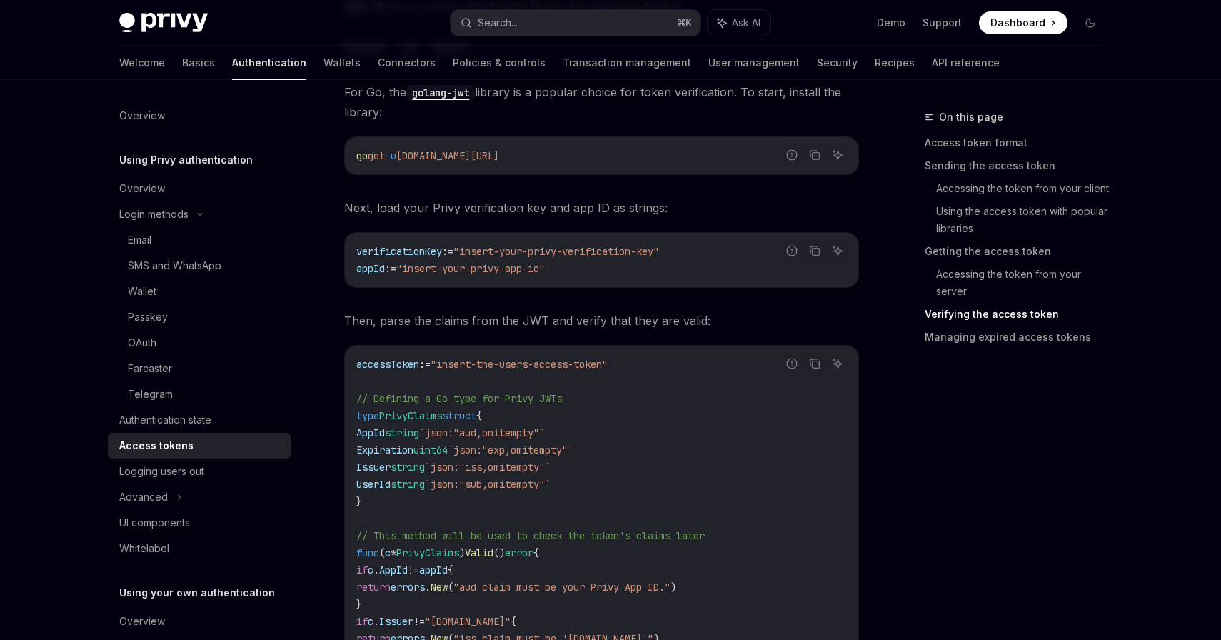
click at [410, 254] on span "verificationKey" at bounding box center [399, 251] width 86 height 13
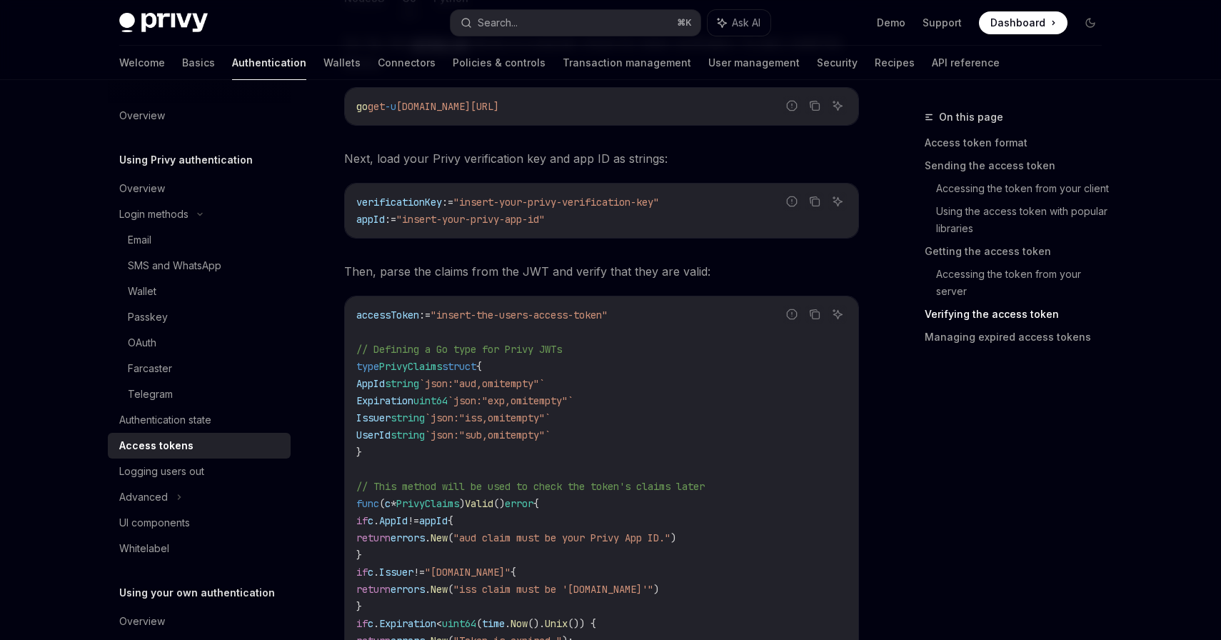
scroll to position [2327, 0]
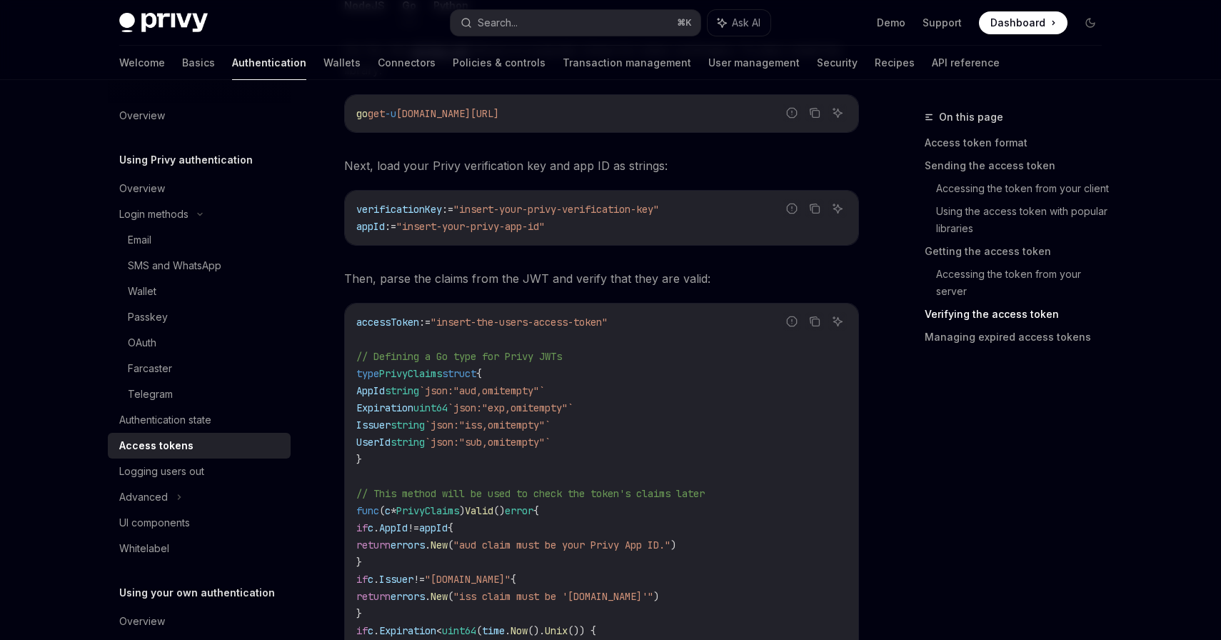
click at [376, 221] on span "appId" at bounding box center [370, 226] width 29 height 13
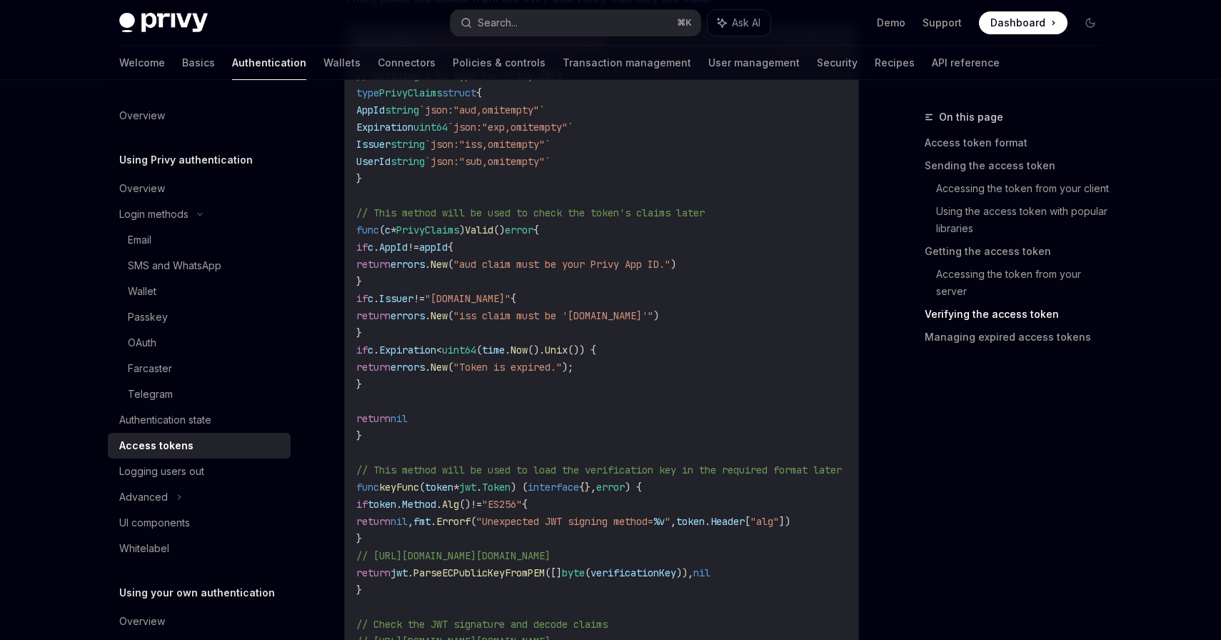
scroll to position [2612, 0]
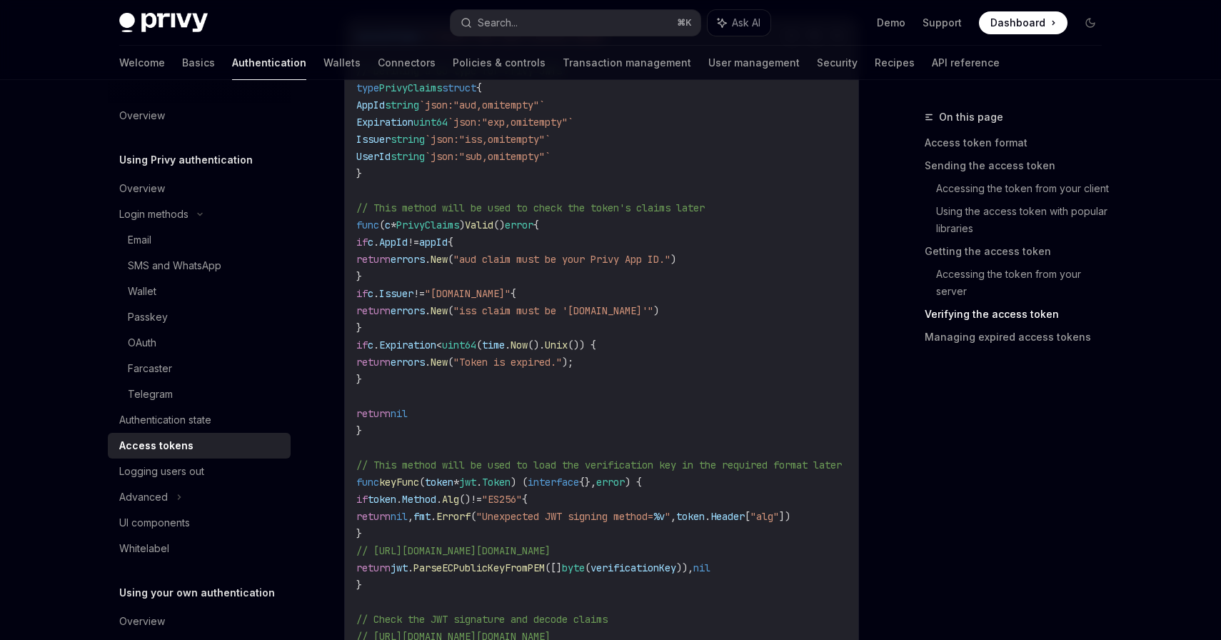
click at [526, 278] on code "accessToken := "insert-the-users-access-token" // Defining a Go type for Privy …" at bounding box center [616, 508] width 520 height 960
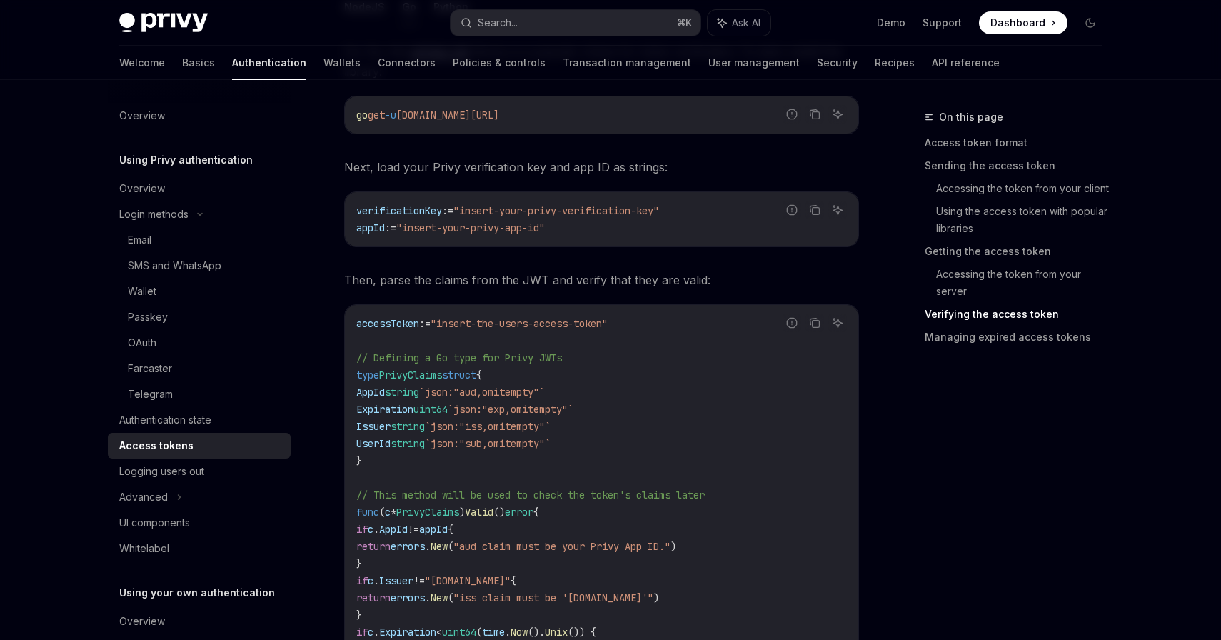
scroll to position [2322, 0]
click at [409, 209] on span "verificationKey" at bounding box center [399, 213] width 86 height 13
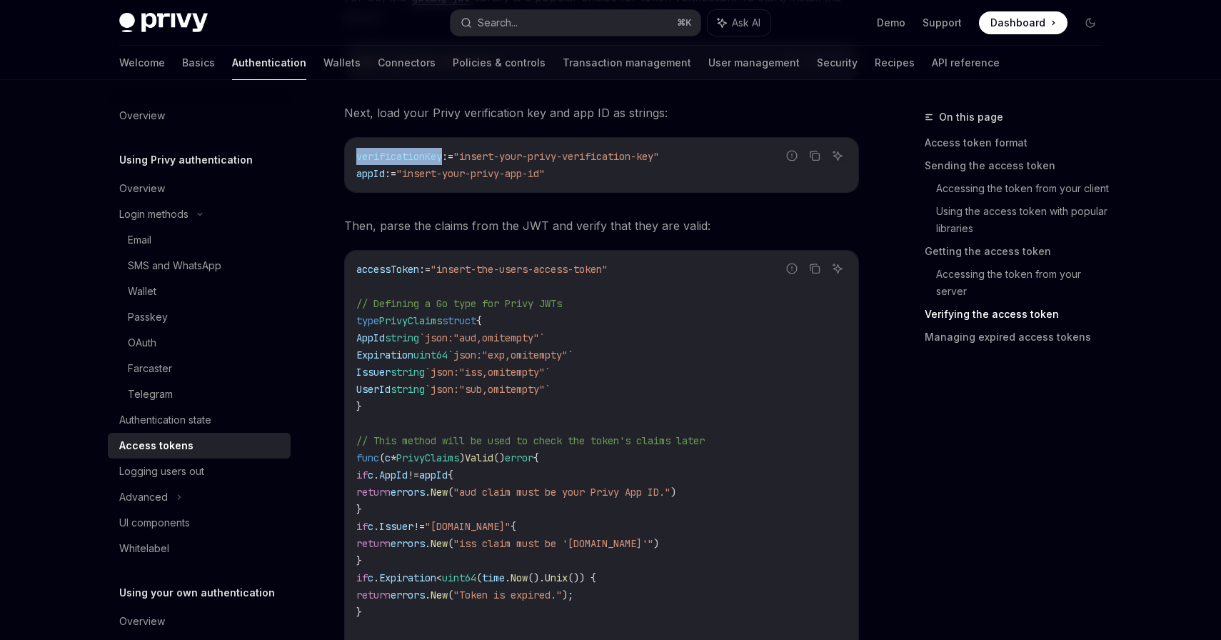
scroll to position [2328, 0]
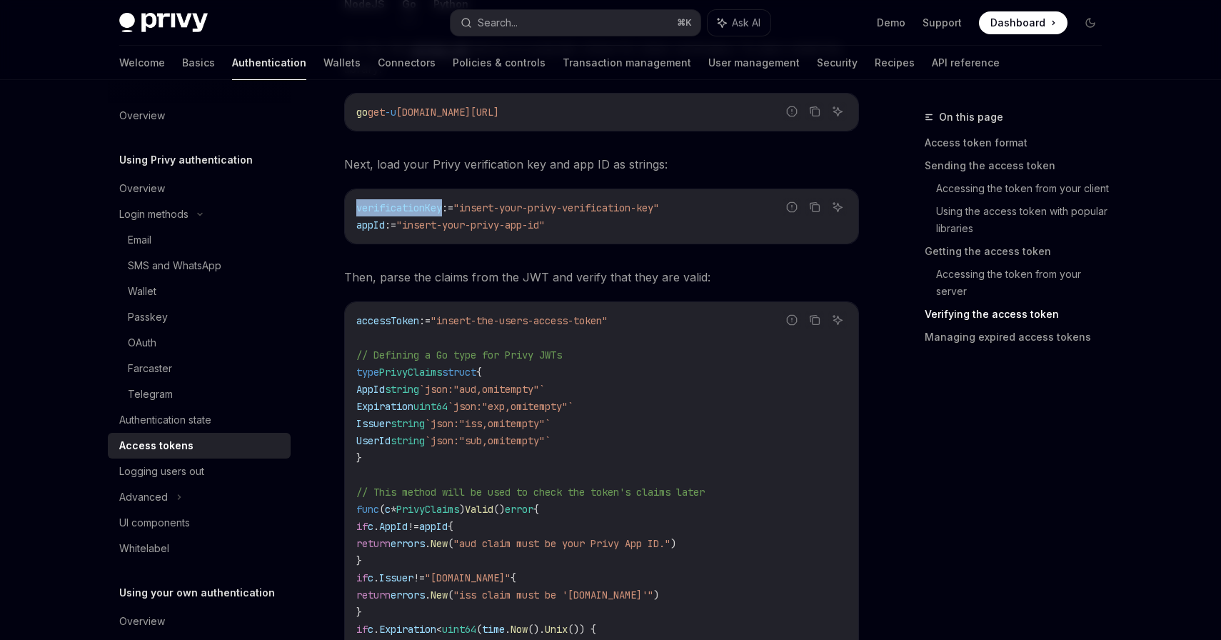
click at [1017, 18] on span "Dashboard" at bounding box center [1017, 23] width 55 height 14
drag, startPoint x: 425, startPoint y: 204, endPoint x: 350, endPoint y: 205, distance: 75.0
click at [350, 205] on div "verificationKey := "insert-your-privy-verification-key" appId := "insert-your-p…" at bounding box center [601, 216] width 513 height 54
click at [739, 16] on span "Ask AI" at bounding box center [746, 23] width 29 height 14
type textarea "*"
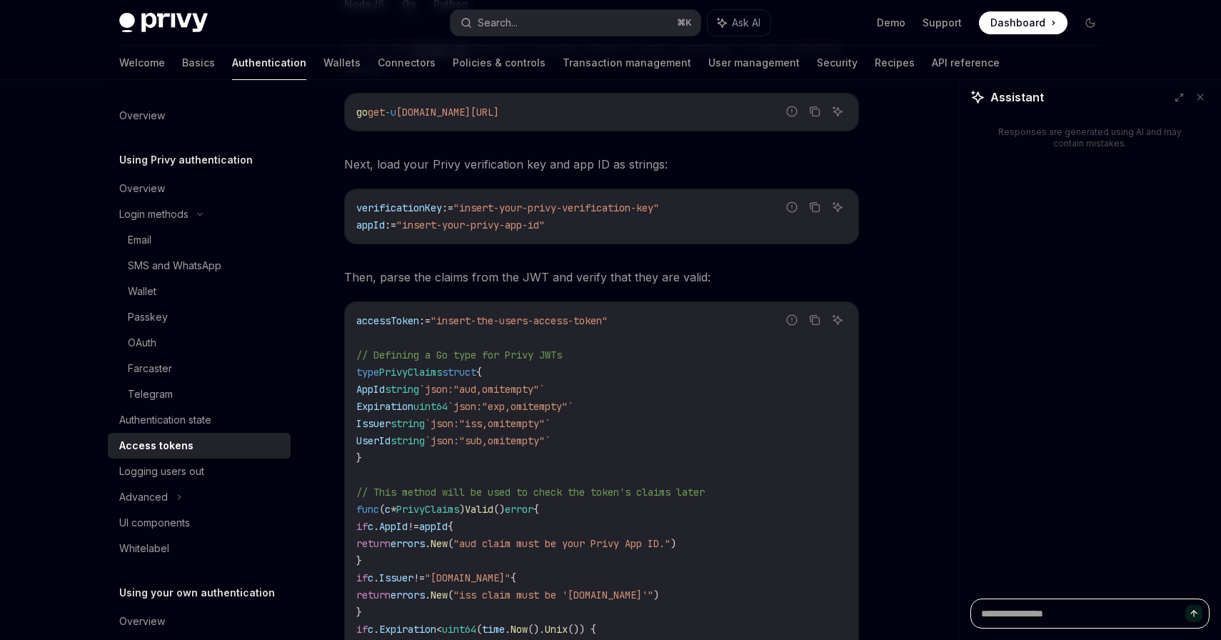
type textarea "*"
type textarea "**"
type textarea "*"
type textarea "***"
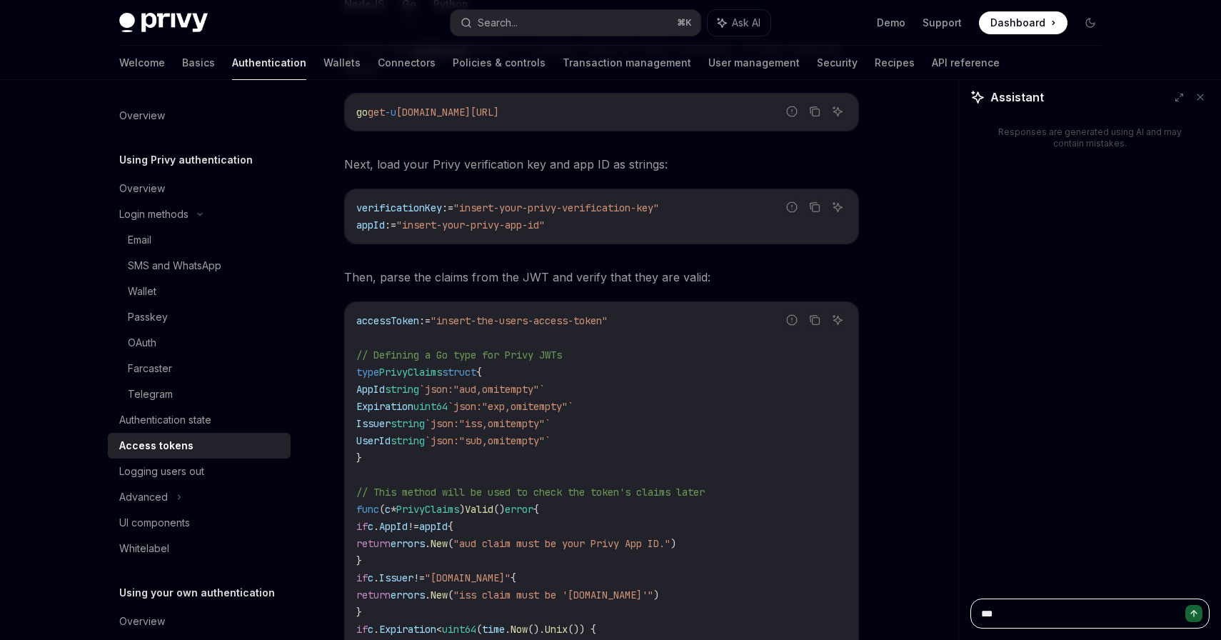
type textarea "*"
type textarea "****"
type textarea "*"
type textarea "*****"
type textarea "*"
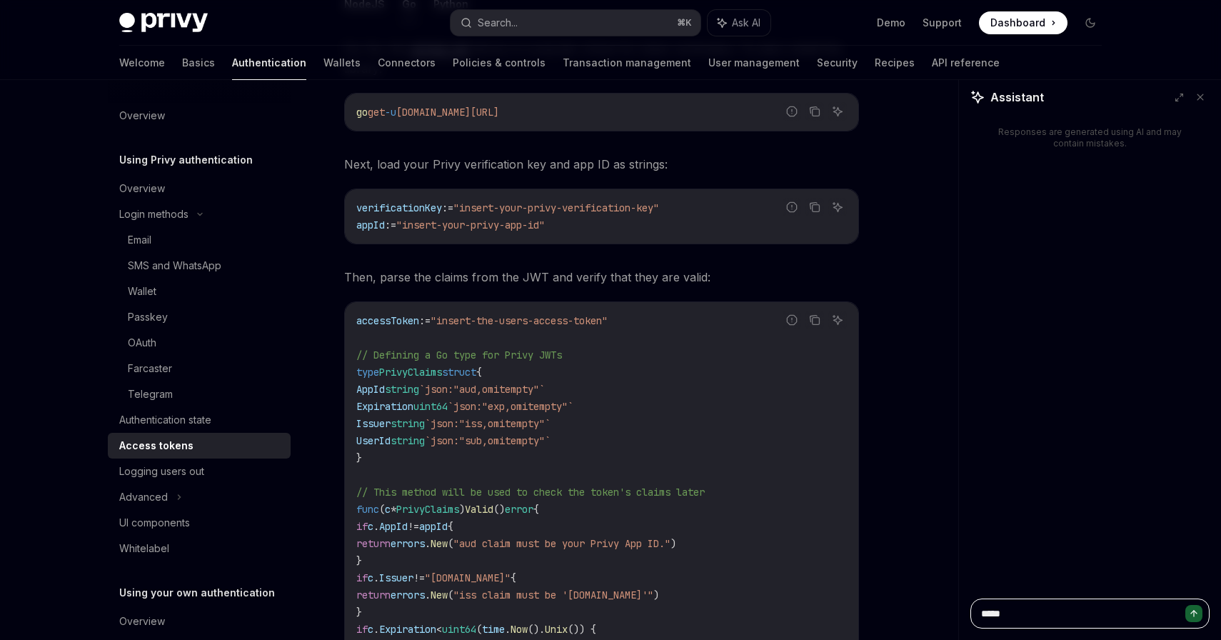
type textarea "*****"
type textarea "*"
type textarea "*******"
type textarea "*"
type textarea "********"
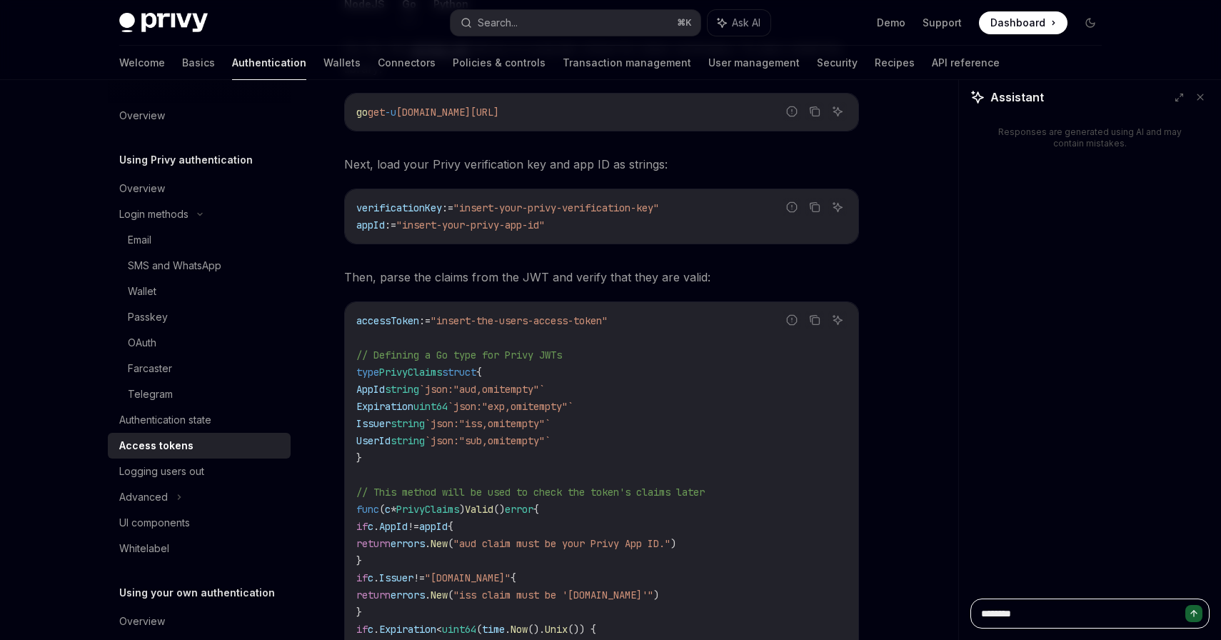
type textarea "*"
type textarea "********"
type textarea "*"
type textarea "**********"
type textarea "*"
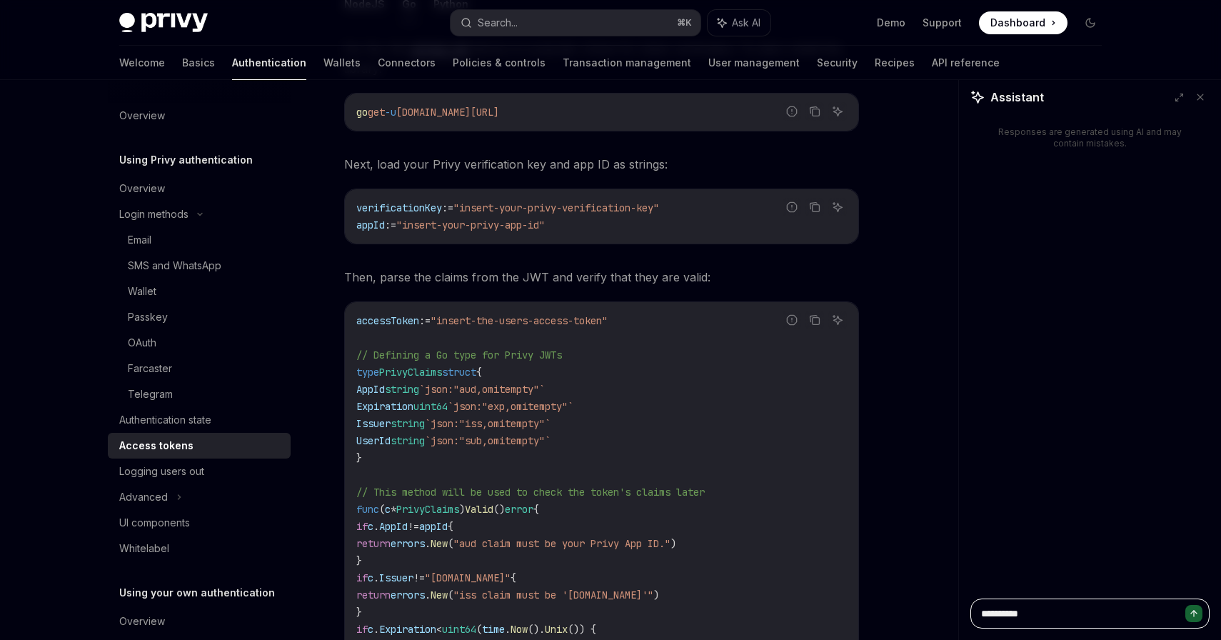
type textarea "**********"
type textarea "*"
type textarea "**********"
type textarea "*"
type textarea "**********"
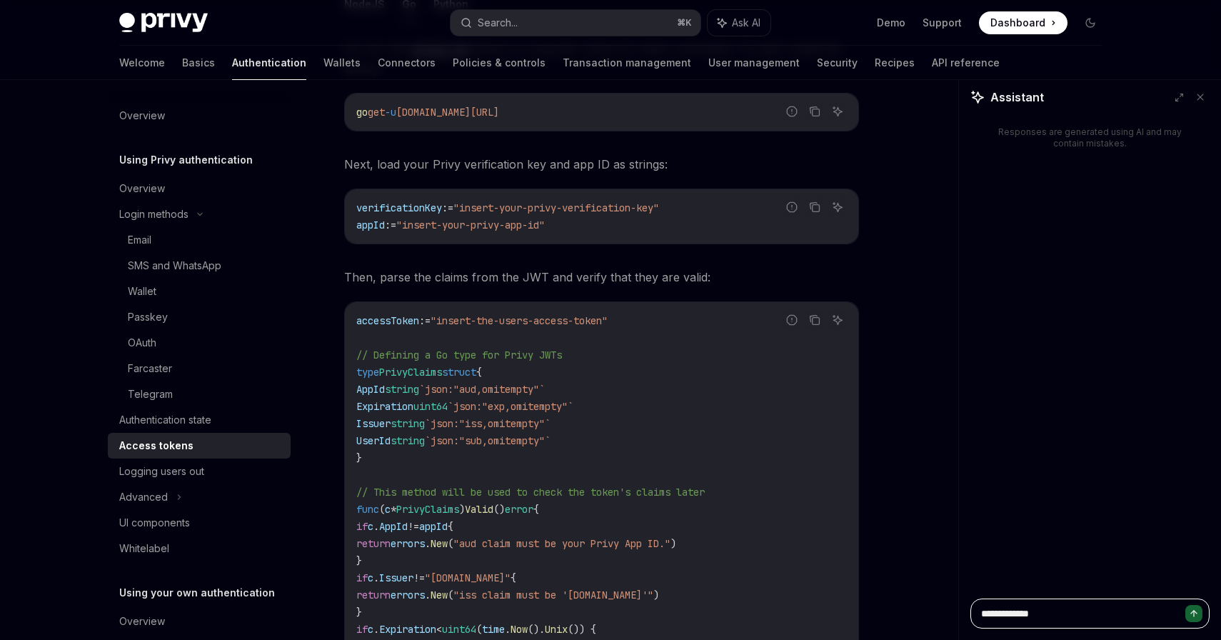
type textarea "*"
paste textarea "**********"
type textarea "**********"
type textarea "*"
type textarea "**********"
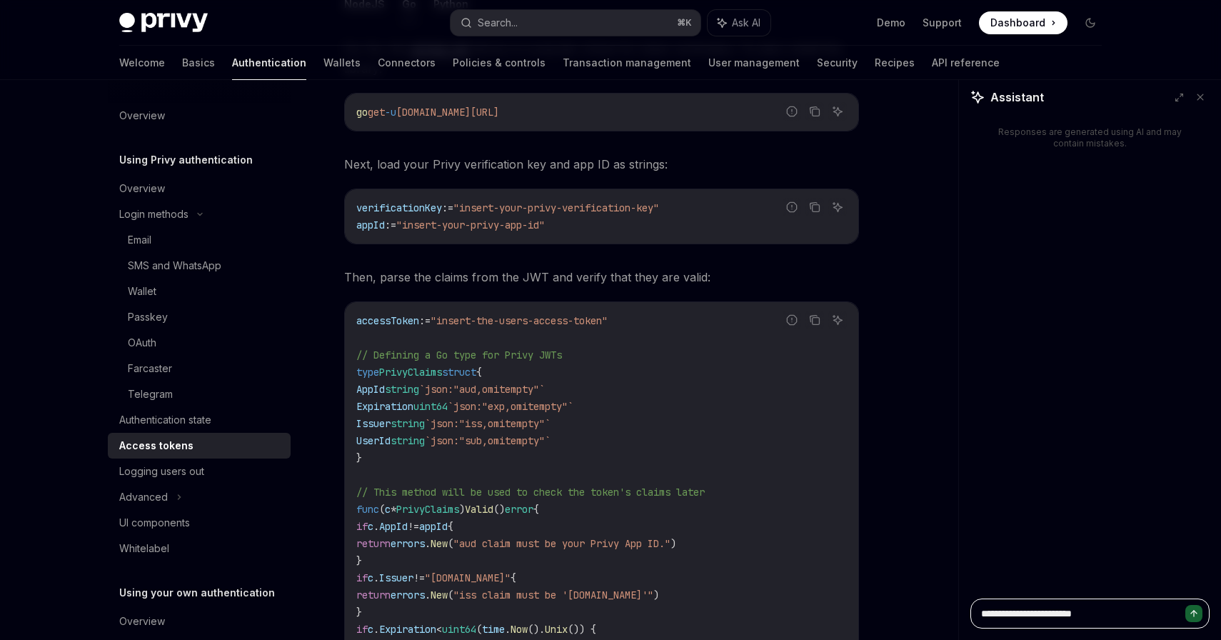
type textarea "*"
type textarea "**********"
type textarea "*"
type textarea "**********"
type textarea "*"
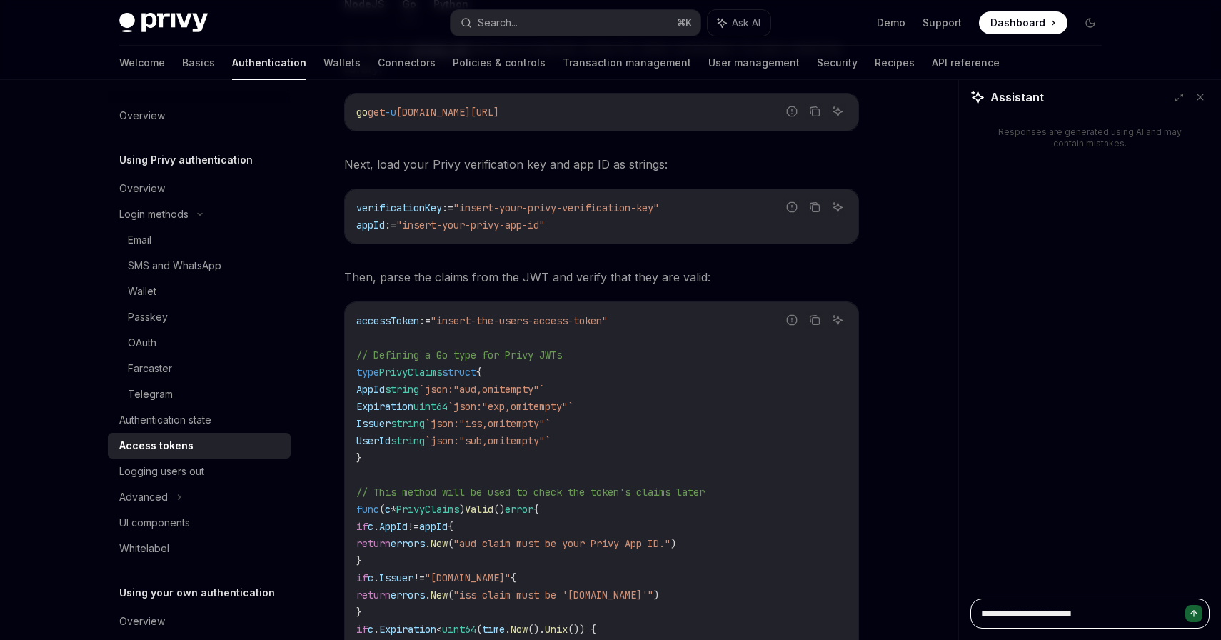
type textarea "**********"
type textarea "*"
type textarea "**********"
type textarea "*"
type textarea "**********"
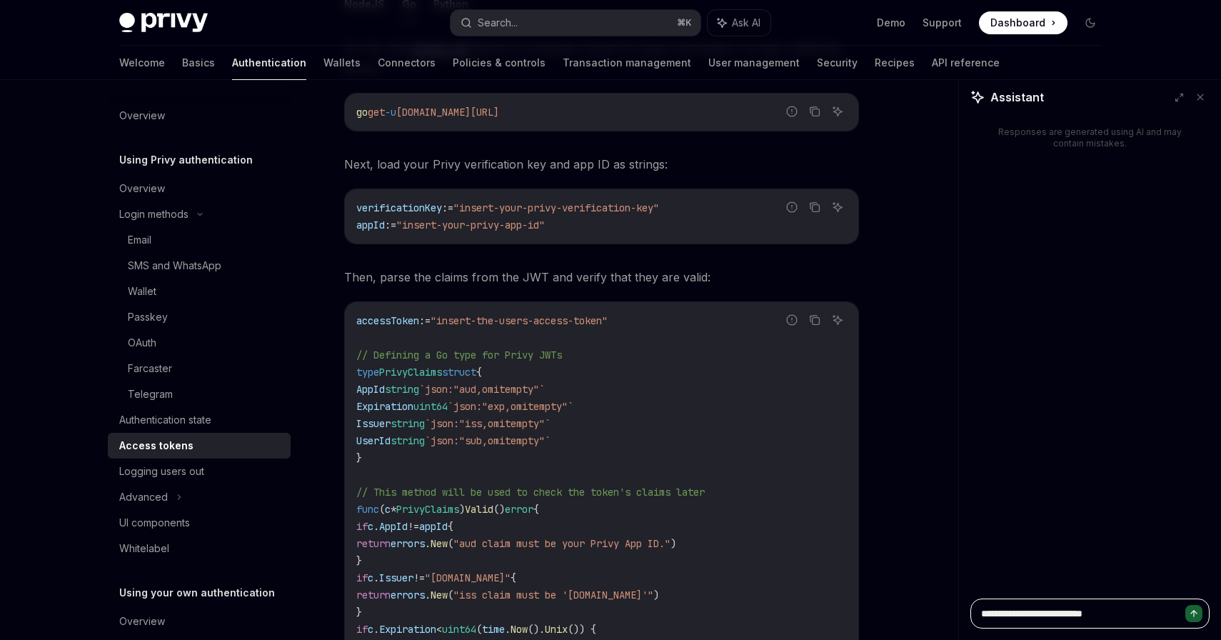
type textarea "*"
type textarea "**********"
type textarea "*"
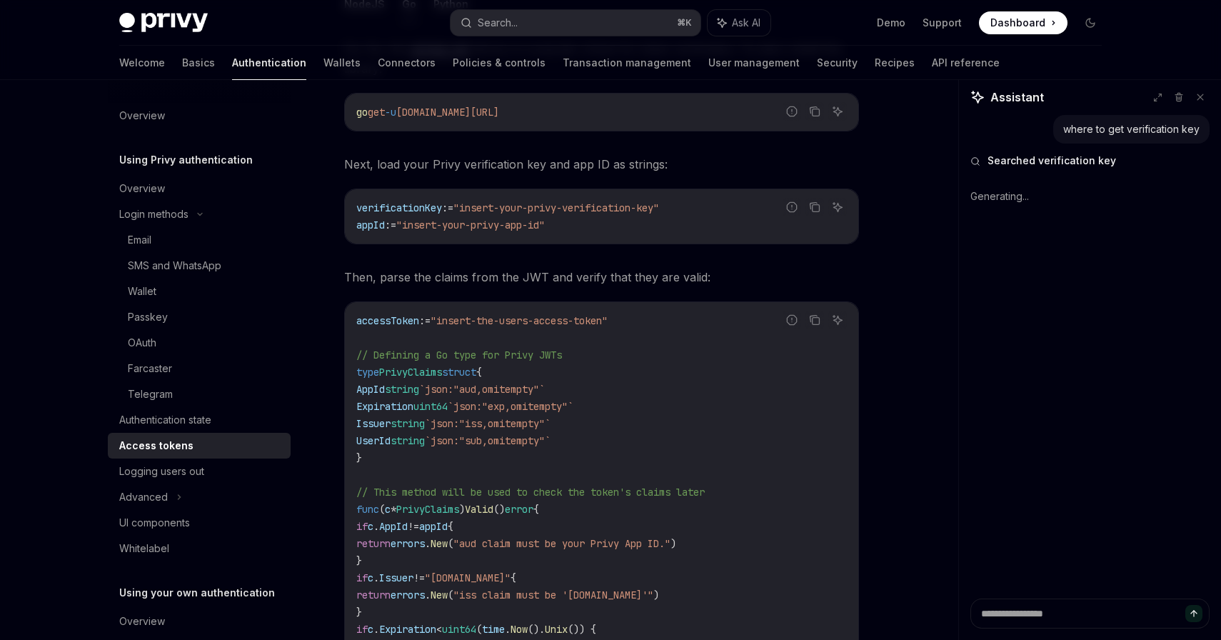
type textarea "*"
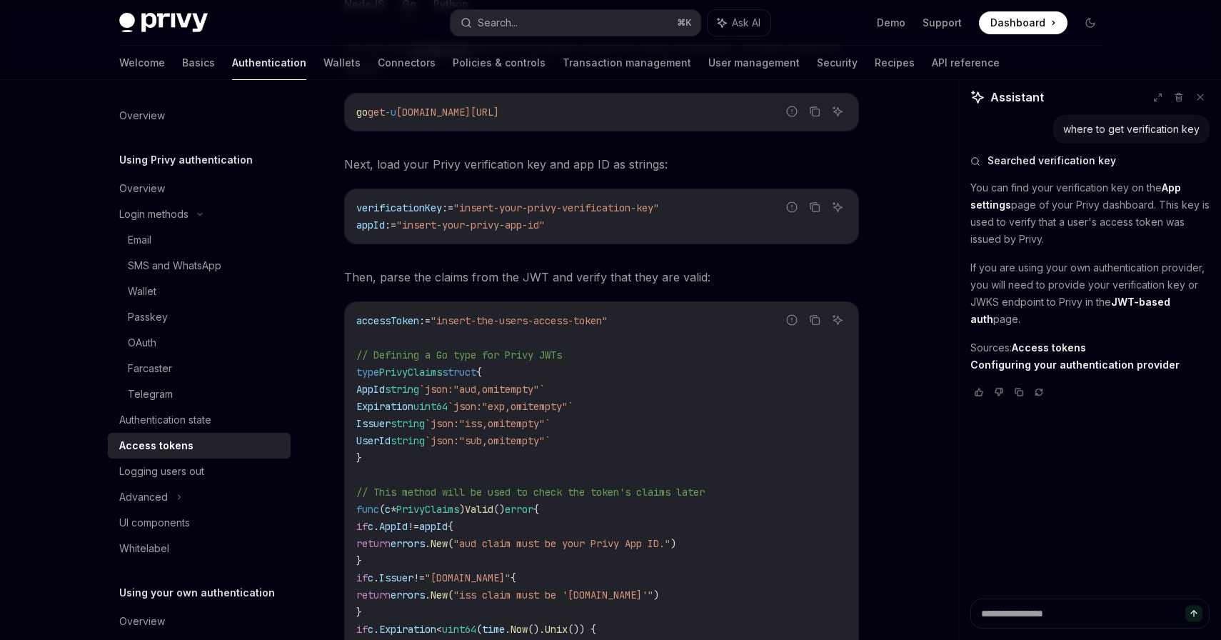
click at [1119, 221] on p "You can find your verification key on the App settings page of your Privy dashb…" at bounding box center [1089, 213] width 239 height 69
click at [1142, 221] on p "You can find your verification key on the App settings page of your Privy dashb…" at bounding box center [1089, 213] width 239 height 69
click at [1175, 216] on p "You can find your verification key on the App settings page of your Privy dashb…" at bounding box center [1089, 213] width 239 height 69
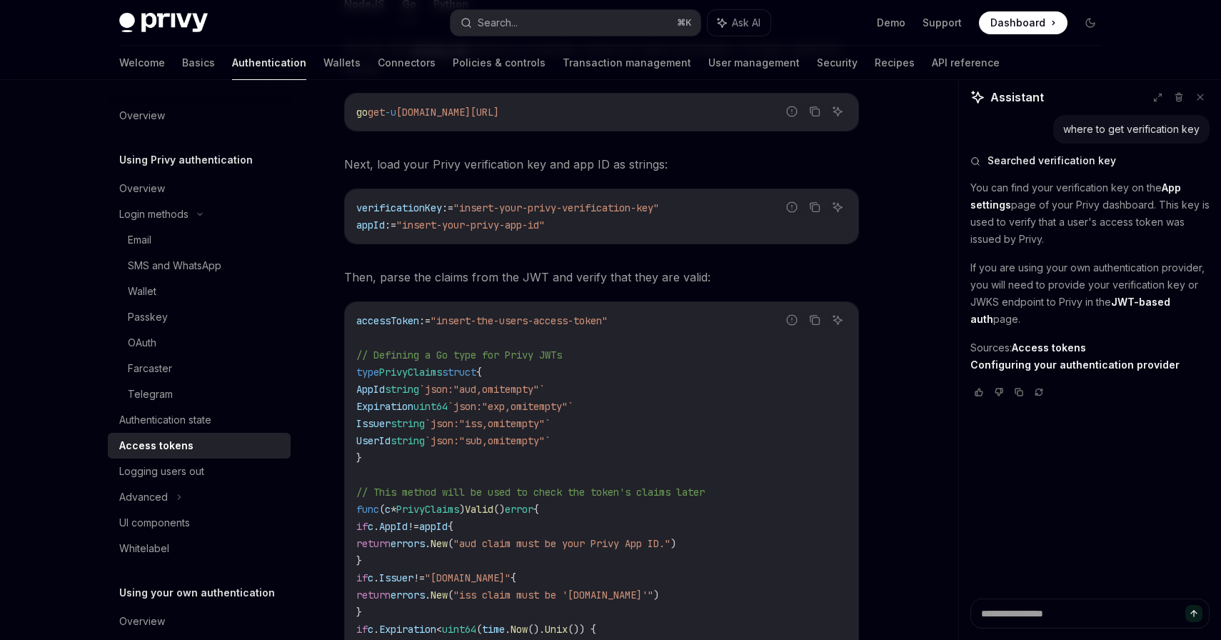
click at [1175, 216] on p "You can find your verification key on the App settings page of your Privy dashb…" at bounding box center [1089, 213] width 239 height 69
click at [1185, 202] on p "You can find your verification key on the App settings page of your Privy dashb…" at bounding box center [1089, 213] width 239 height 69
click at [1196, 202] on p "You can find your verification key on the App settings page of your Privy dashb…" at bounding box center [1089, 213] width 239 height 69
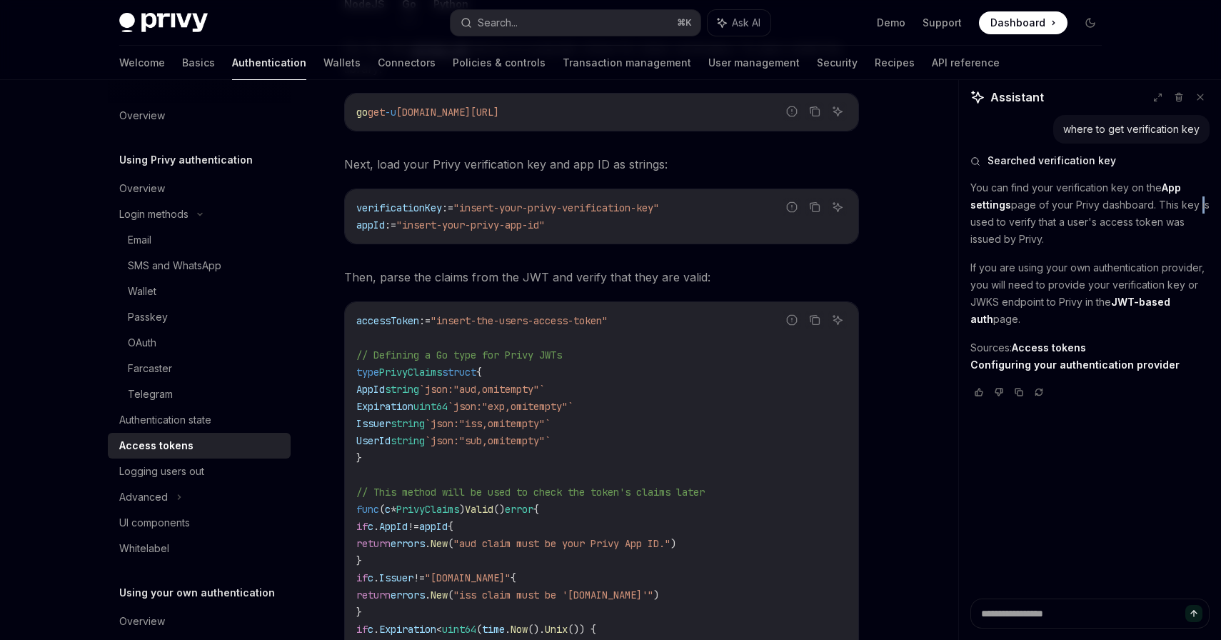
click at [1050, 218] on p "You can find your verification key on the App settings page of your Privy dashb…" at bounding box center [1089, 213] width 239 height 69
click at [1072, 220] on p "You can find your verification key on the App settings page of your Privy dashb…" at bounding box center [1089, 213] width 239 height 69
click at [1104, 220] on p "You can find your verification key on the App settings page of your Privy dashb…" at bounding box center [1089, 213] width 239 height 69
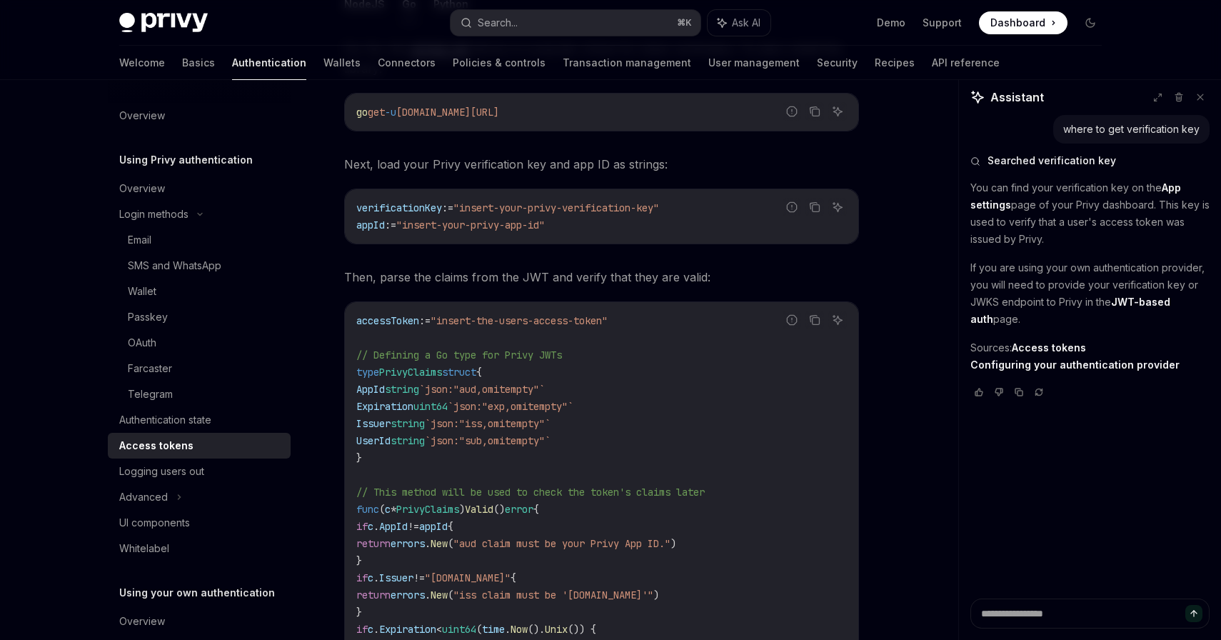
click at [1104, 220] on p "You can find your verification key on the App settings page of your Privy dashb…" at bounding box center [1089, 213] width 239 height 69
click at [1143, 220] on p "You can find your verification key on the App settings page of your Privy dashb…" at bounding box center [1089, 213] width 239 height 69
click at [1165, 221] on p "You can find your verification key on the App settings page of your Privy dashb…" at bounding box center [1089, 213] width 239 height 69
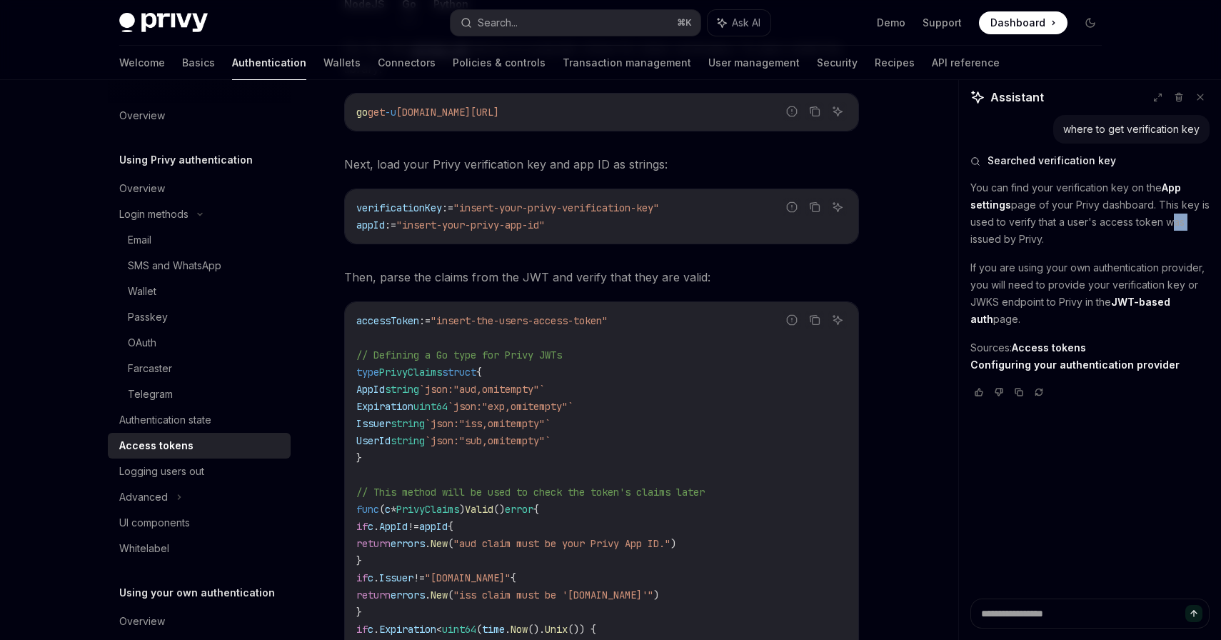
click at [1150, 224] on p "You can find your verification key on the App settings page of your Privy dashb…" at bounding box center [1089, 213] width 239 height 69
click at [1179, 224] on p "You can find your verification key on the App settings page of your Privy dashb…" at bounding box center [1089, 213] width 239 height 69
click at [1151, 231] on p "You can find your verification key on the App settings page of your Privy dashb…" at bounding box center [1089, 213] width 239 height 69
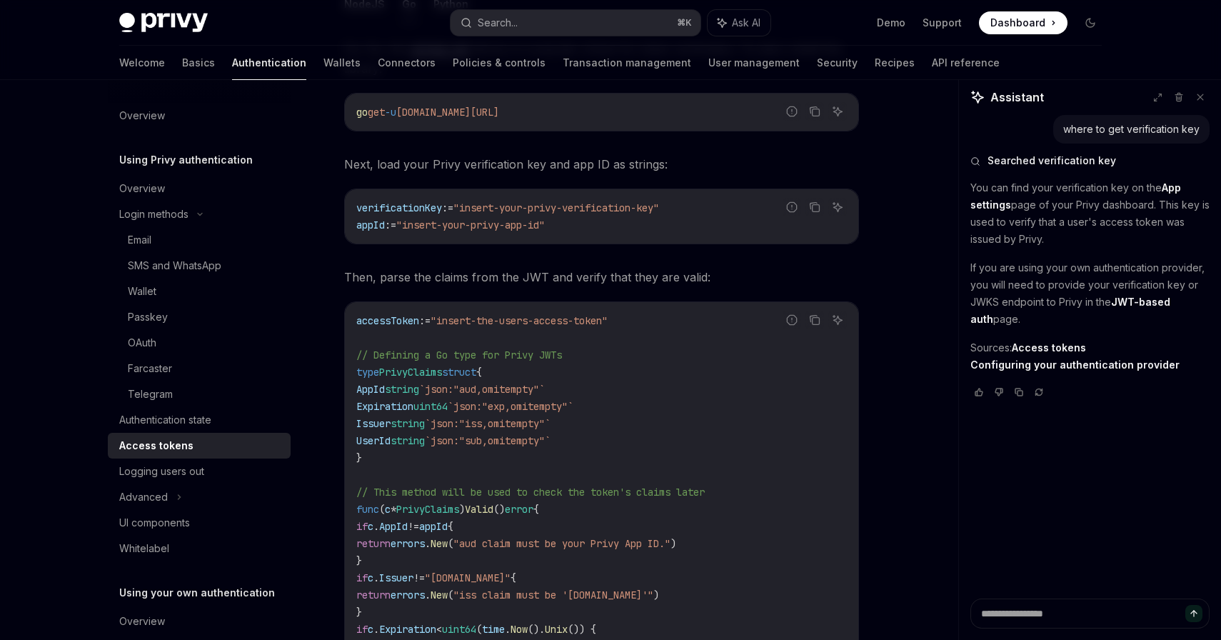
click at [1151, 231] on p "You can find your verification key on the App settings page of your Privy dashb…" at bounding box center [1089, 213] width 239 height 69
click at [1157, 224] on p "You can find your verification key on the App settings page of your Privy dashb…" at bounding box center [1089, 213] width 239 height 69
click at [1150, 224] on p "You can find your verification key on the App settings page of your Privy dashb…" at bounding box center [1089, 213] width 239 height 69
click at [1167, 222] on p "You can find your verification key on the App settings page of your Privy dashb…" at bounding box center [1089, 213] width 239 height 69
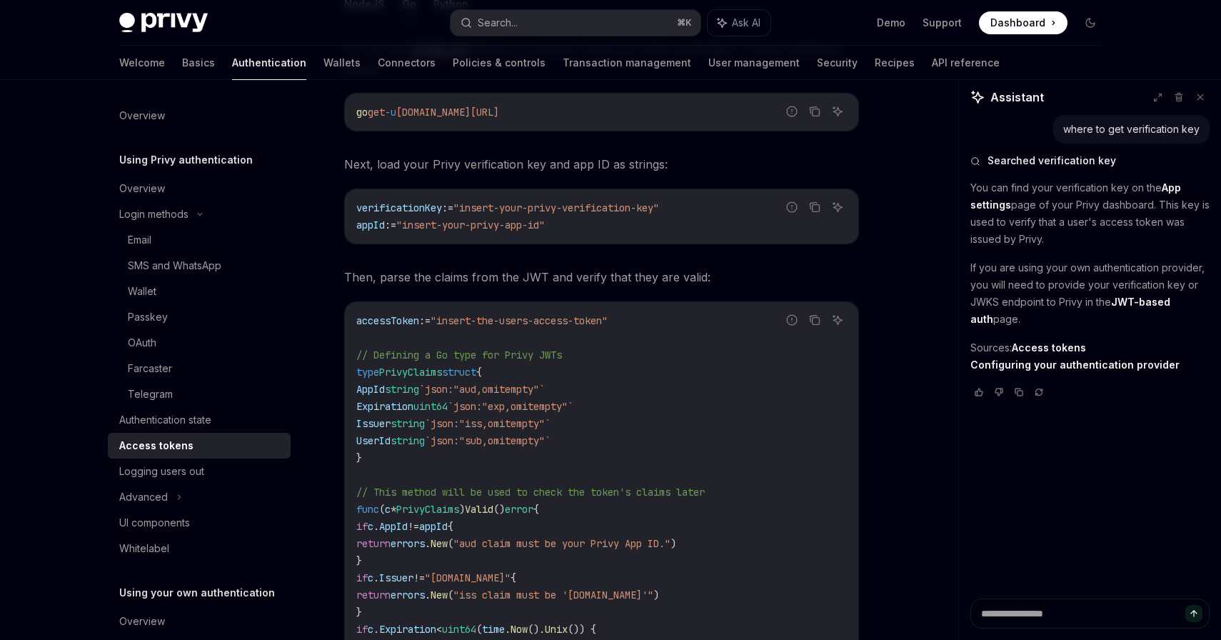
click at [1167, 222] on p "You can find your verification key on the App settings page of your Privy dashb…" at bounding box center [1089, 213] width 239 height 69
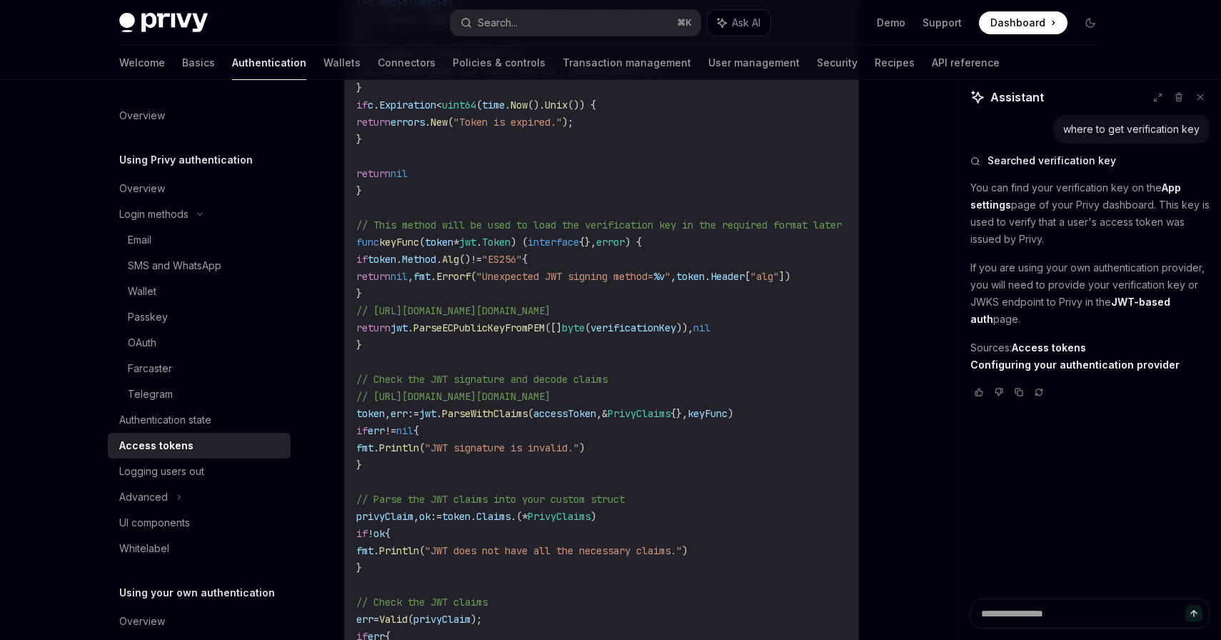
scroll to position [2859, 0]
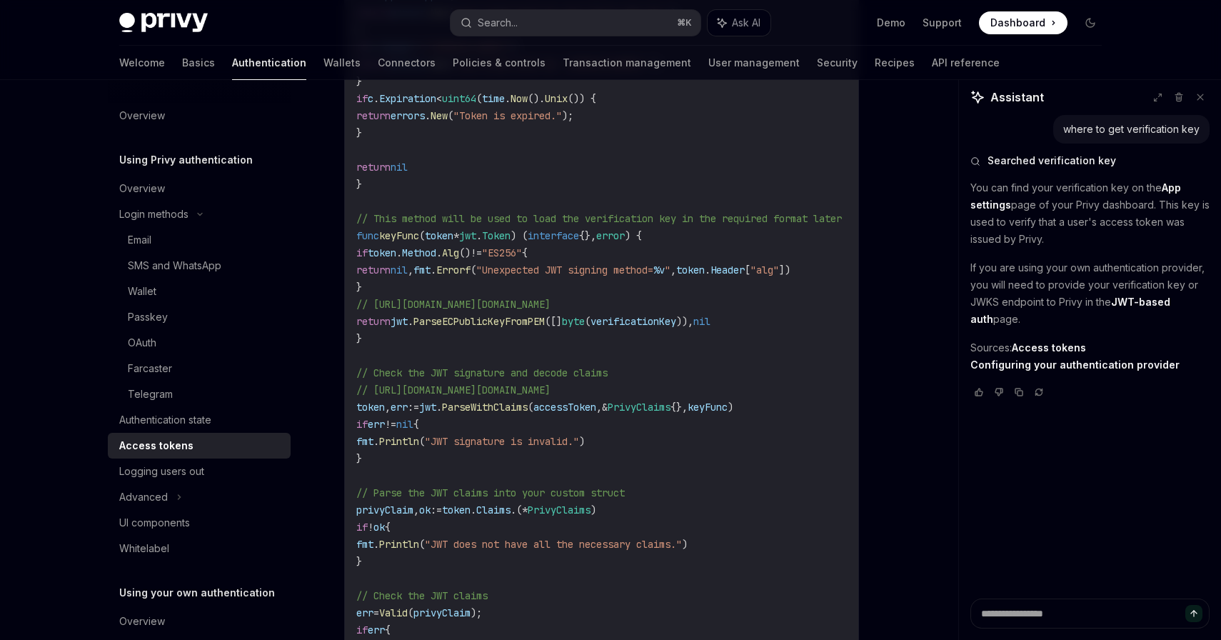
click at [641, 278] on code "accessToken := "insert-the-users-access-token" // Defining a Go type for Privy …" at bounding box center [616, 261] width 520 height 960
click at [661, 315] on span "verificationKey" at bounding box center [634, 321] width 86 height 13
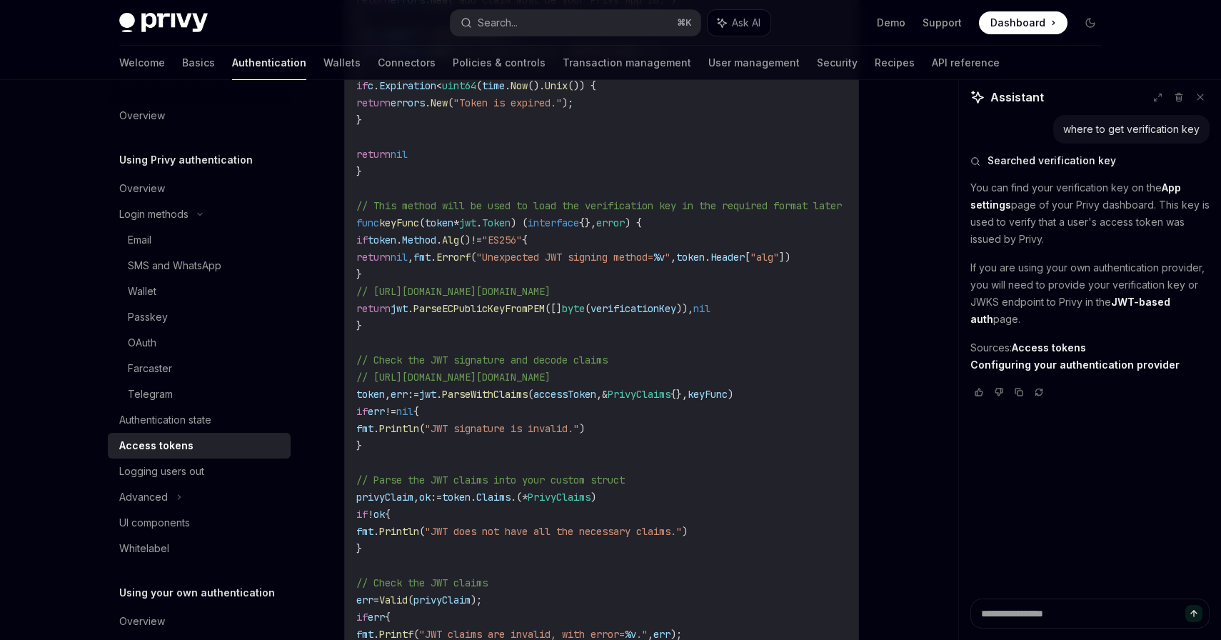
scroll to position [2872, 0]
click at [525, 304] on span "ParseECPublicKeyFromPEM" at bounding box center [478, 307] width 131 height 13
click at [658, 308] on span "verificationKey" at bounding box center [634, 307] width 86 height 13
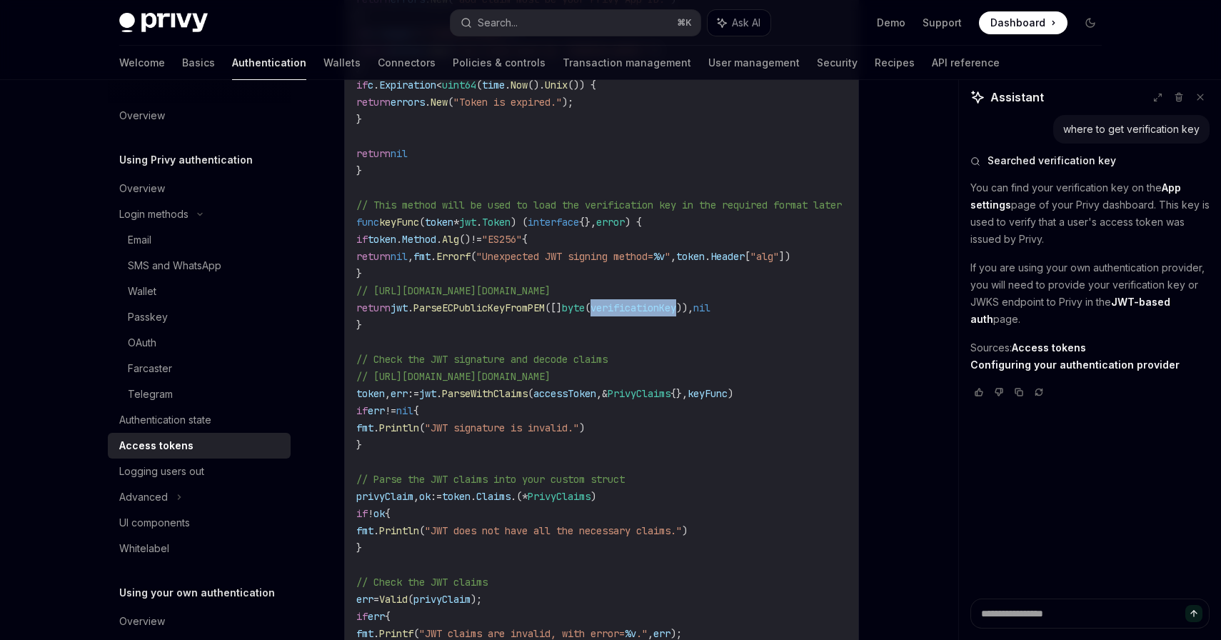
click at [658, 308] on span "verificationKey" at bounding box center [634, 307] width 86 height 13
click at [551, 375] on span "// [URL][DOMAIN_NAME][DOMAIN_NAME]" at bounding box center [453, 376] width 194 height 13
click at [551, 371] on span "// [URL][DOMAIN_NAME][DOMAIN_NAME]" at bounding box center [453, 376] width 194 height 13
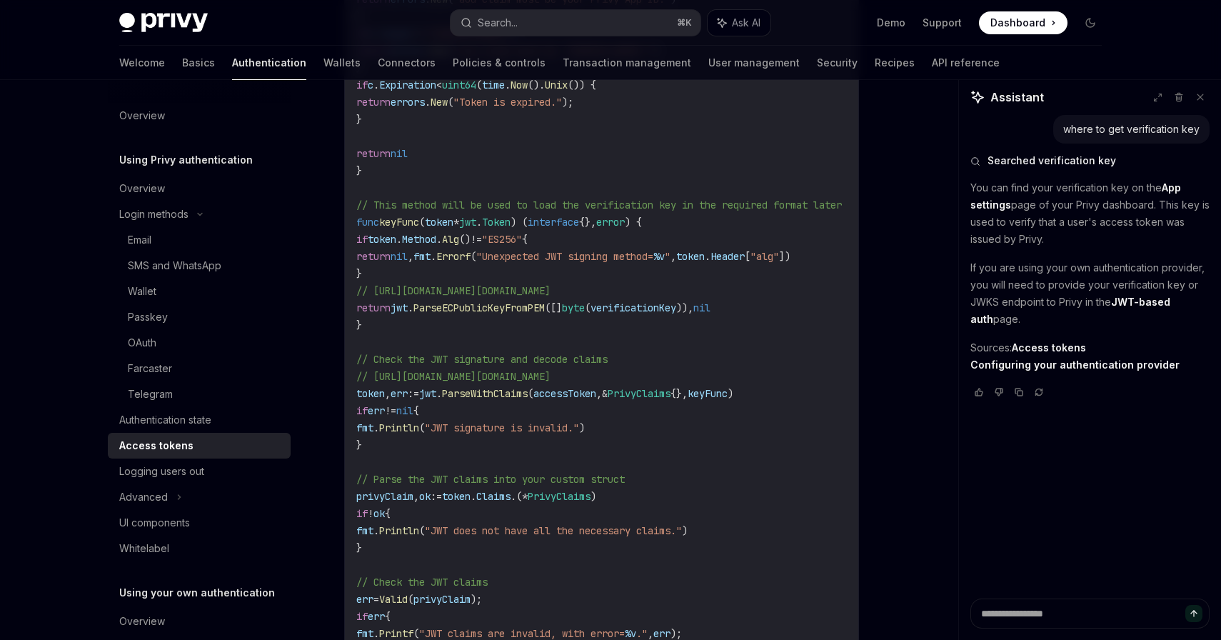
click at [668, 301] on span "verificationKey" at bounding box center [634, 307] width 86 height 13
